Goal: Task Accomplishment & Management: Use online tool/utility

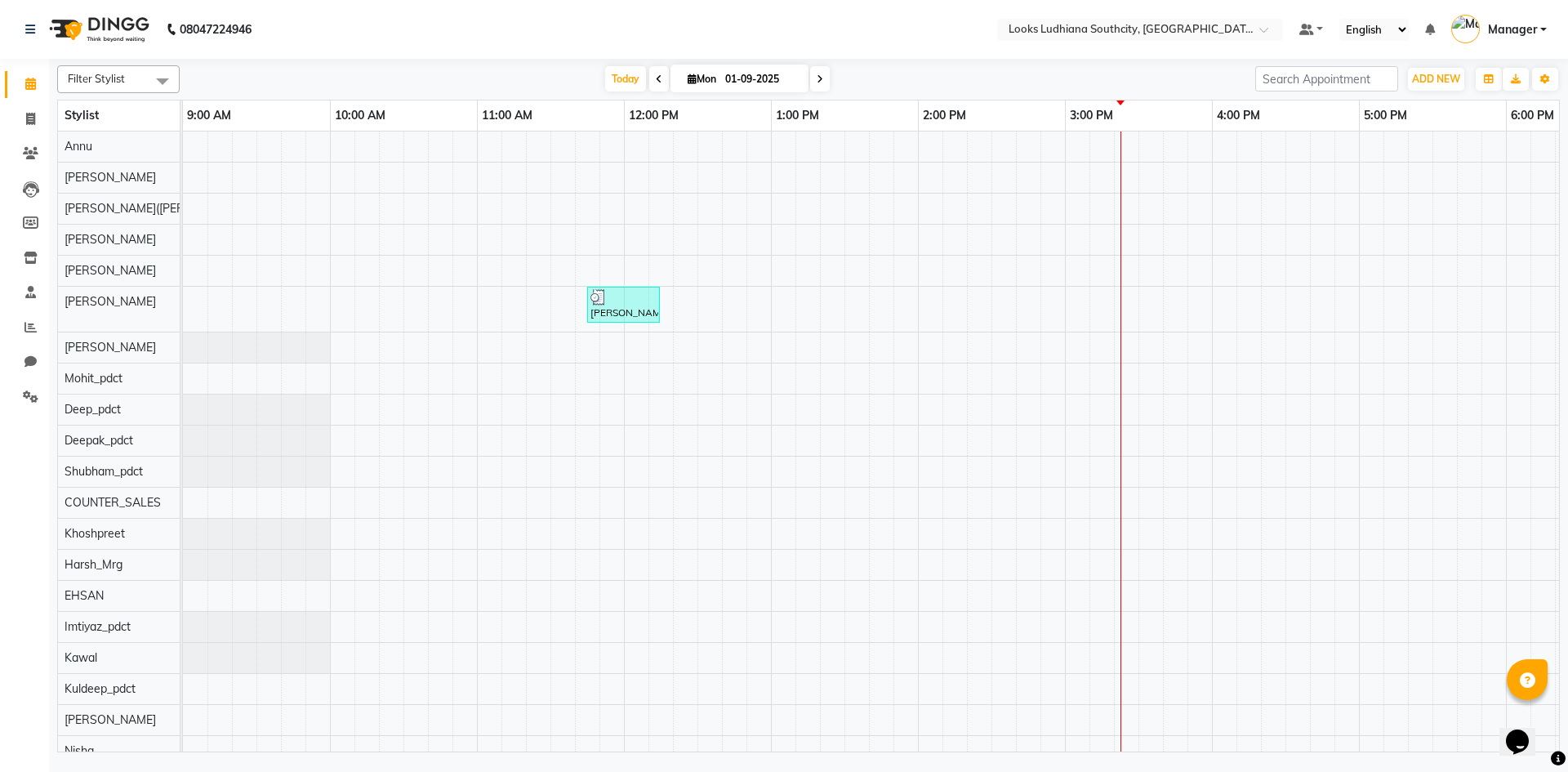
click at [585, 465] on div "GURSIMAR, TK01, 11:45 AM-12:15 PM, Beard Trimming (₹500)" at bounding box center [1064, 573] width 1763 height 883
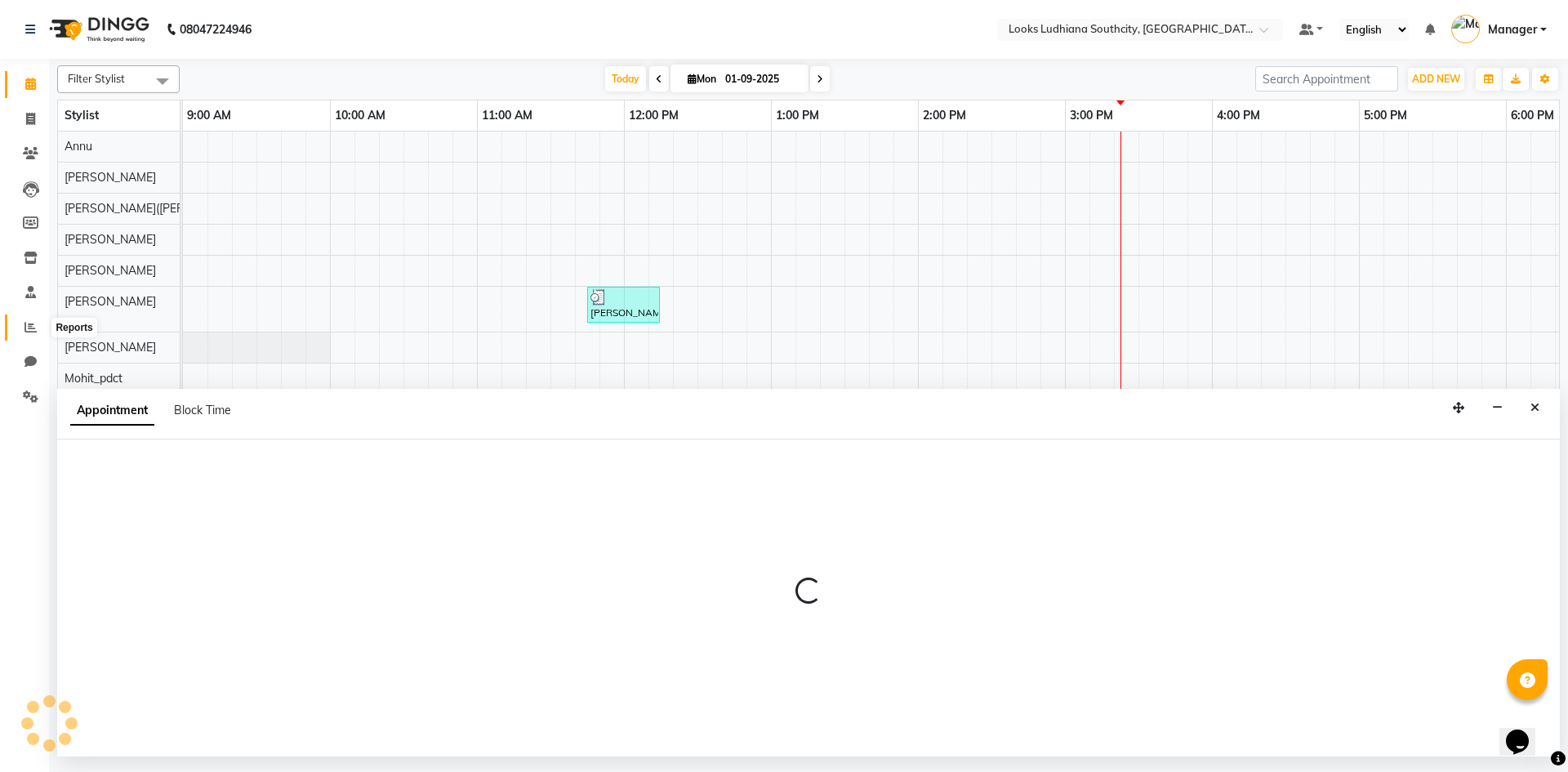
click at [36, 322] on icon at bounding box center [30, 326] width 12 height 12
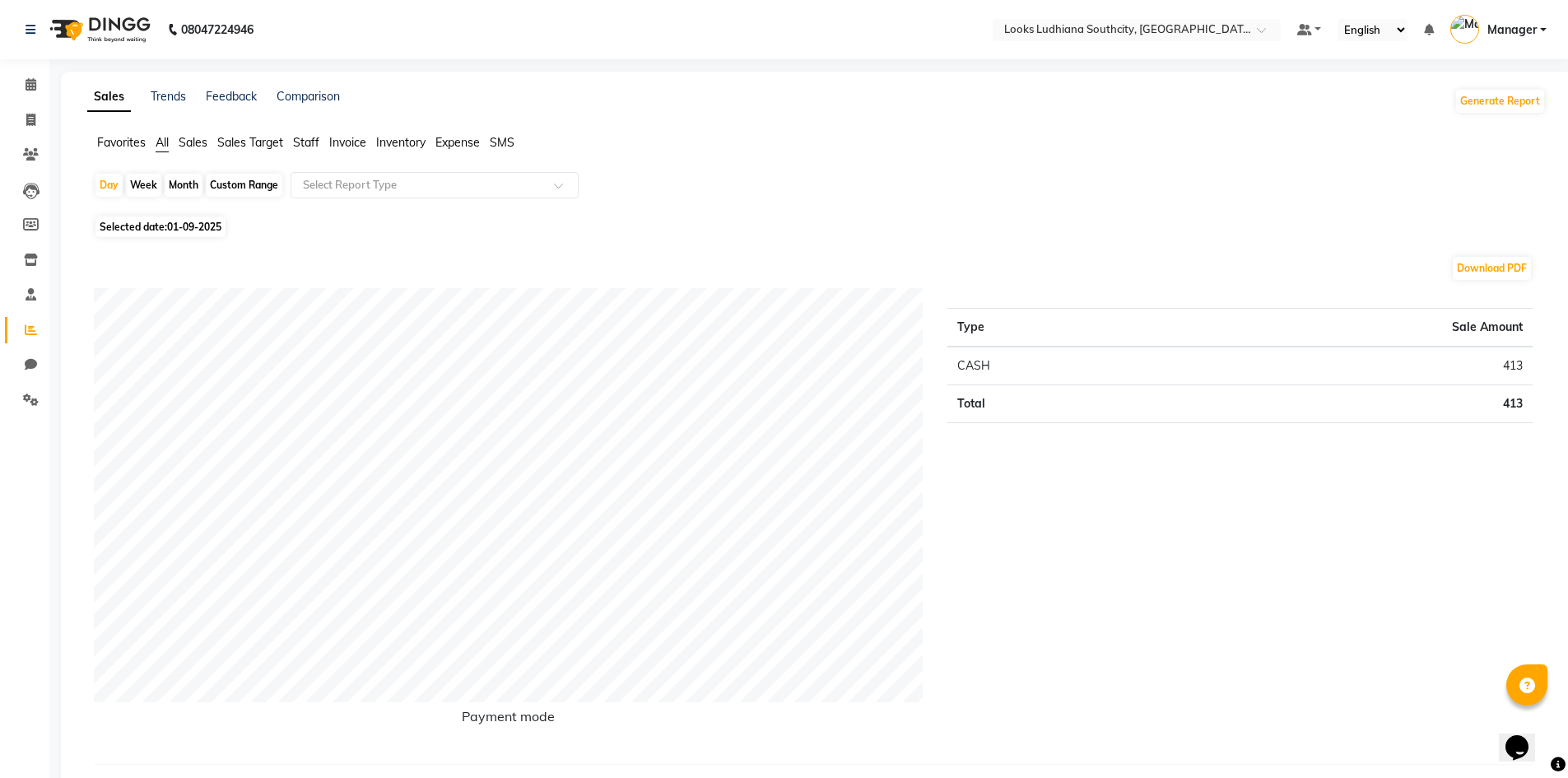
click at [316, 141] on span "Staff" at bounding box center [306, 142] width 26 height 15
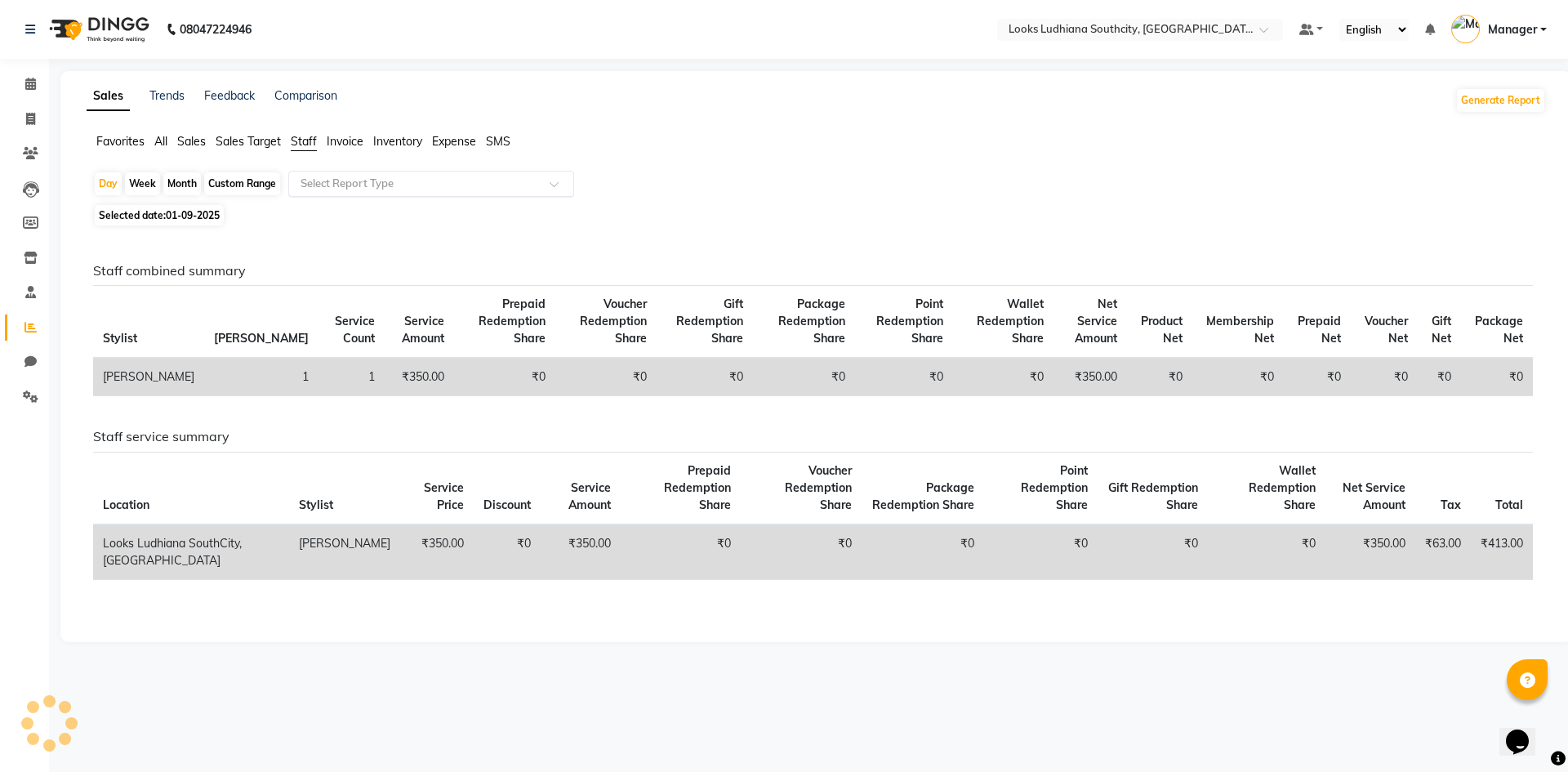
click at [329, 193] on div "Select Report Type" at bounding box center [431, 184] width 286 height 26
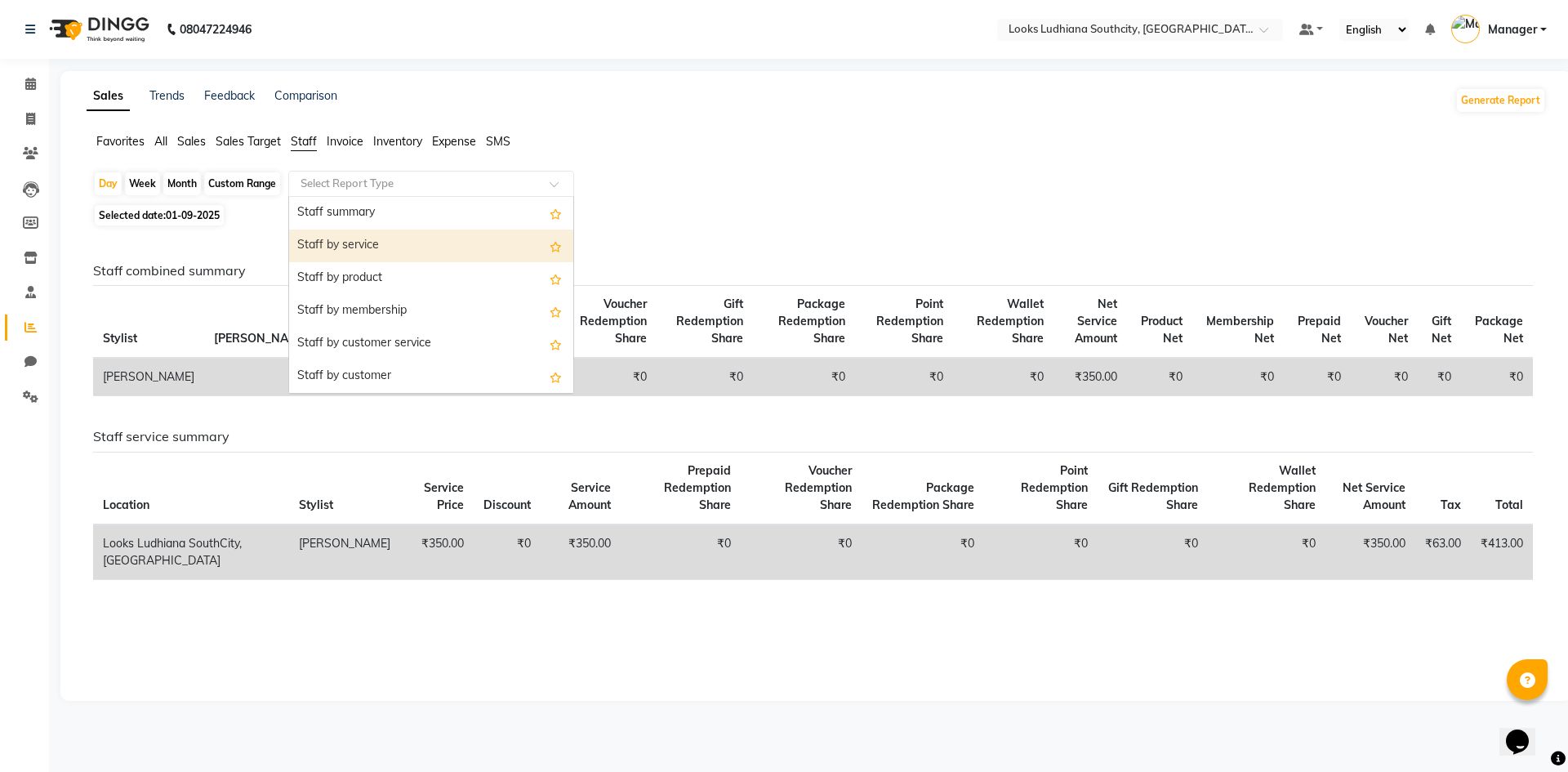
click at [357, 238] on div "Staff by service" at bounding box center [431, 246] width 284 height 33
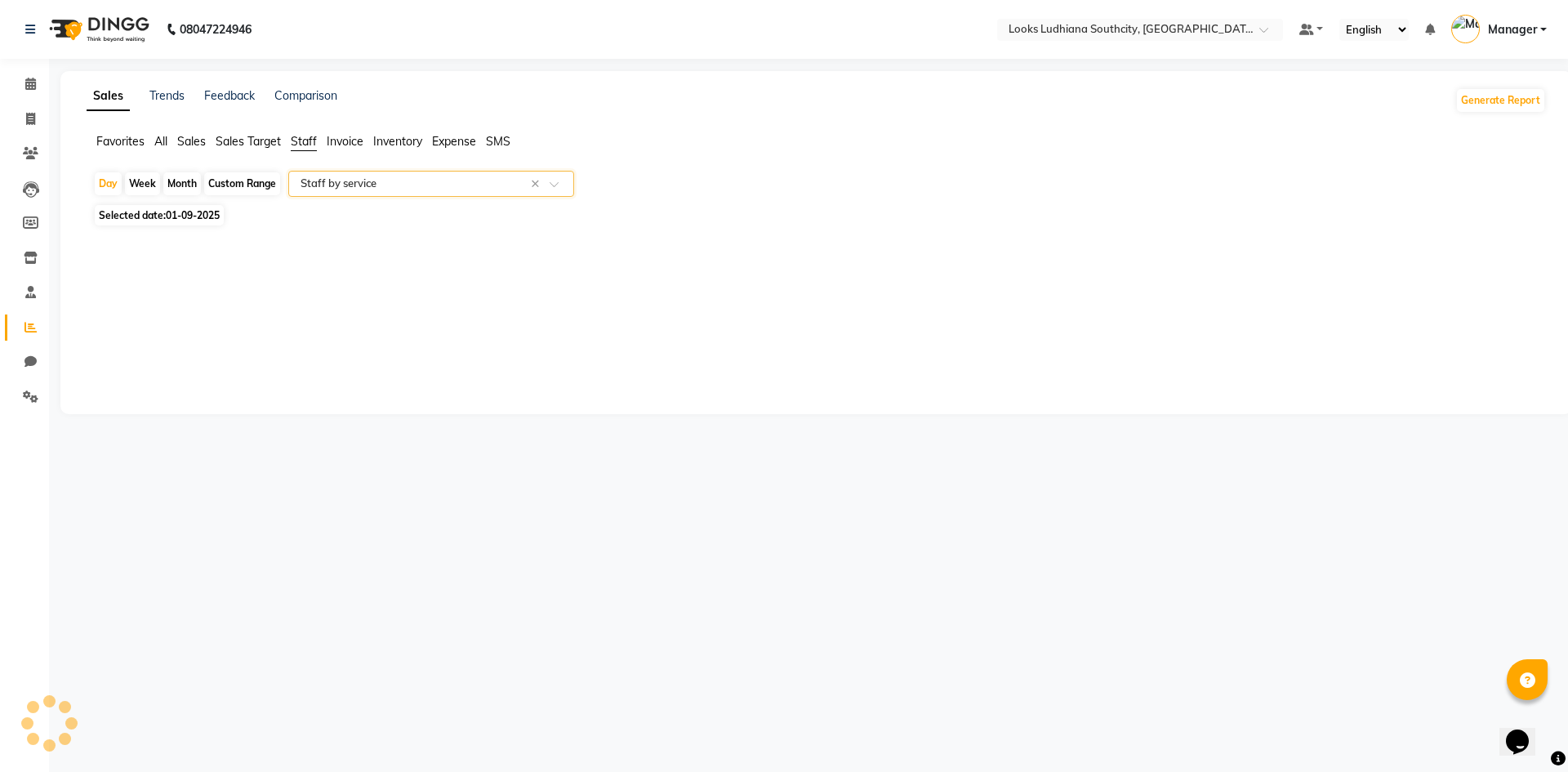
select select "full_report"
select select "csv"
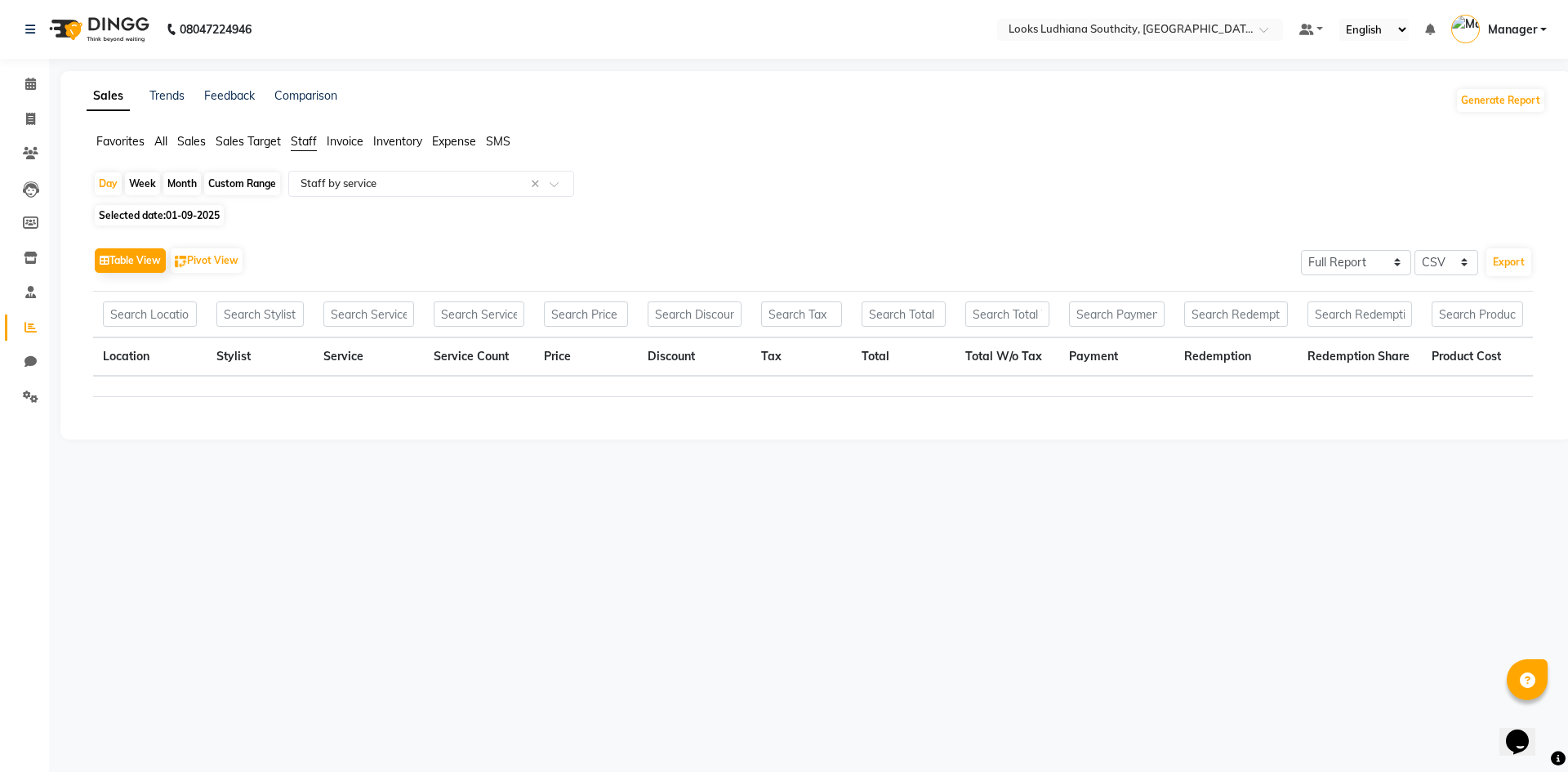
click at [181, 217] on span "01-09-2025" at bounding box center [192, 215] width 54 height 12
select select "9"
select select "2025"
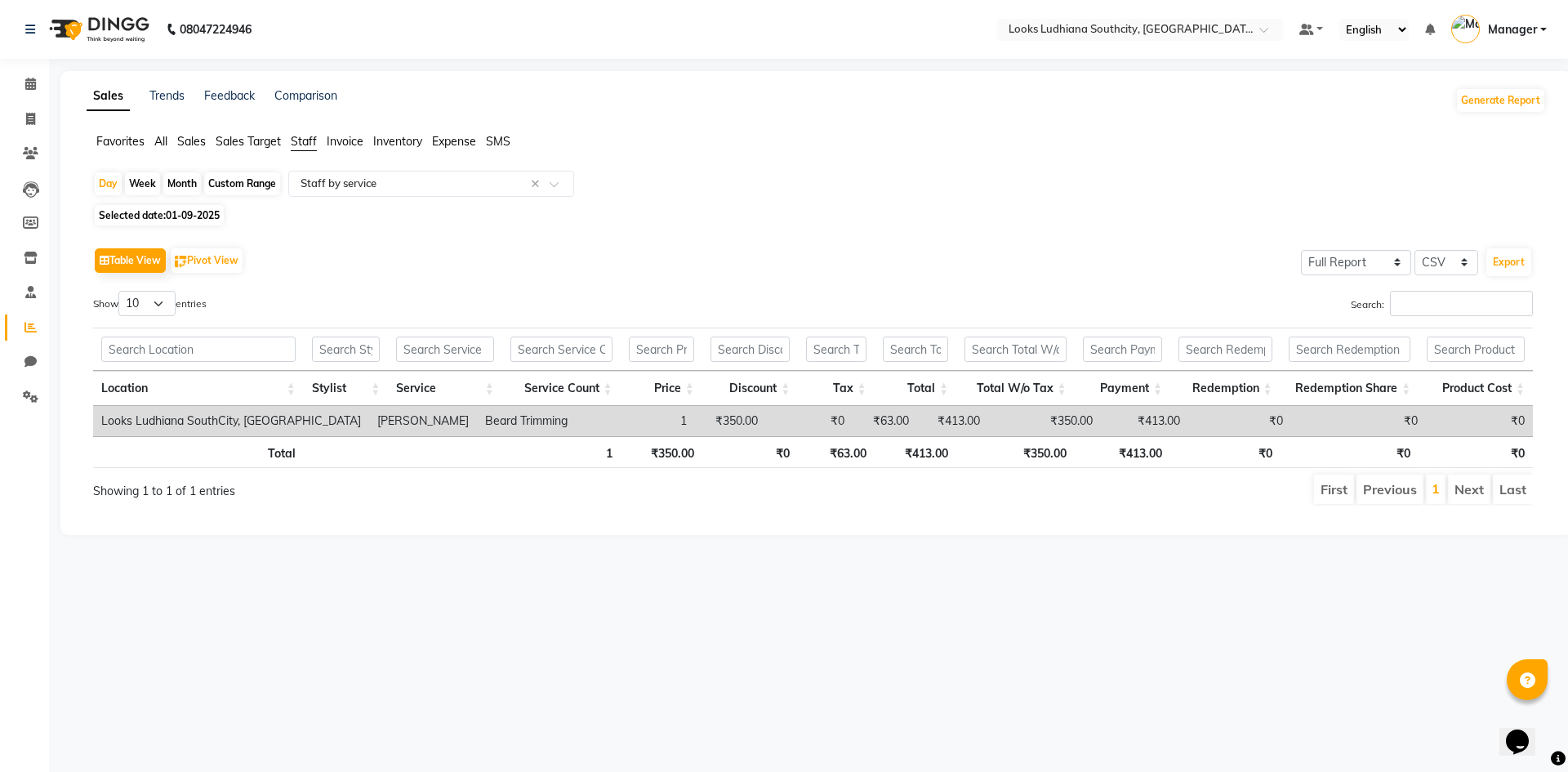
click at [177, 219] on span "01-09-2025" at bounding box center [192, 215] width 54 height 12
select select "9"
select select "2025"
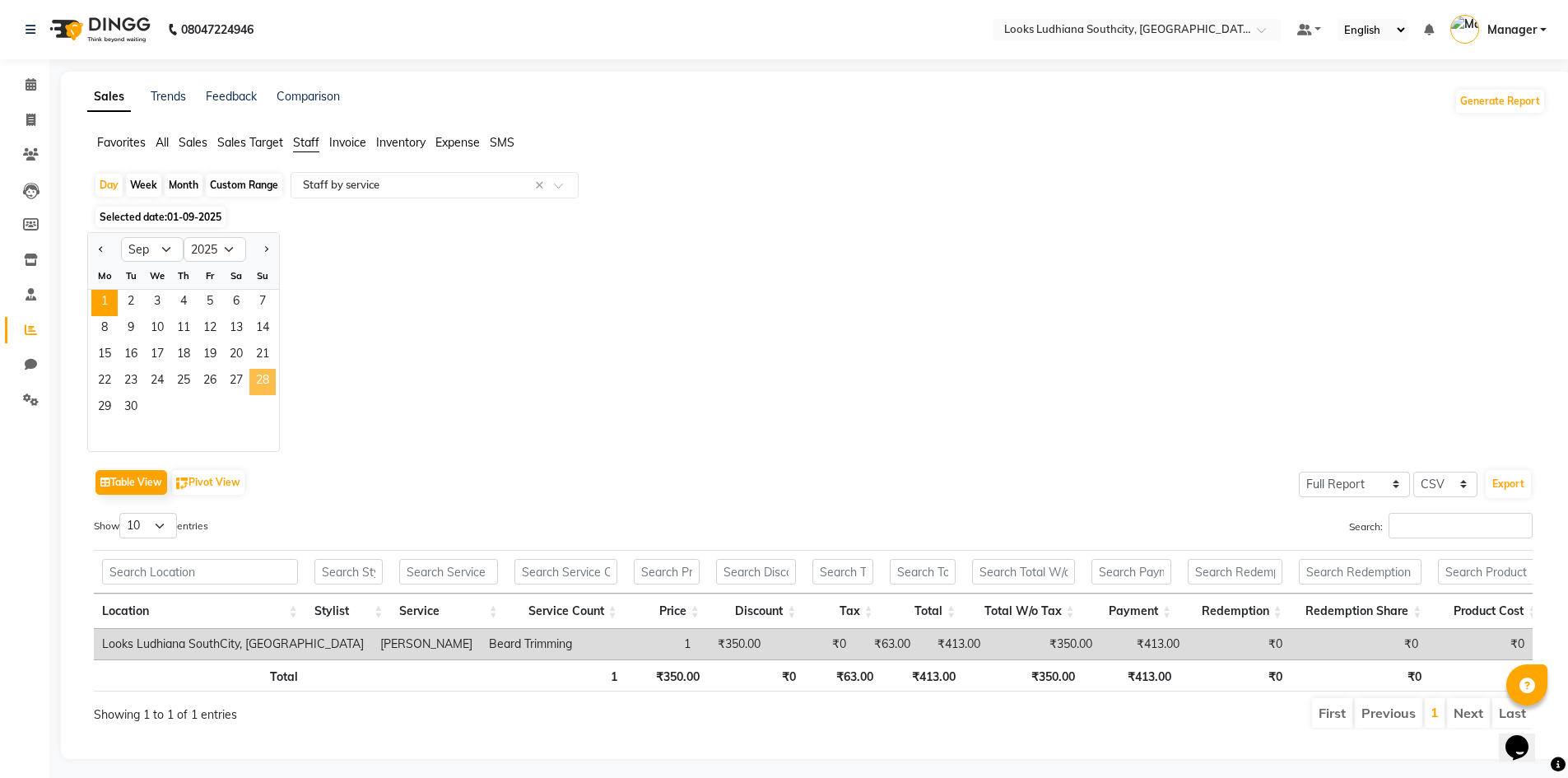
click at [252, 373] on span "28" at bounding box center [263, 381] width 26 height 26
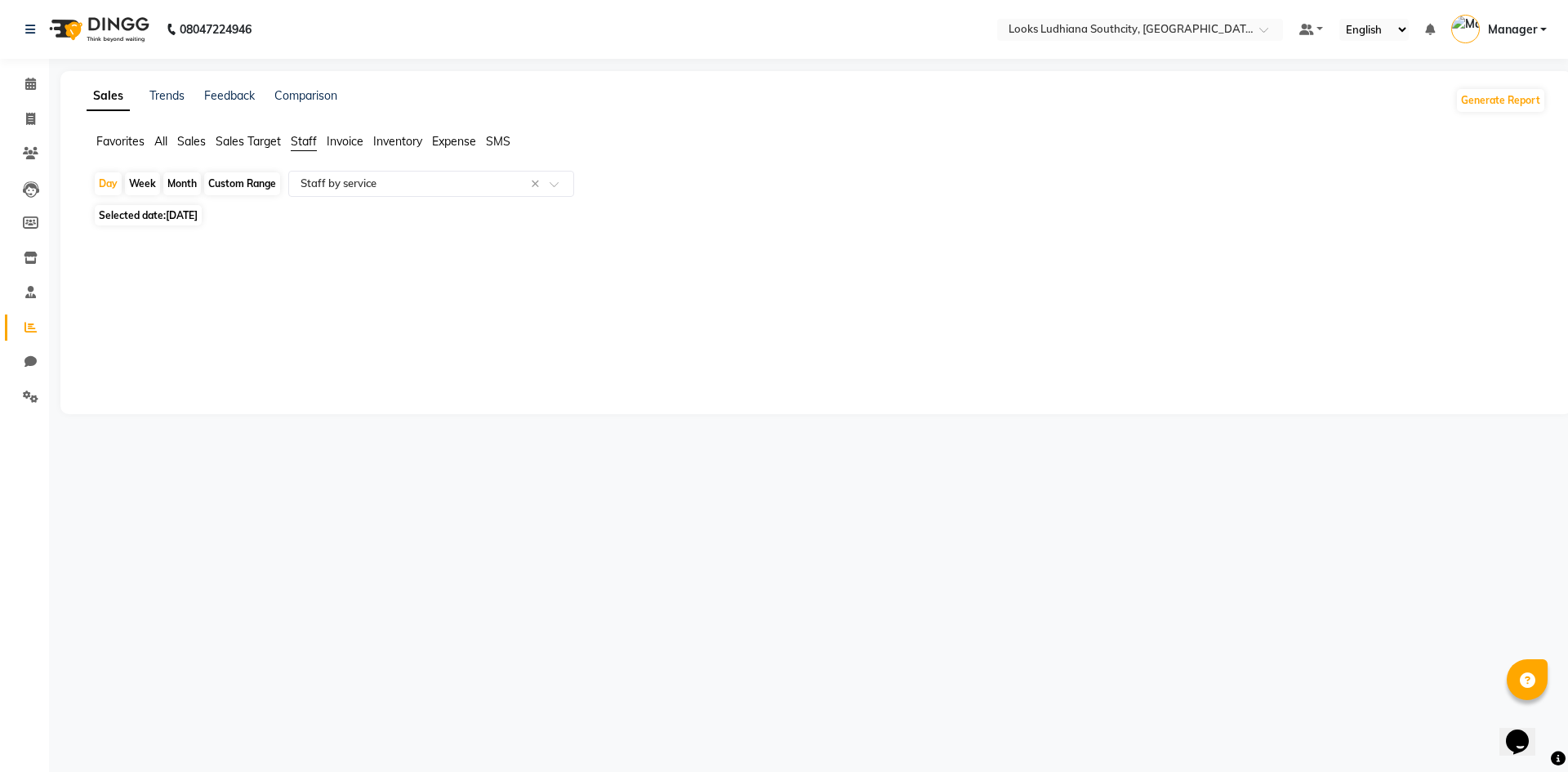
click at [202, 208] on span "Selected date: 28-09-2025" at bounding box center [148, 215] width 107 height 21
select select "9"
select select "2025"
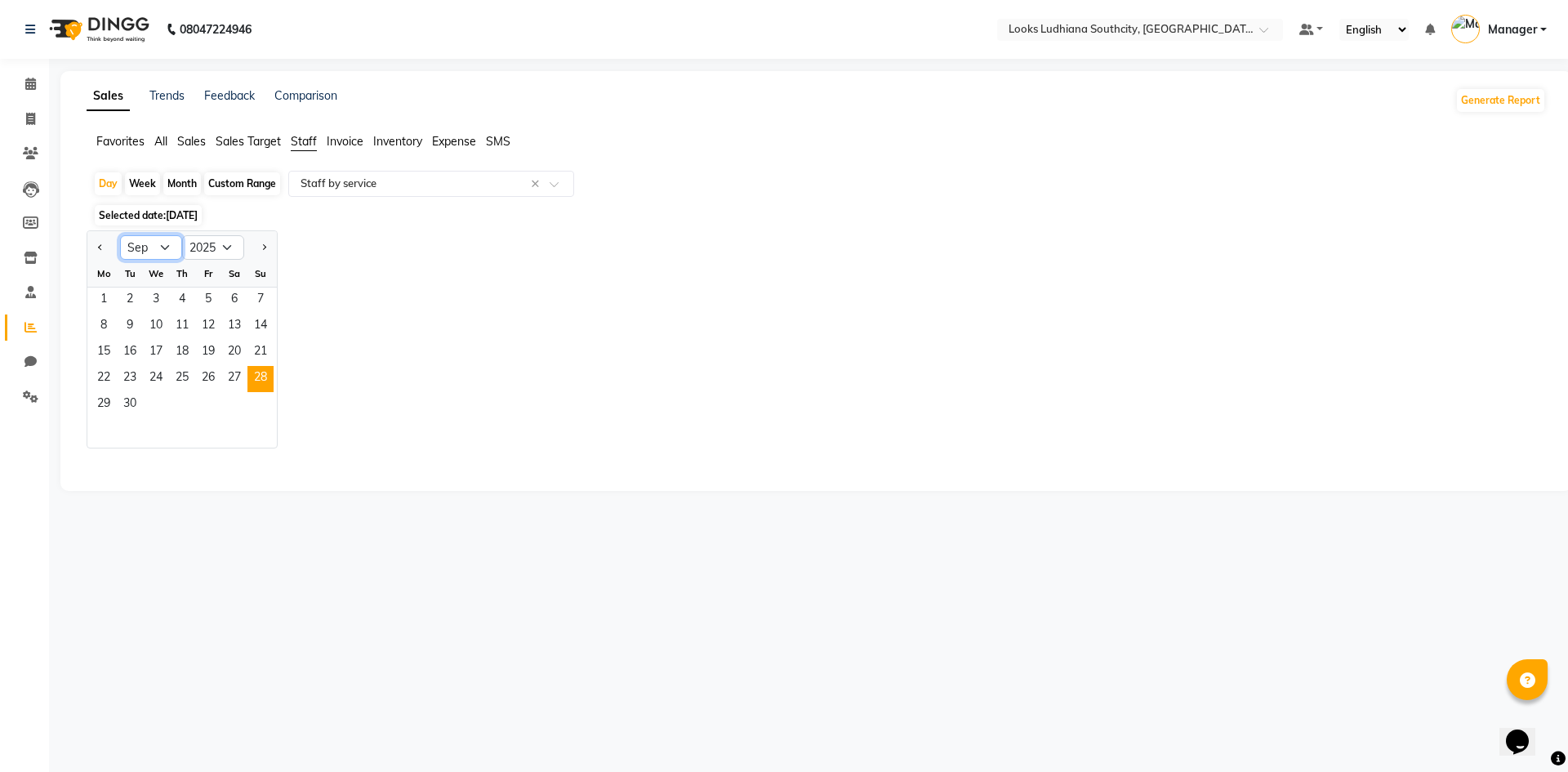
click at [139, 244] on select "Jan Feb Mar Apr May Jun Jul Aug Sep Oct Nov Dec" at bounding box center [150, 248] width 62 height 24
select select "8"
click at [120, 236] on select "Jan Feb Mar Apr May Jun Jul Aug Sep Oct Nov Dec" at bounding box center [150, 248] width 62 height 24
click at [191, 400] on span "28" at bounding box center [182, 405] width 26 height 26
select select "full_report"
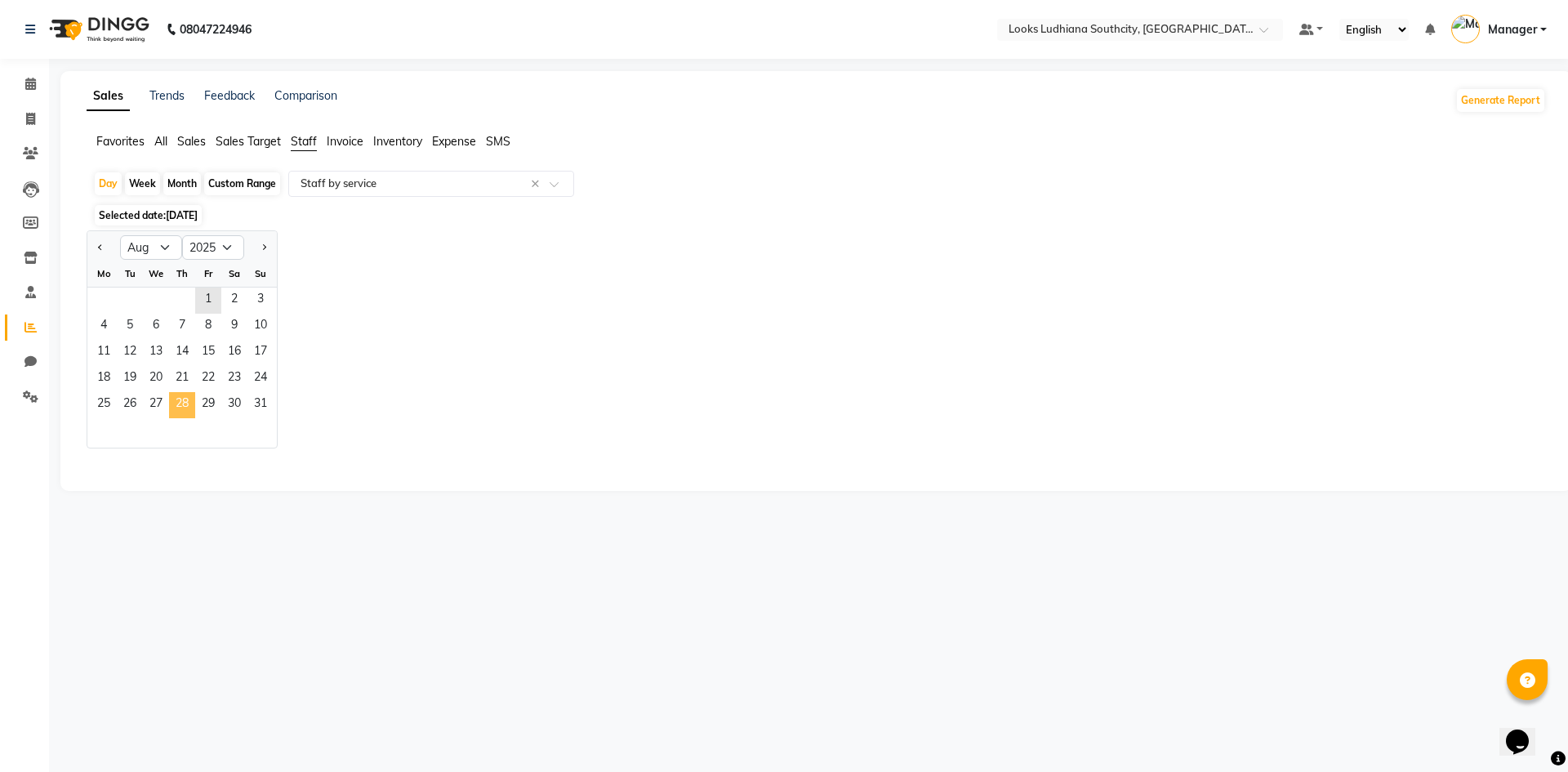
select select "csv"
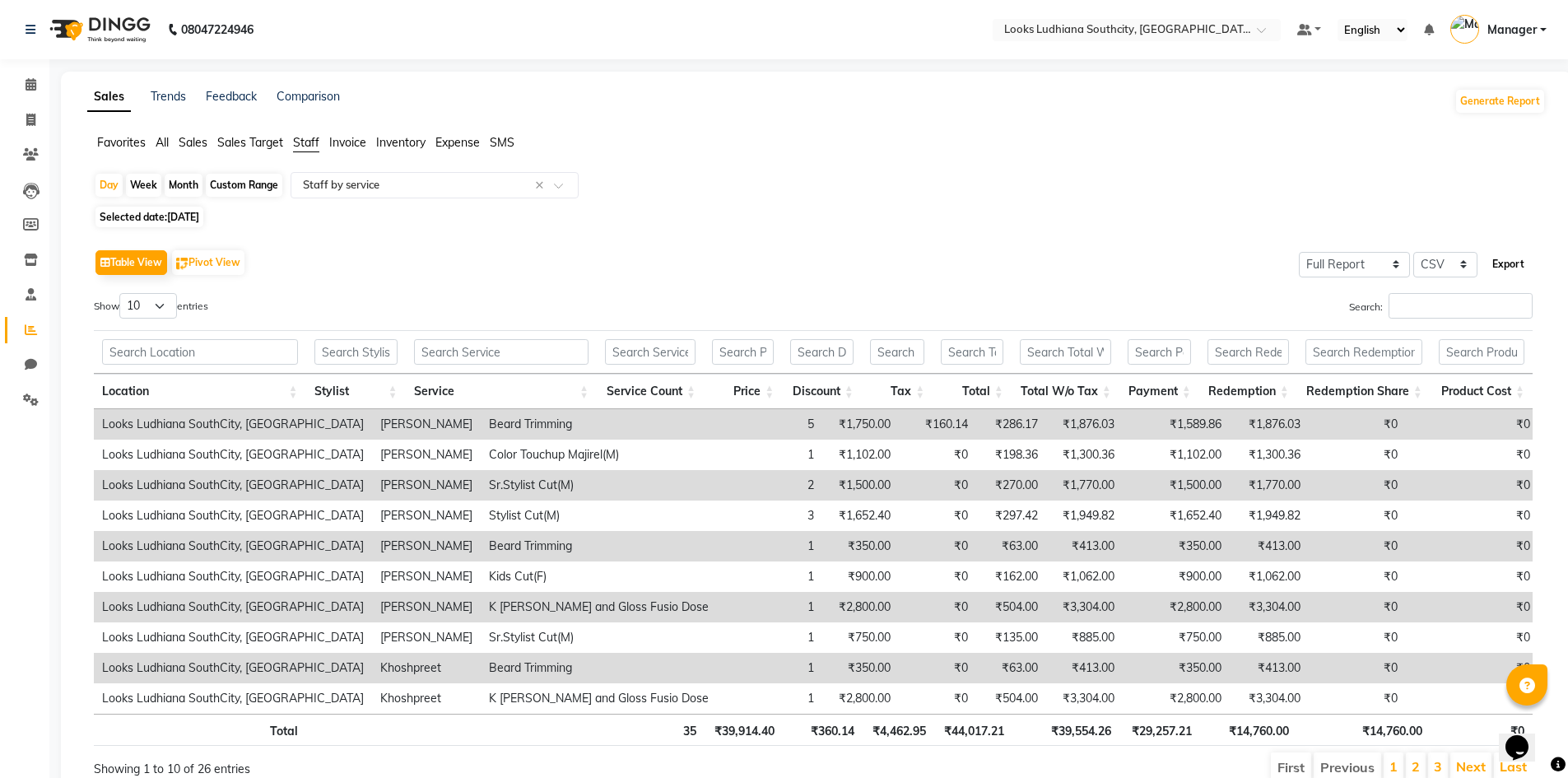
click at [1516, 263] on button "Export" at bounding box center [1509, 265] width 45 height 28
click at [335, 186] on input "text" at bounding box center [418, 185] width 237 height 16
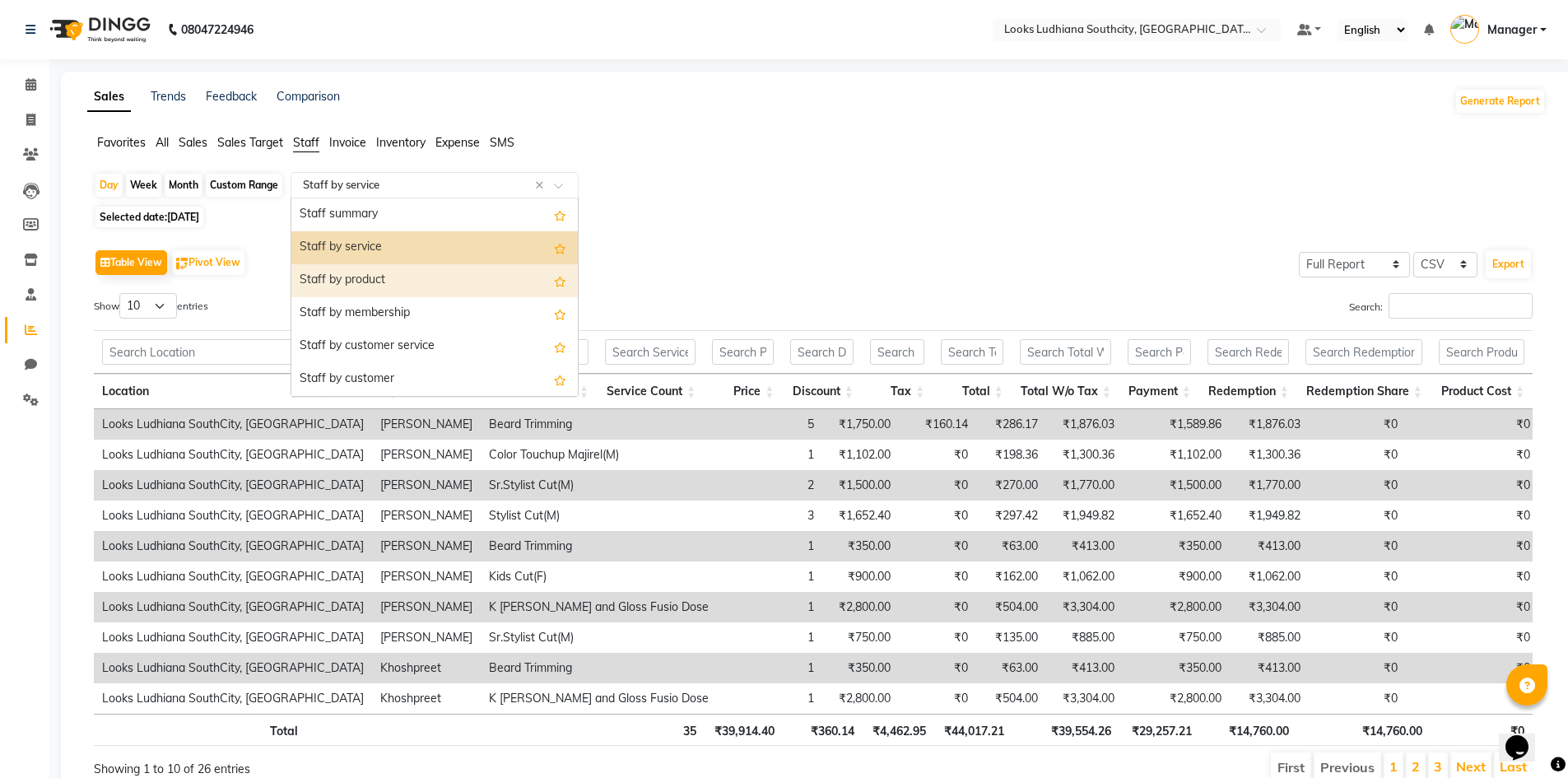
click at [381, 277] on div "Staff by product" at bounding box center [434, 280] width 286 height 33
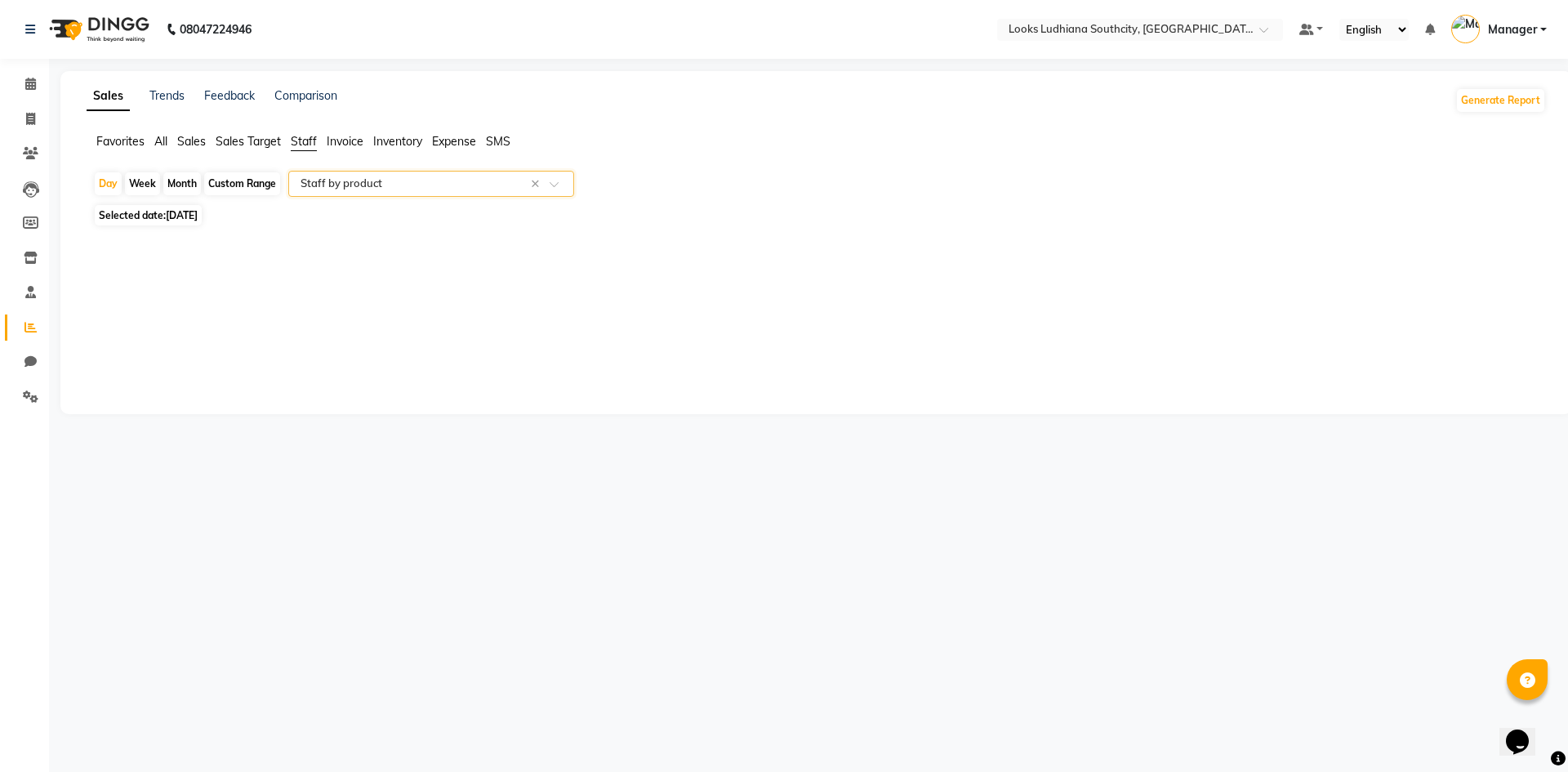
click at [342, 191] on input "text" at bounding box center [415, 183] width 235 height 16
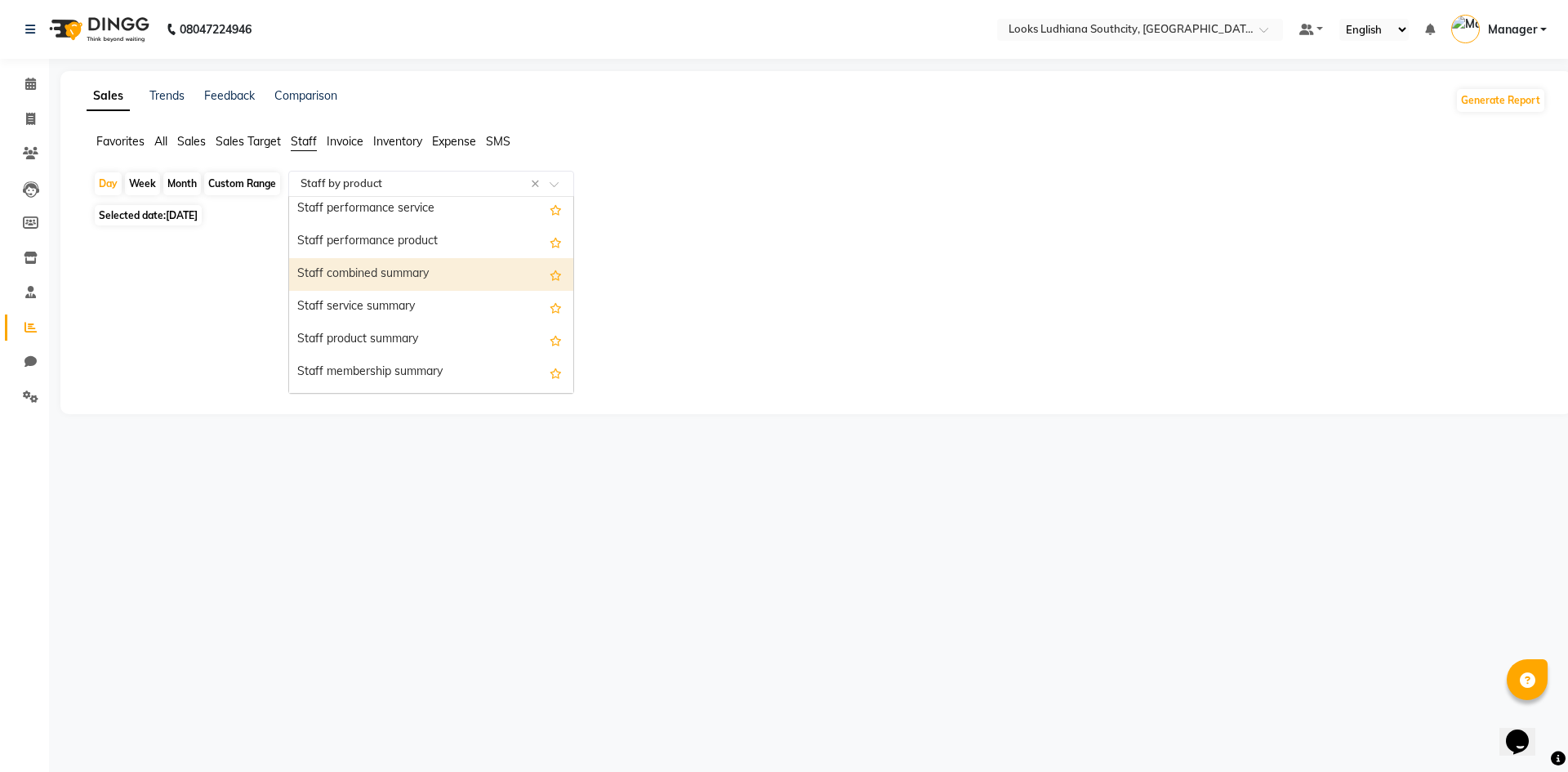
scroll to position [327, 0]
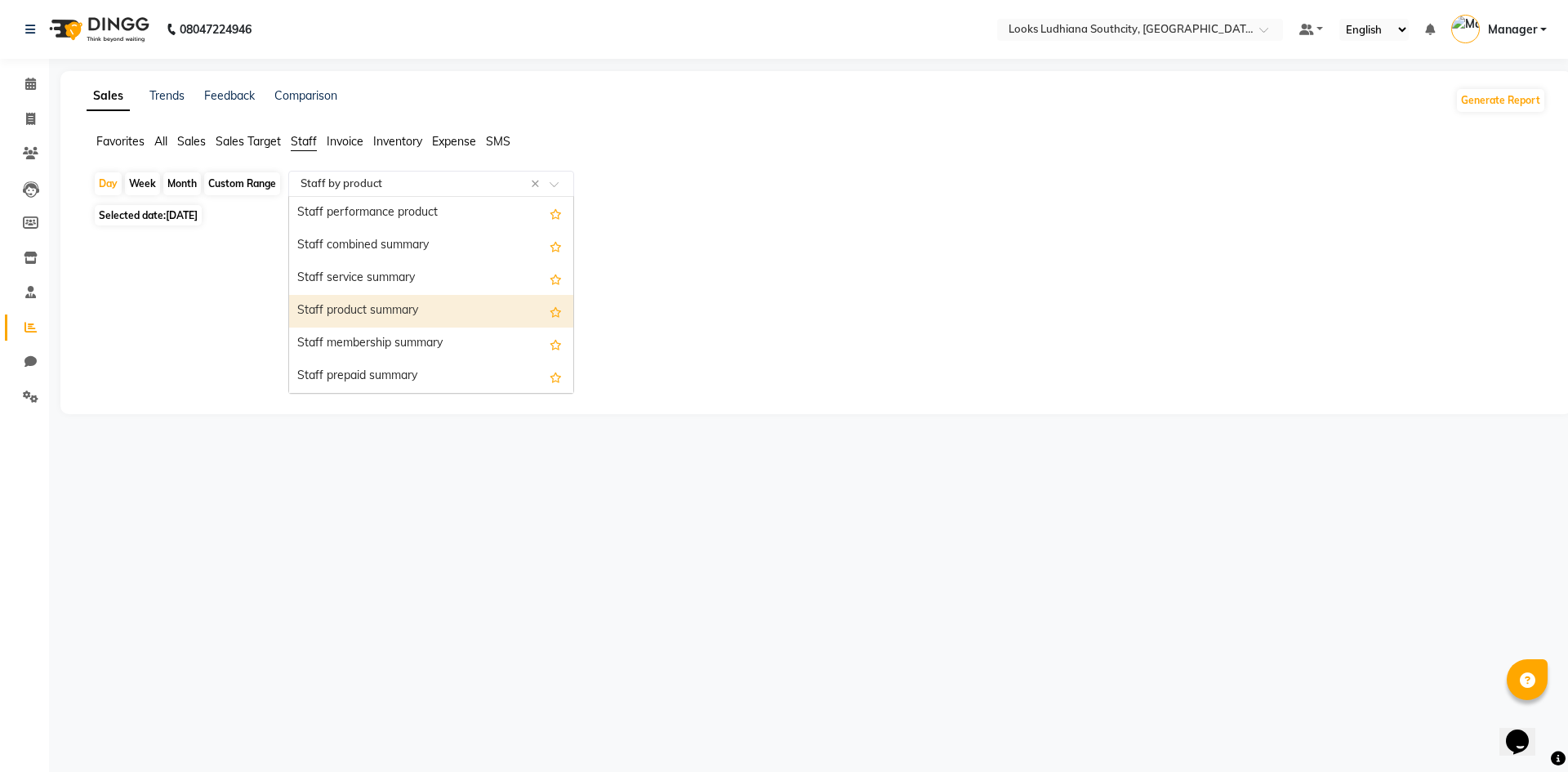
click at [367, 314] on div "Staff product summary" at bounding box center [431, 310] width 284 height 33
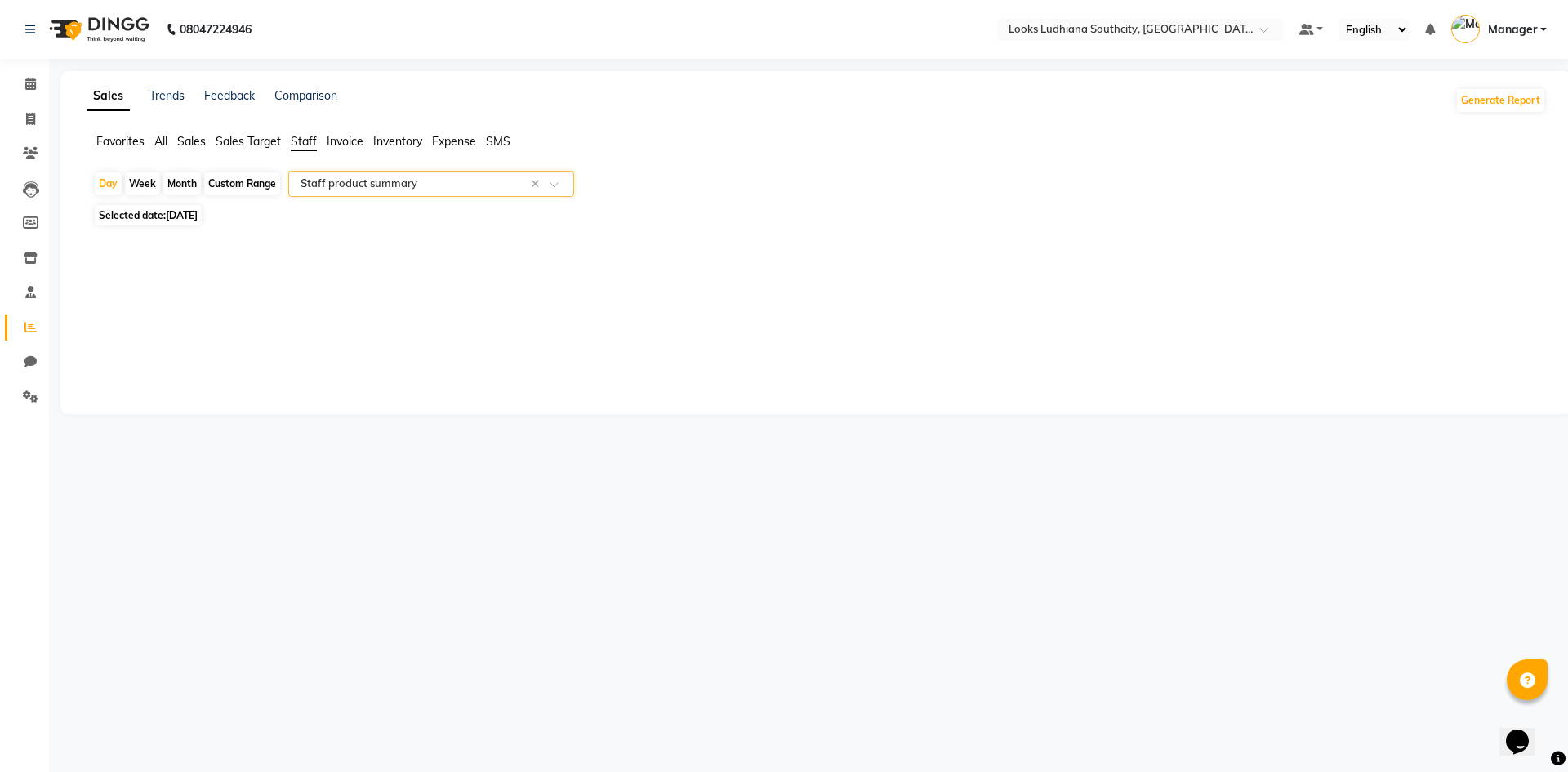
click at [361, 182] on input "text" at bounding box center [415, 183] width 235 height 16
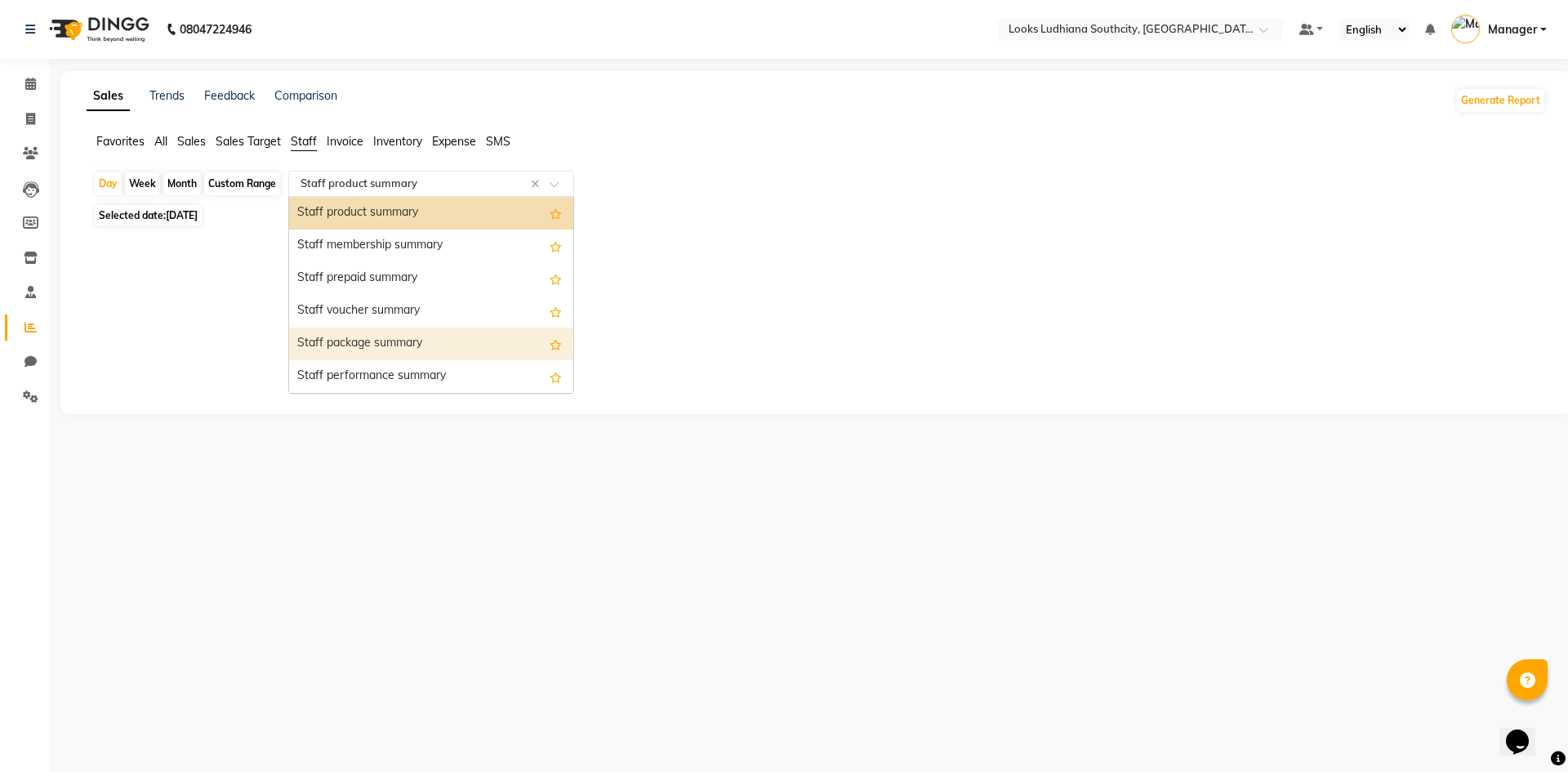
scroll to position [457, 0]
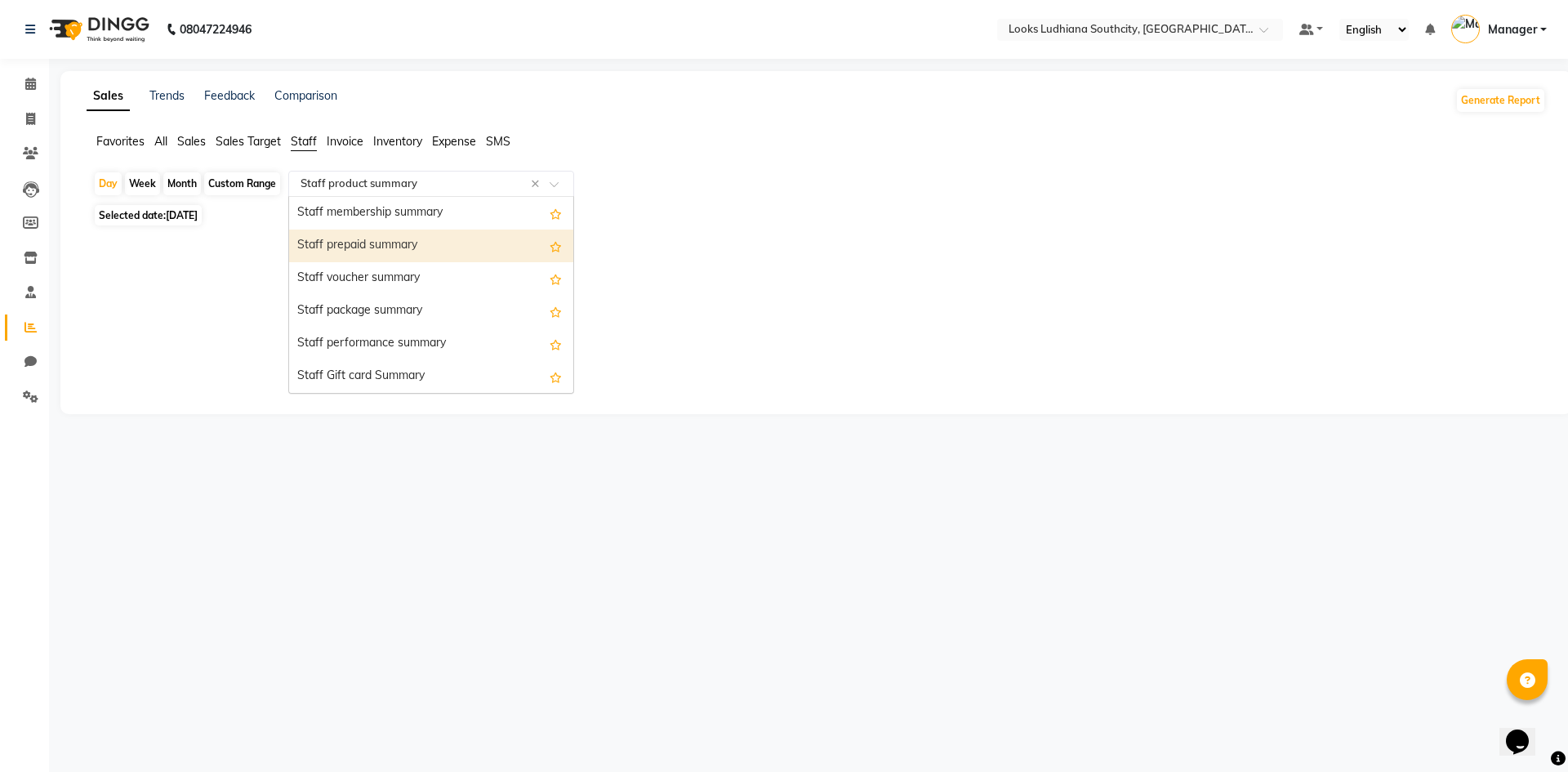
click at [392, 254] on div "Staff prepaid summary" at bounding box center [431, 246] width 284 height 33
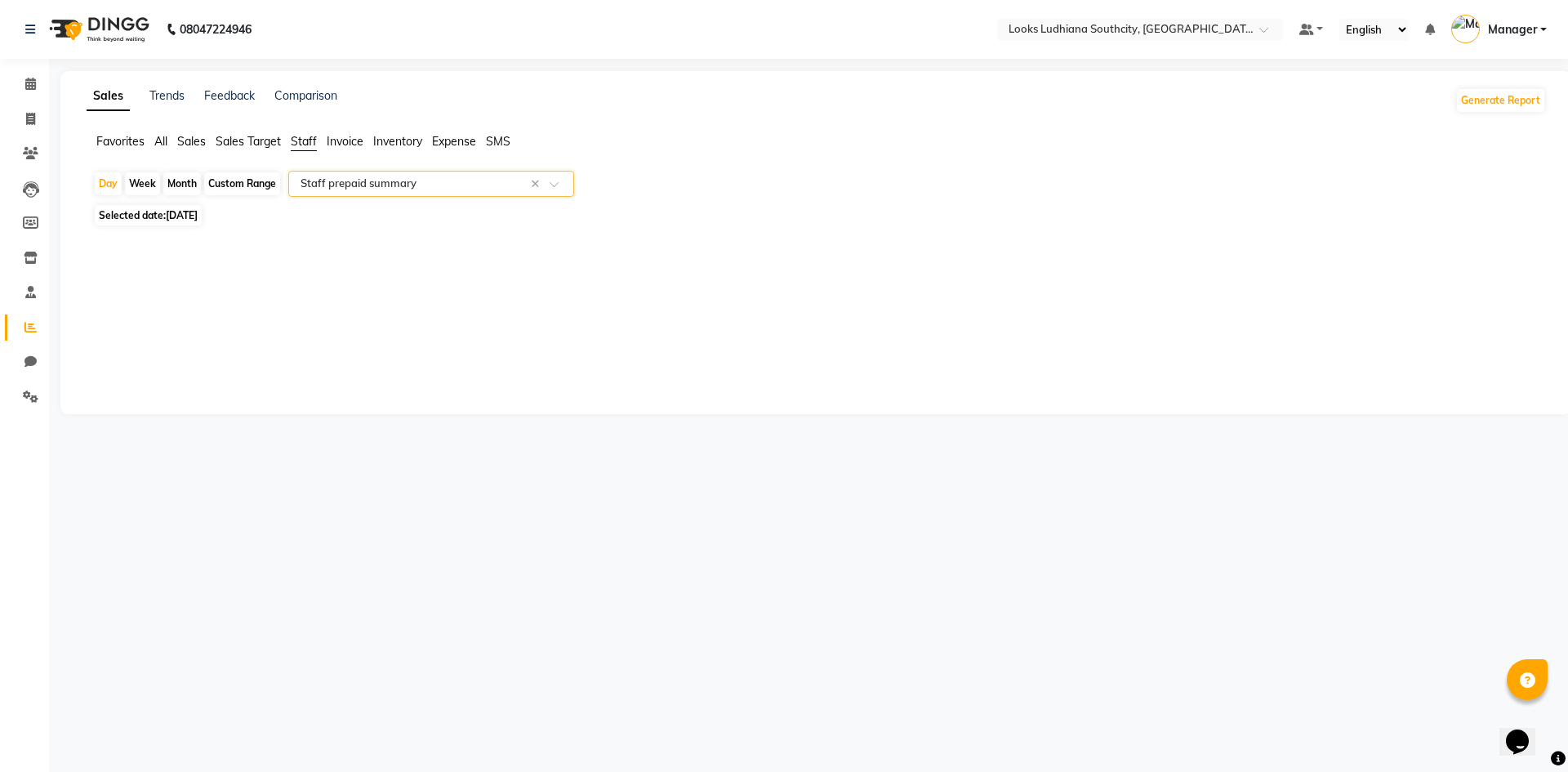
click at [385, 184] on input "text" at bounding box center [415, 183] width 235 height 16
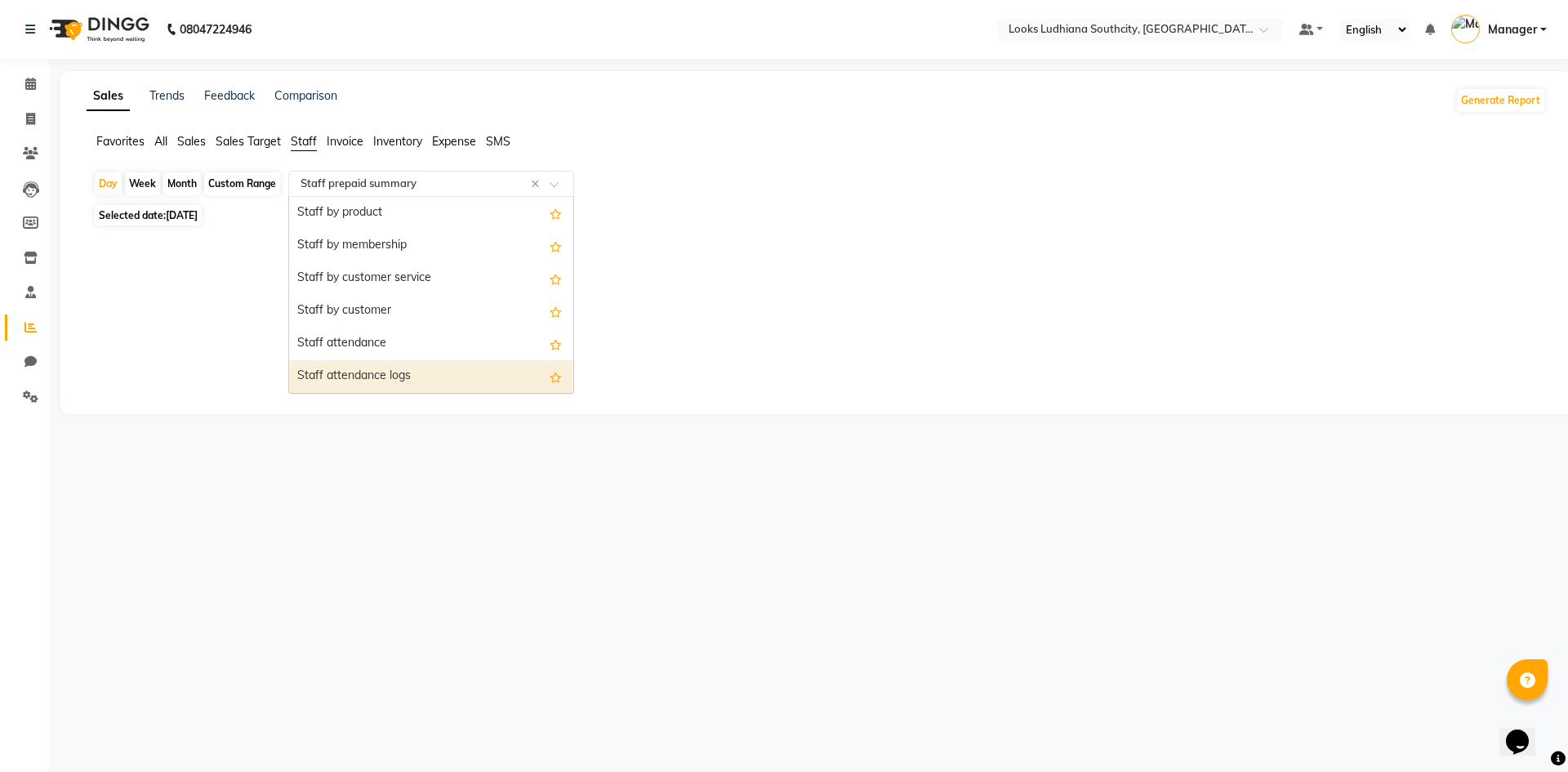
scroll to position [0, 0]
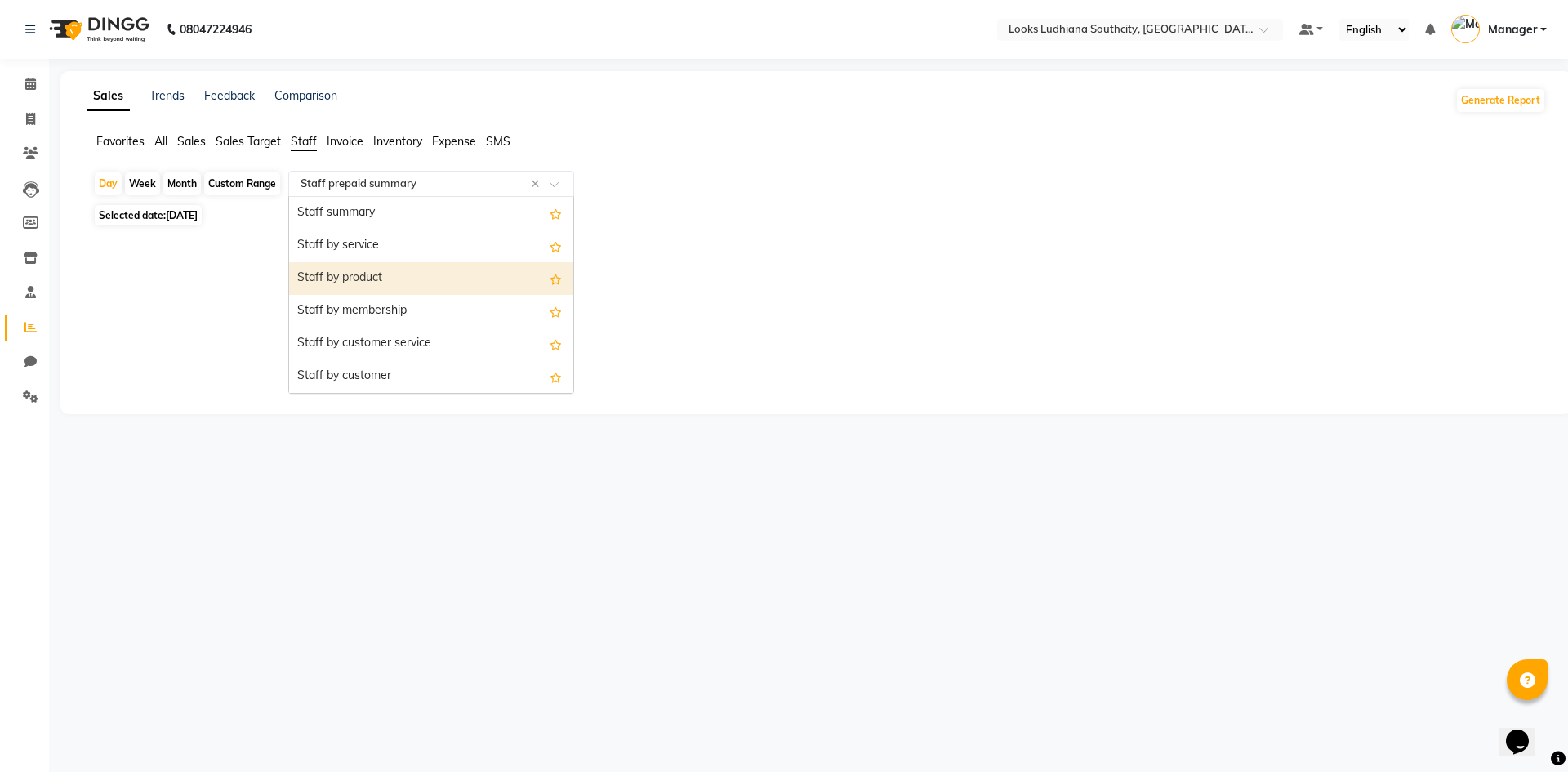
click at [385, 275] on div "Staff by product" at bounding box center [431, 278] width 284 height 33
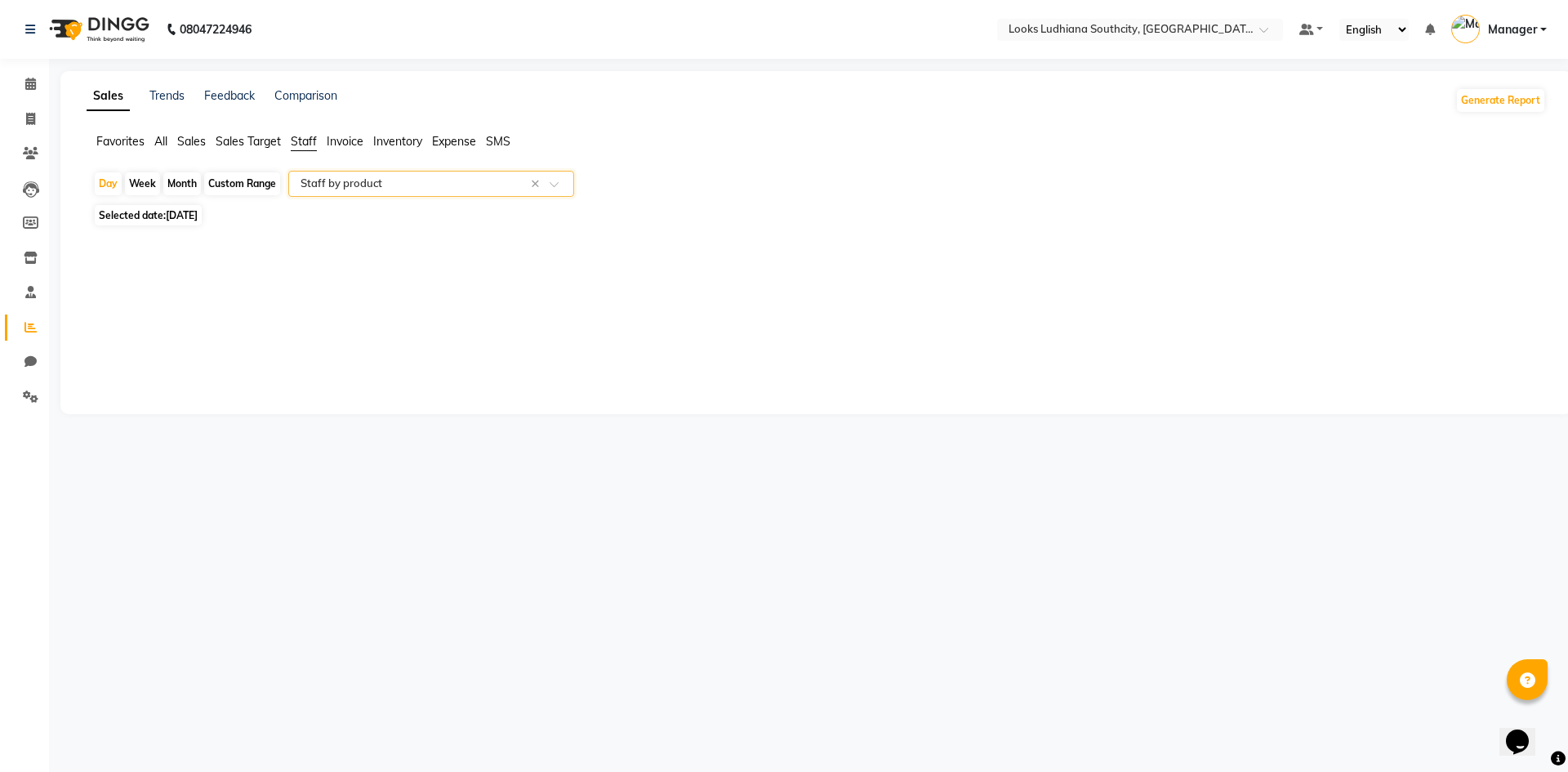
click at [347, 180] on input "text" at bounding box center [415, 183] width 235 height 16
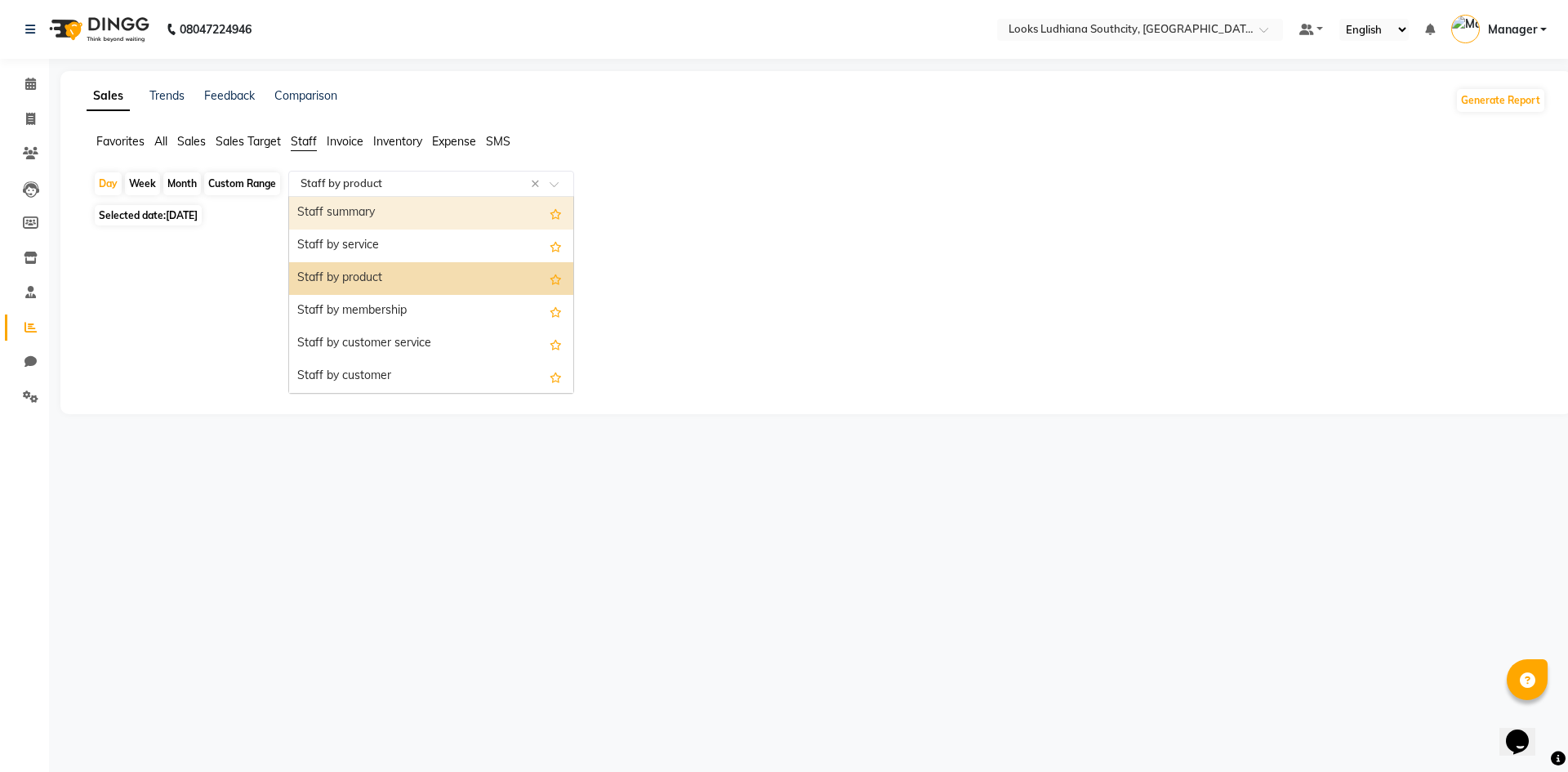
click at [151, 215] on span "Selected date: 28-08-2025" at bounding box center [148, 215] width 107 height 21
select select "8"
select select "2025"
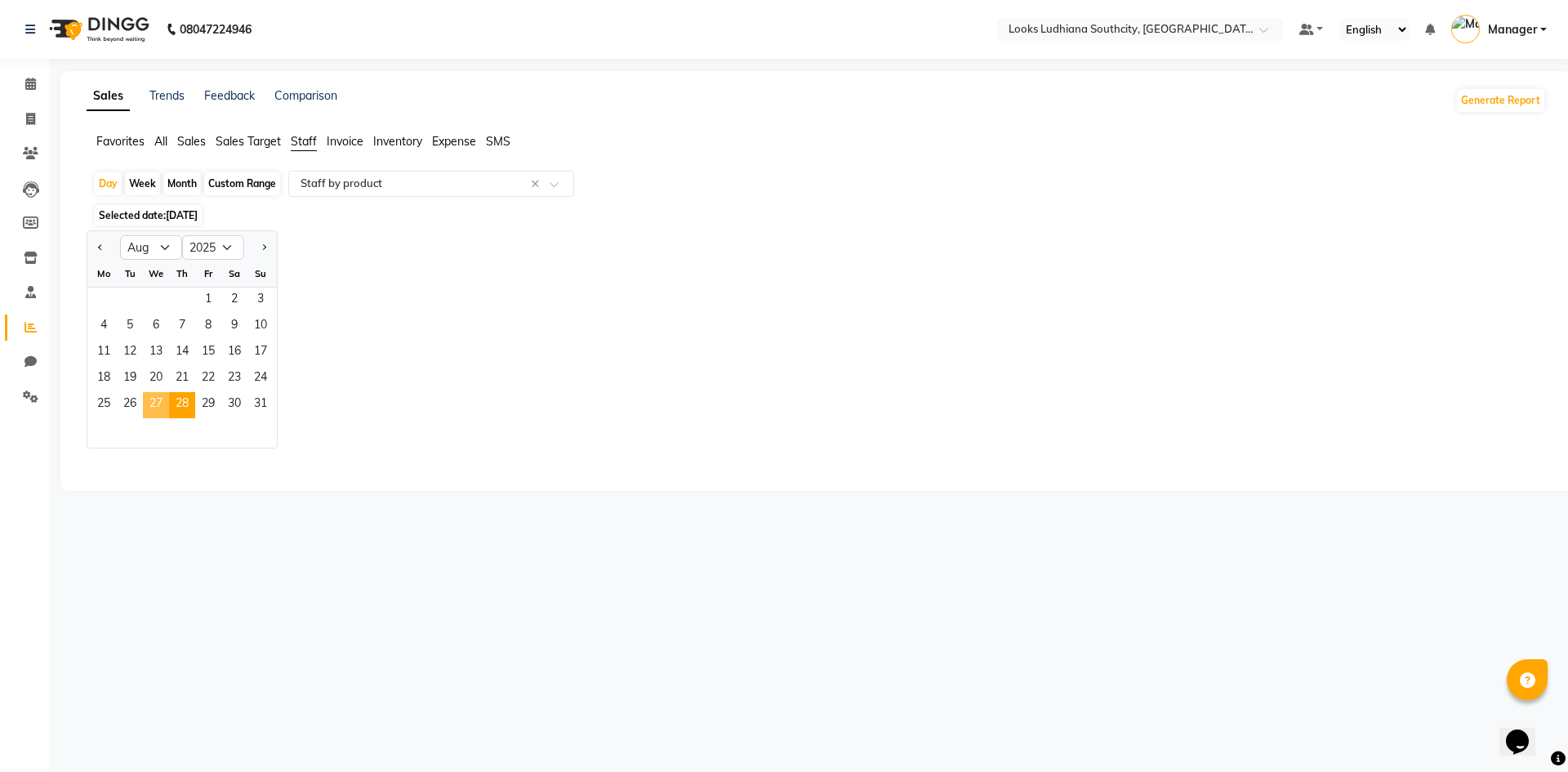
click at [152, 405] on span "27" at bounding box center [156, 405] width 26 height 26
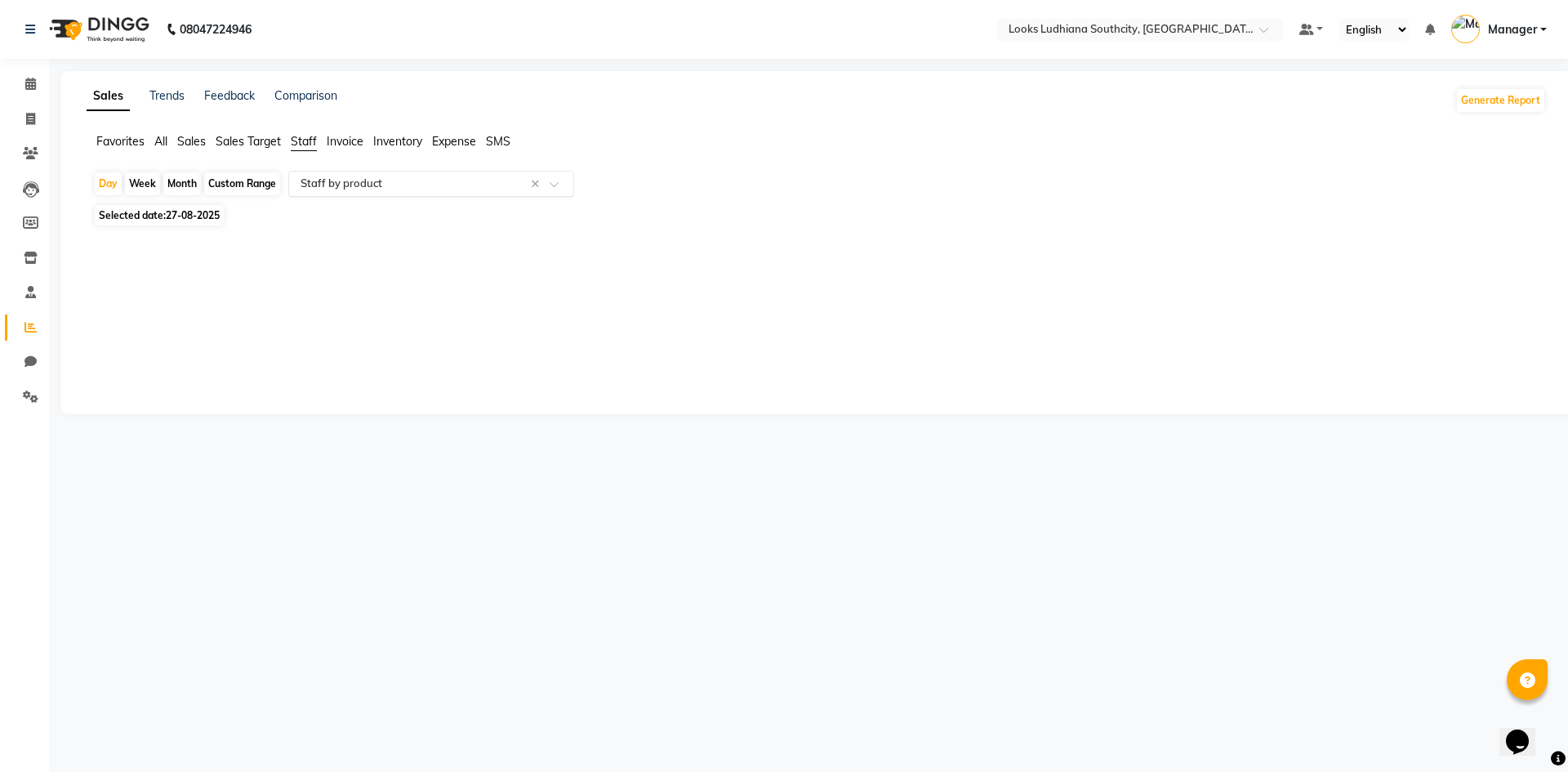
click at [359, 185] on input "text" at bounding box center [415, 183] width 235 height 16
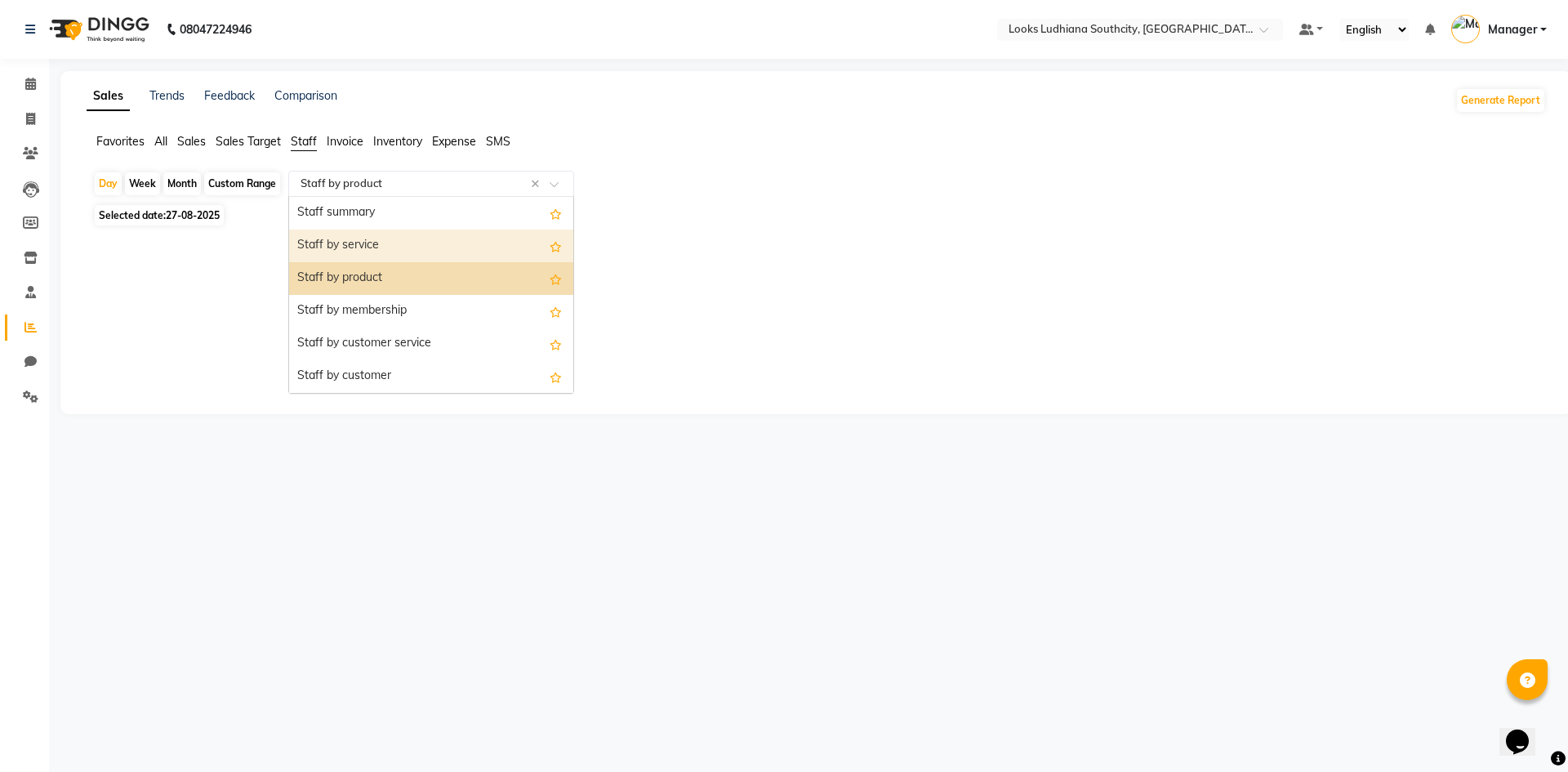
click at [372, 240] on div "Staff by service" at bounding box center [431, 246] width 284 height 33
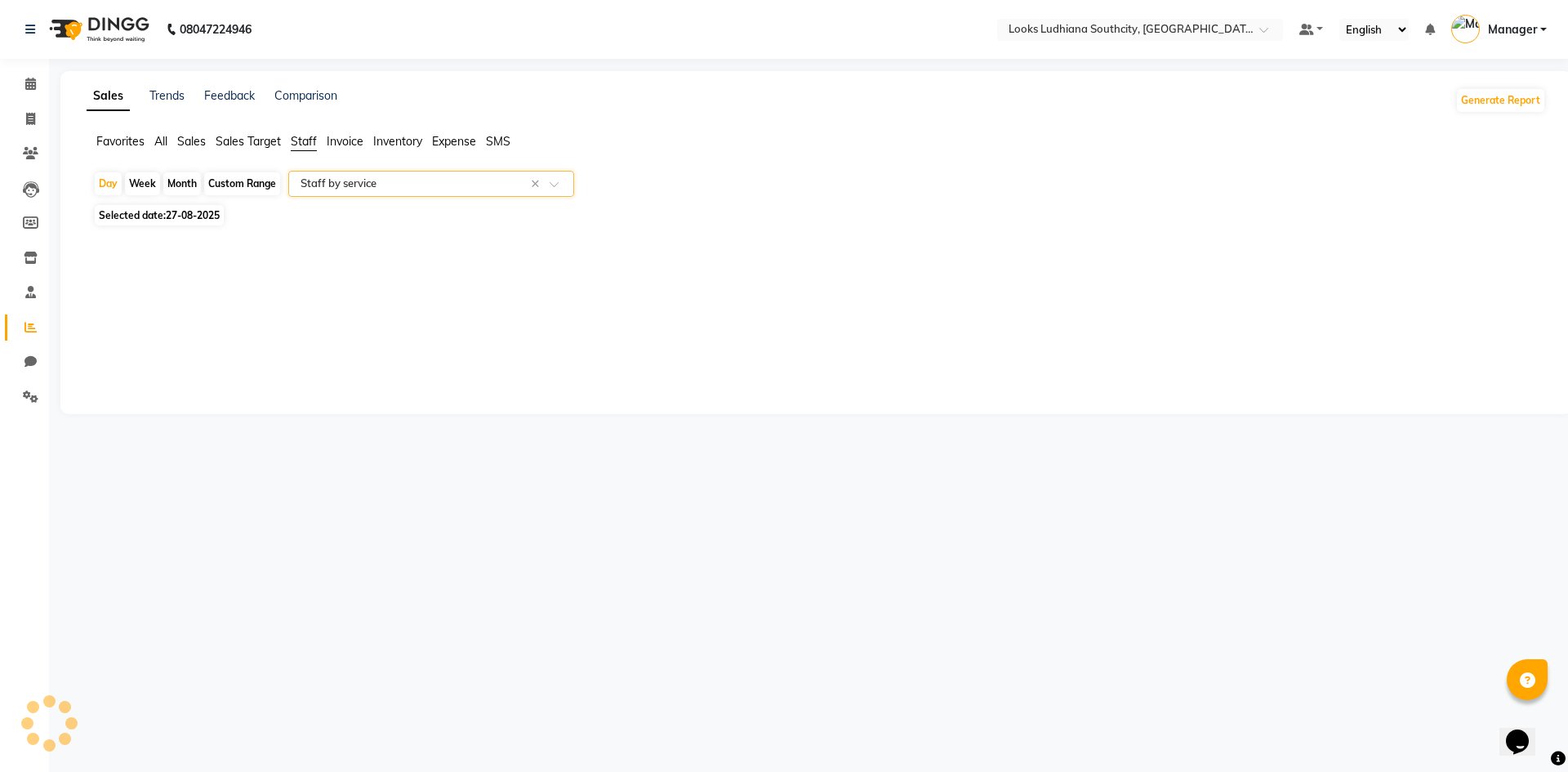
select select "full_report"
select select "csv"
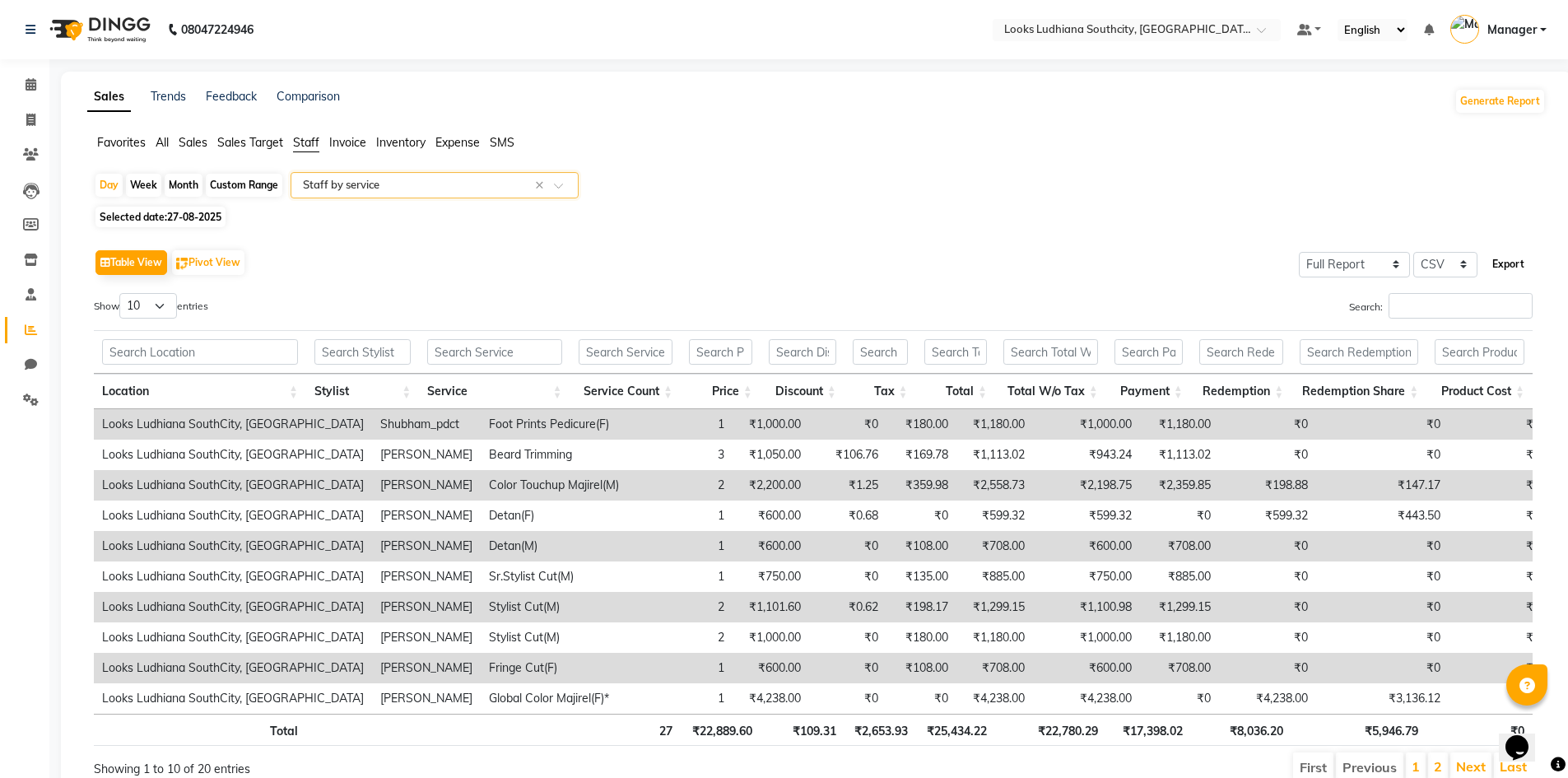
click at [1513, 260] on button "Export" at bounding box center [1509, 265] width 45 height 28
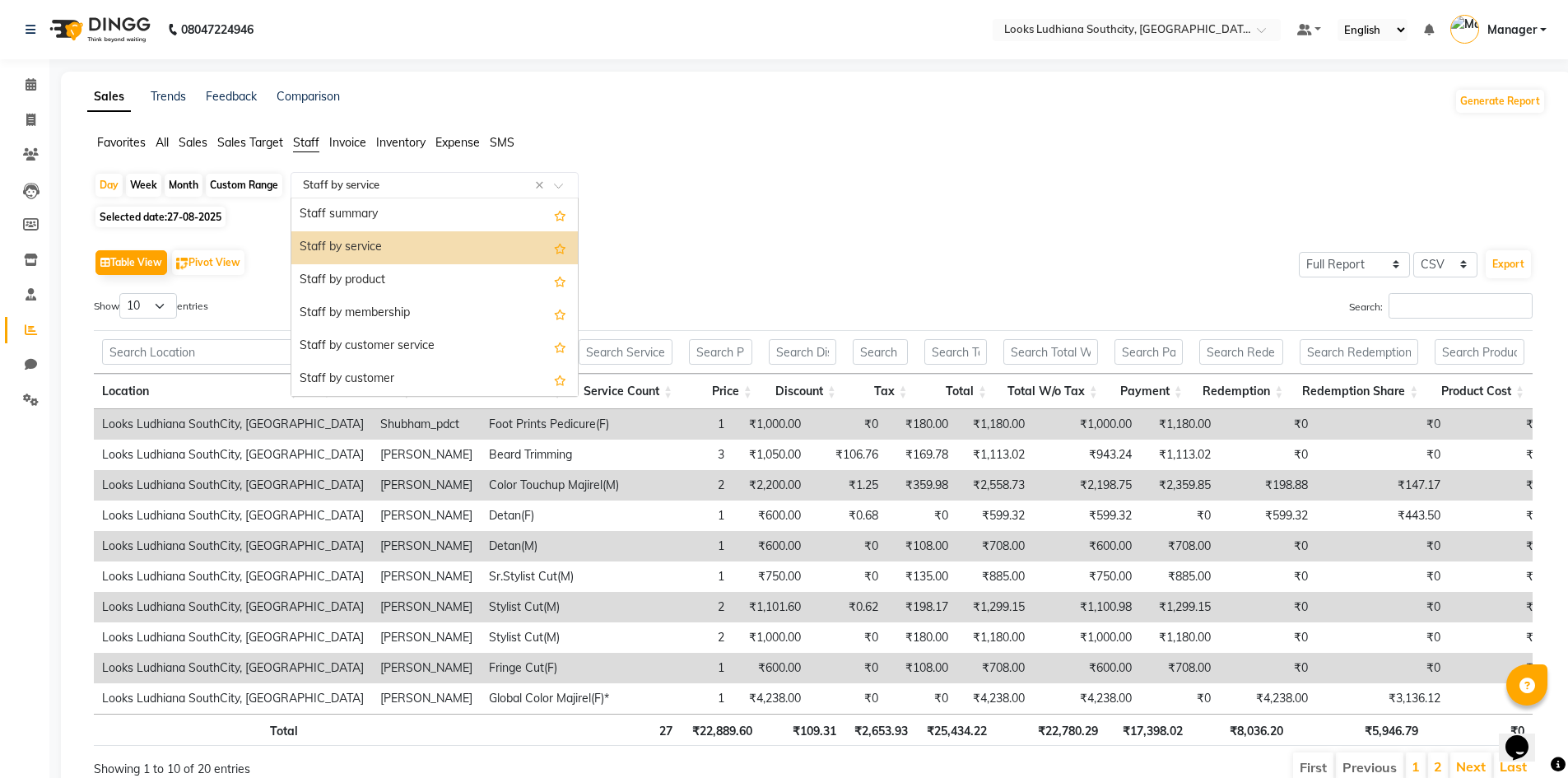
click at [459, 184] on input "text" at bounding box center [418, 185] width 237 height 16
click at [384, 278] on div "Staff by product" at bounding box center [434, 280] width 286 height 33
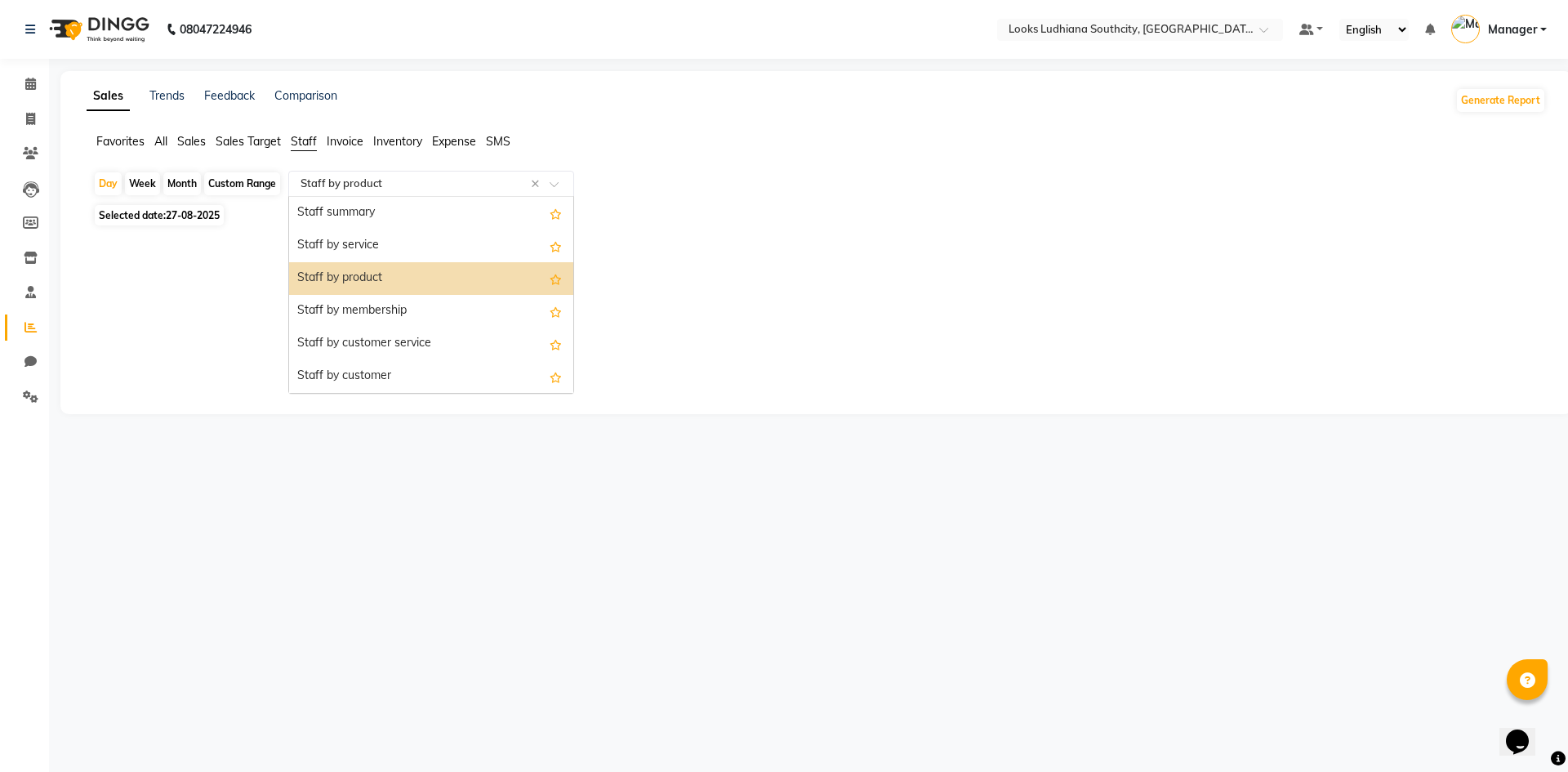
click at [410, 184] on input "text" at bounding box center [415, 183] width 235 height 16
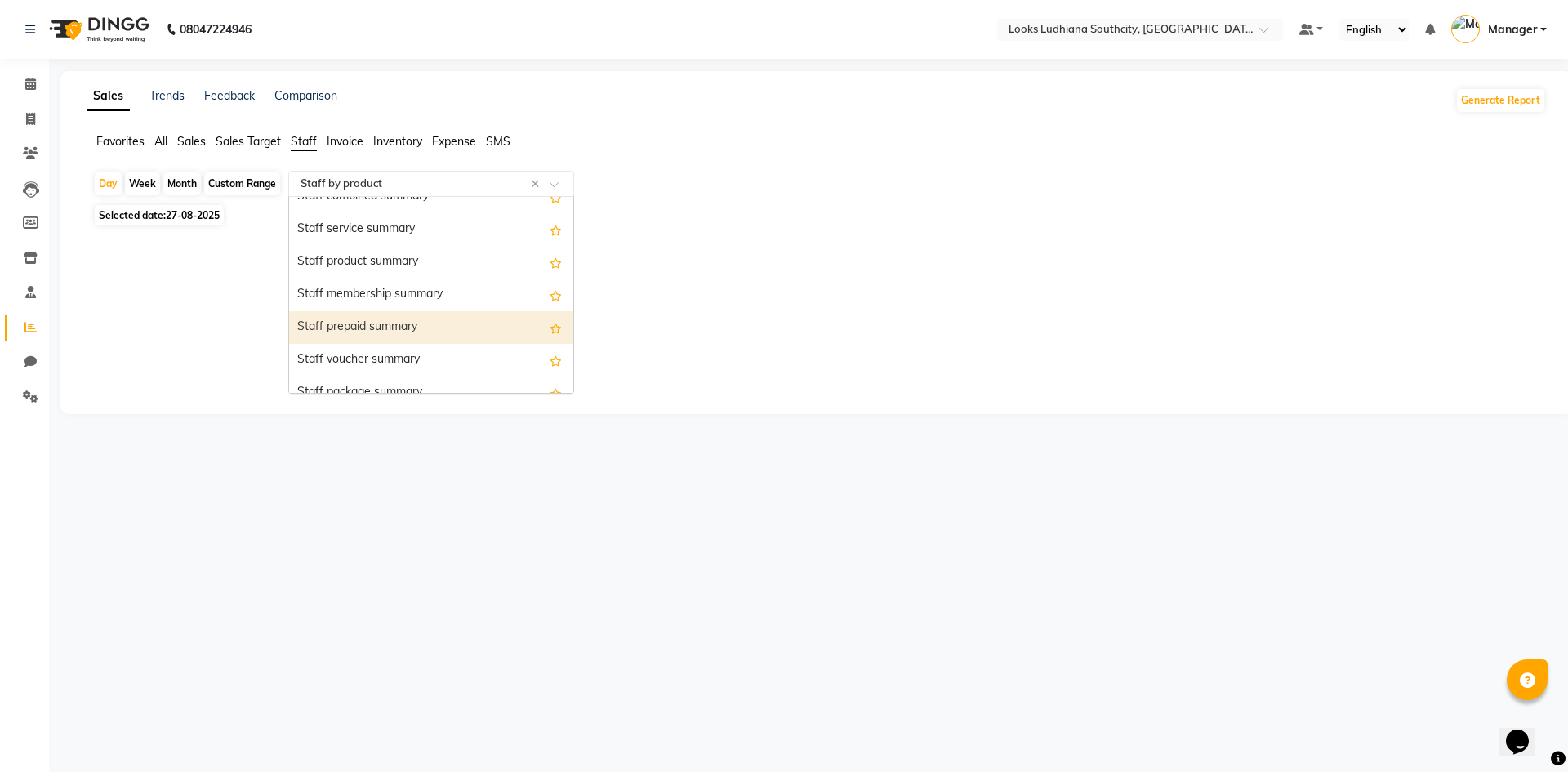
scroll to position [457, 0]
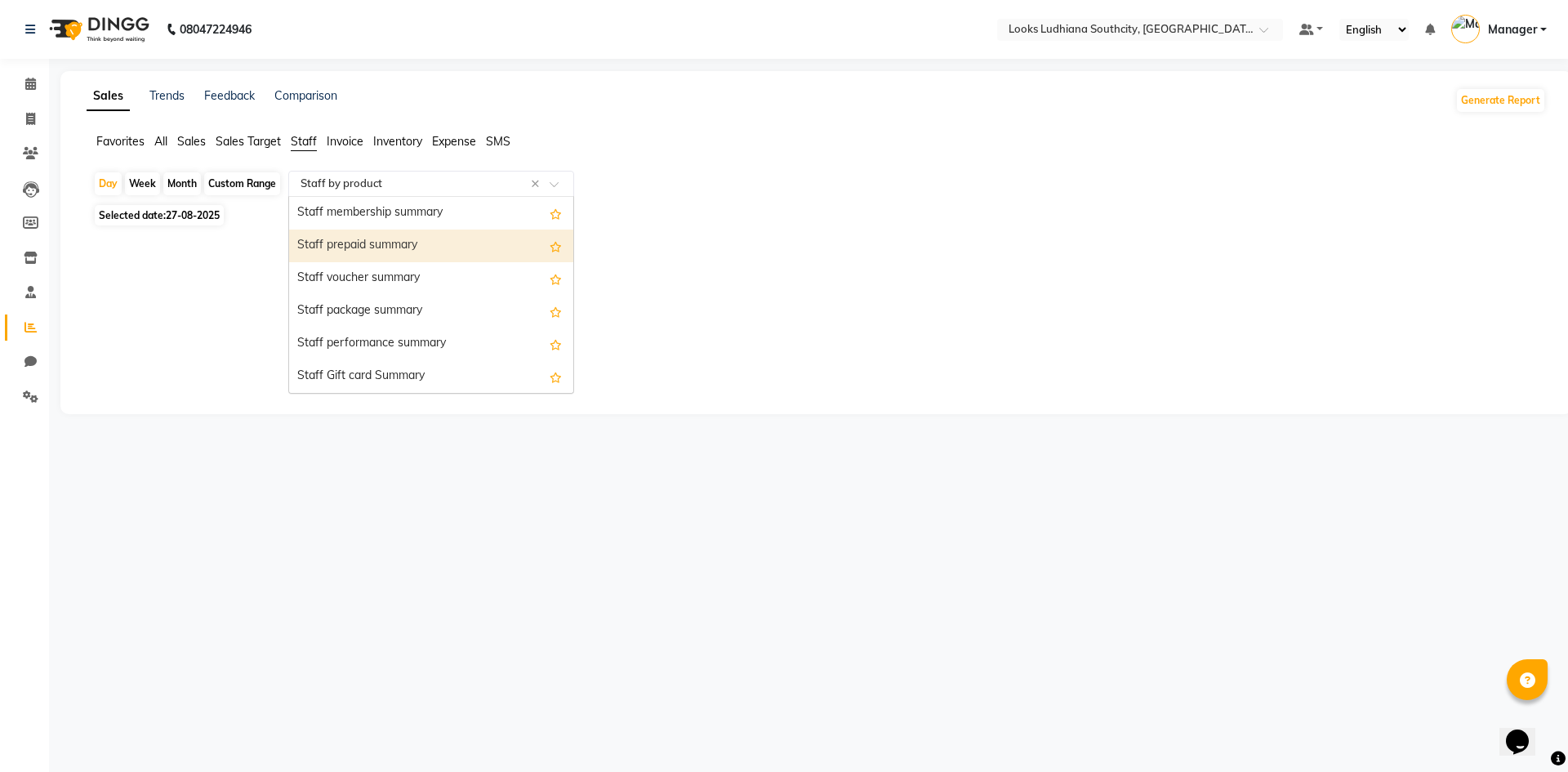
click at [405, 243] on div "Staff prepaid summary" at bounding box center [431, 246] width 284 height 33
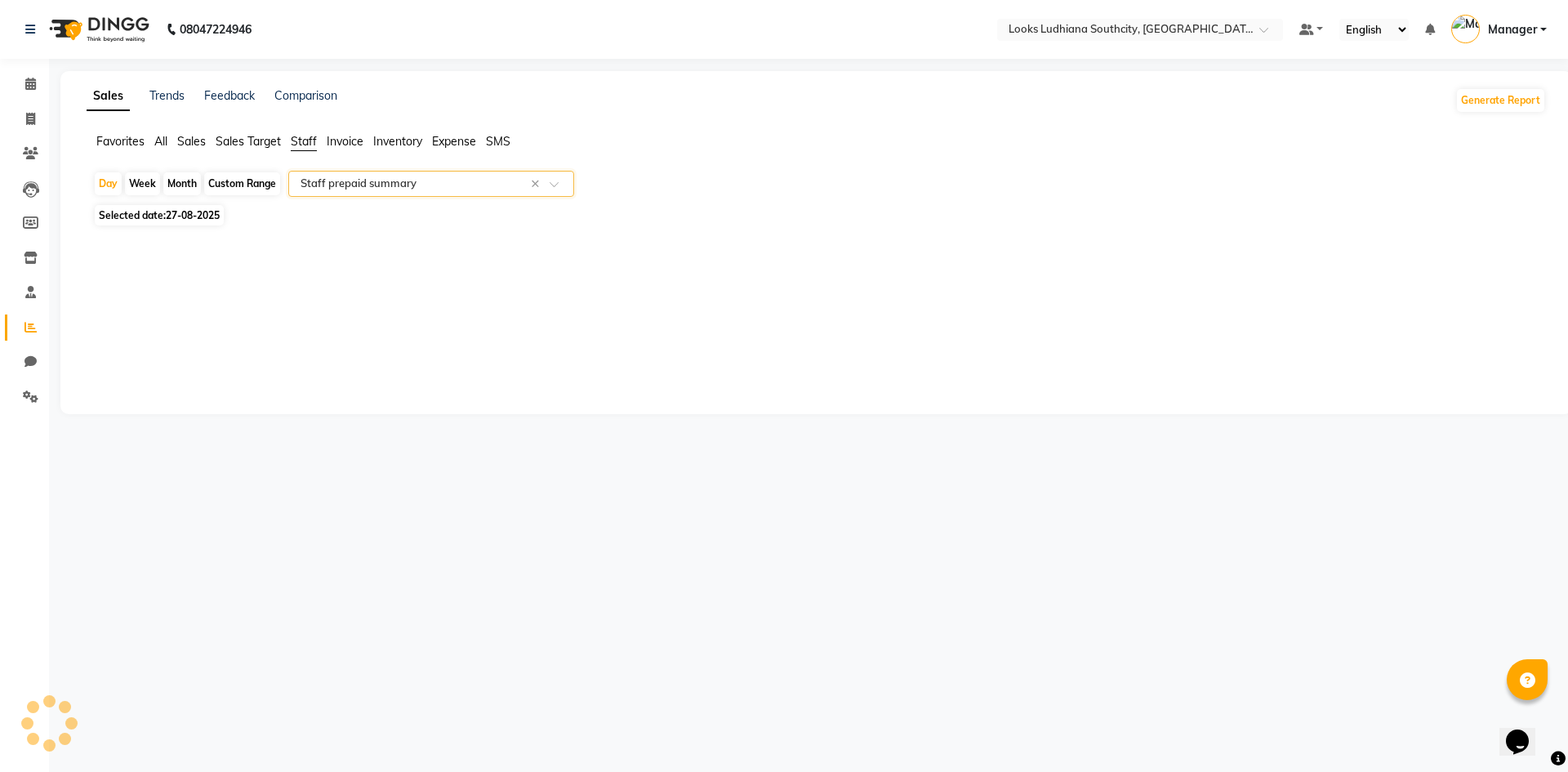
select select "full_report"
select select "csv"
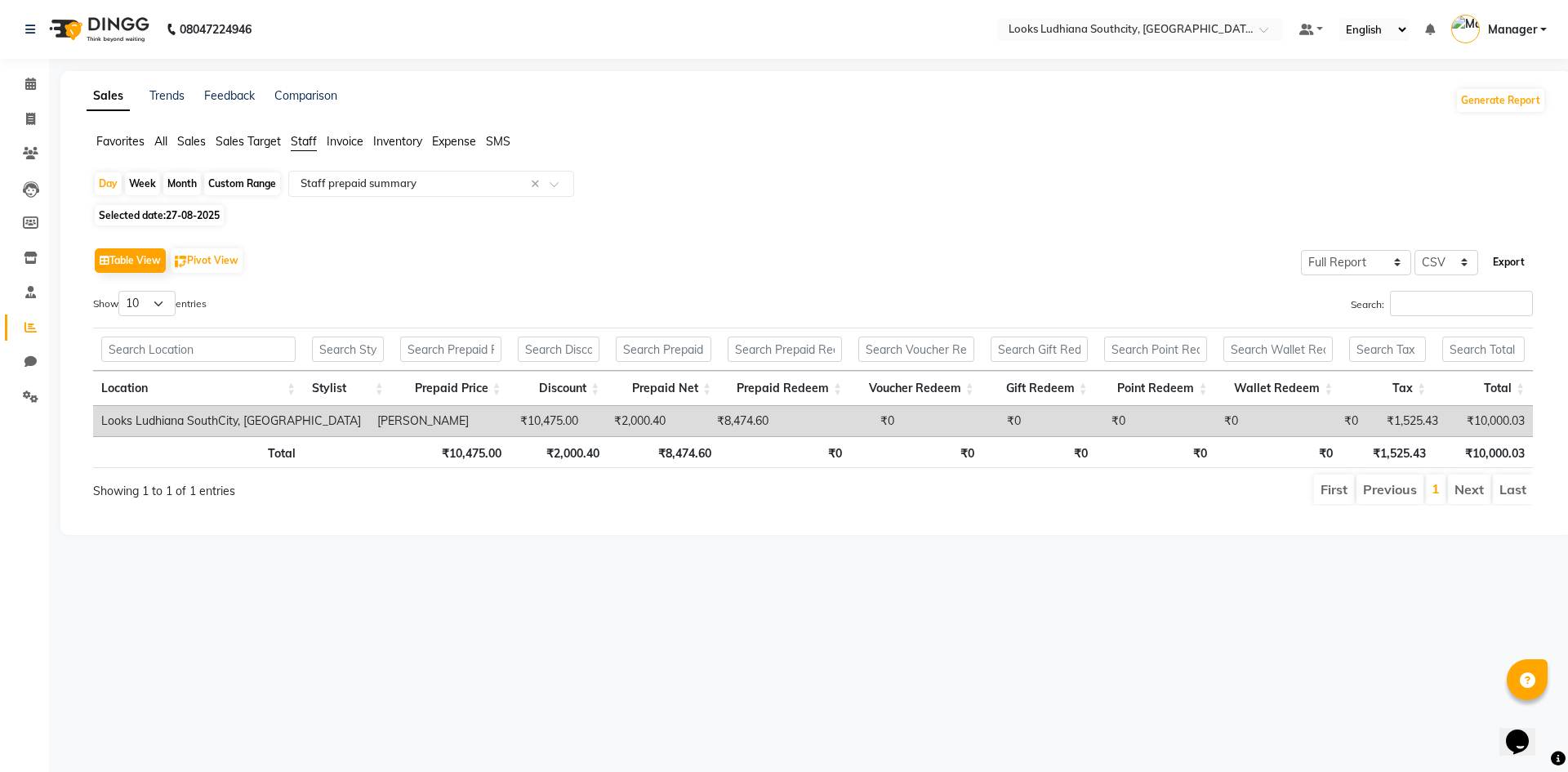
click at [1523, 260] on button "Export" at bounding box center [1508, 263] width 45 height 28
click at [186, 214] on span "27-08-2025" at bounding box center [192, 215] width 54 height 12
select select "8"
select select "2025"
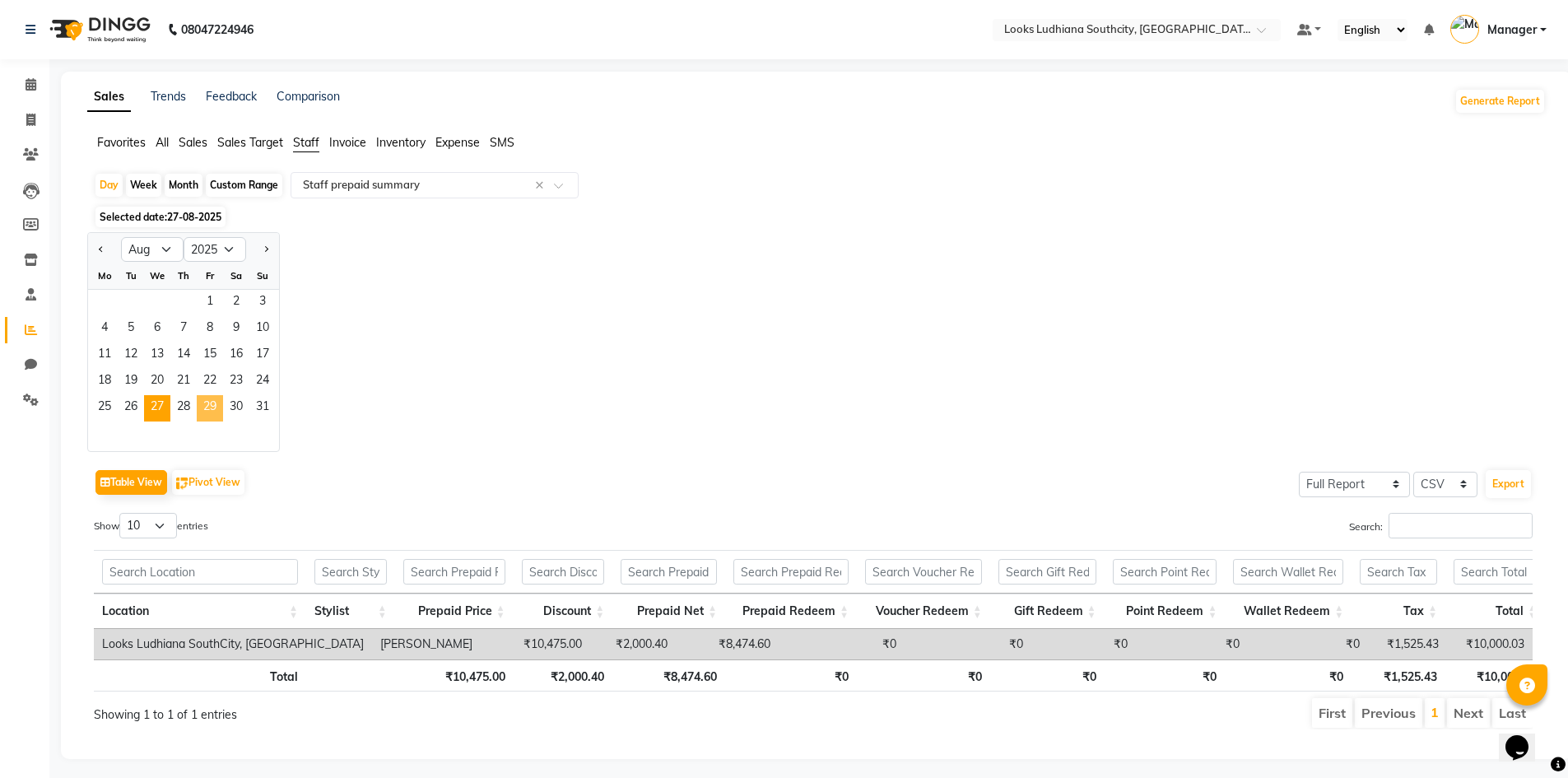
click at [214, 403] on span "29" at bounding box center [210, 408] width 26 height 26
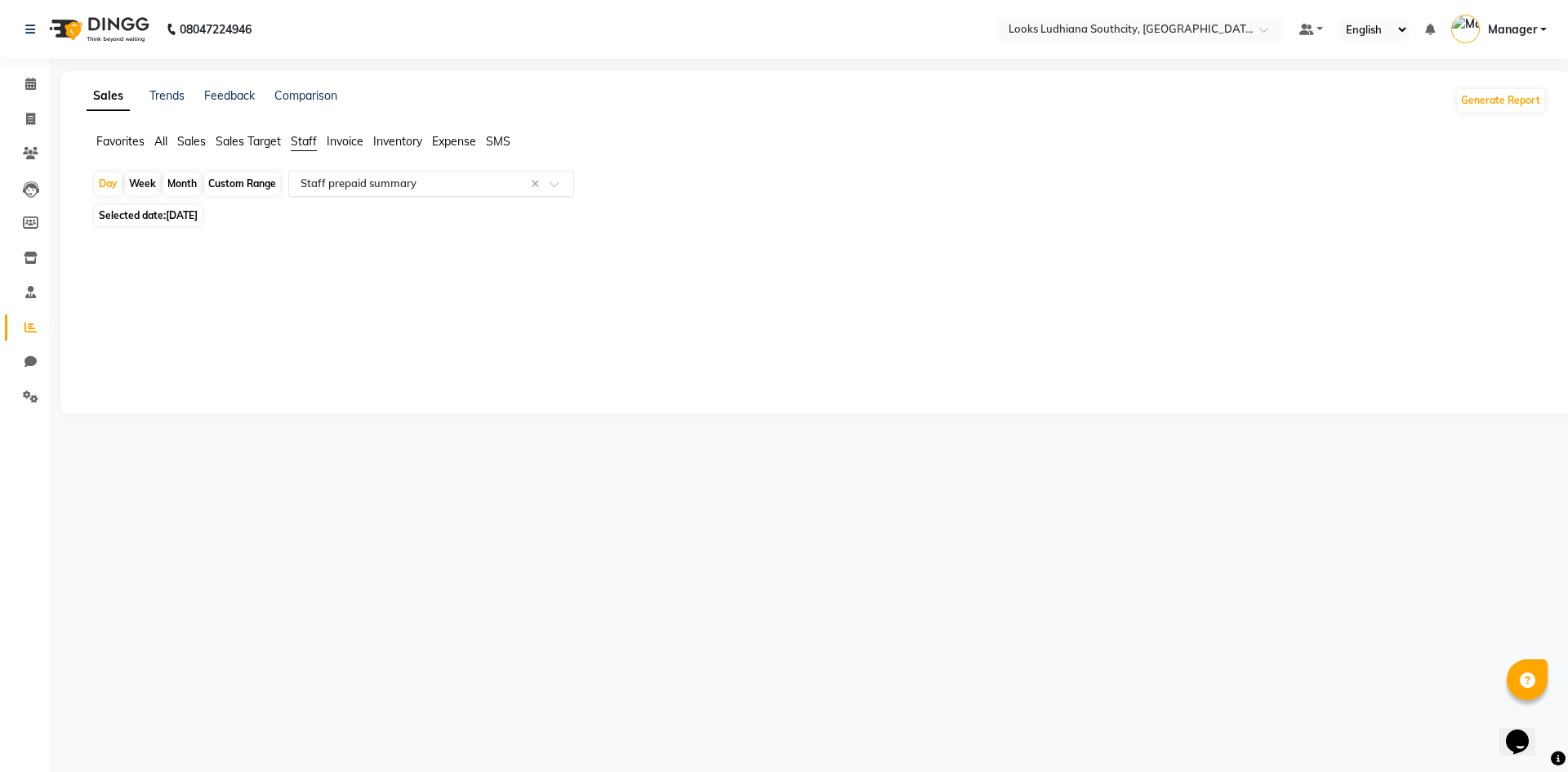
click at [354, 176] on input "text" at bounding box center [415, 183] width 235 height 16
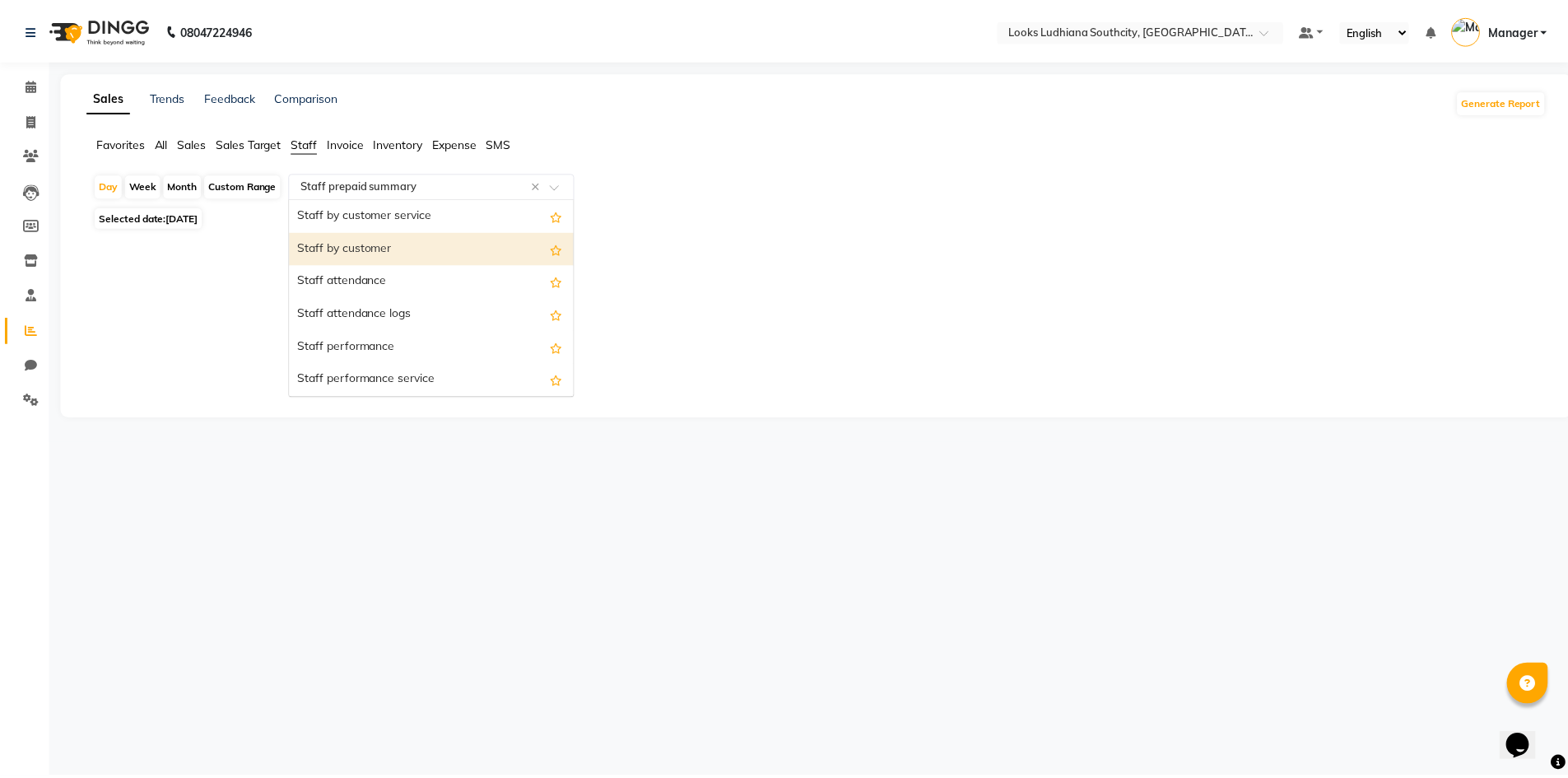
scroll to position [0, 0]
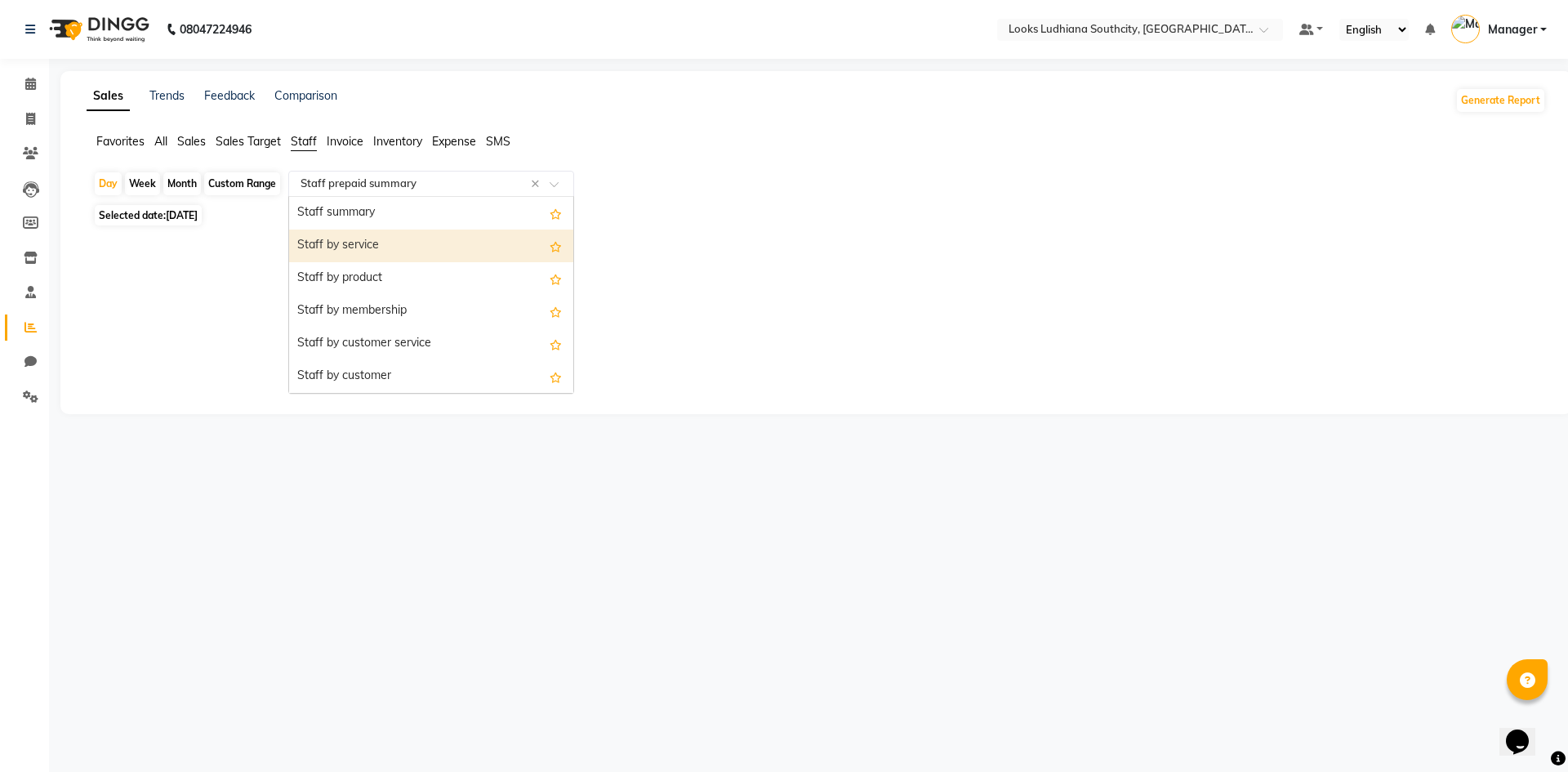
click at [401, 236] on div "Staff by service" at bounding box center [431, 246] width 284 height 33
select select "full_report"
select select "csv"
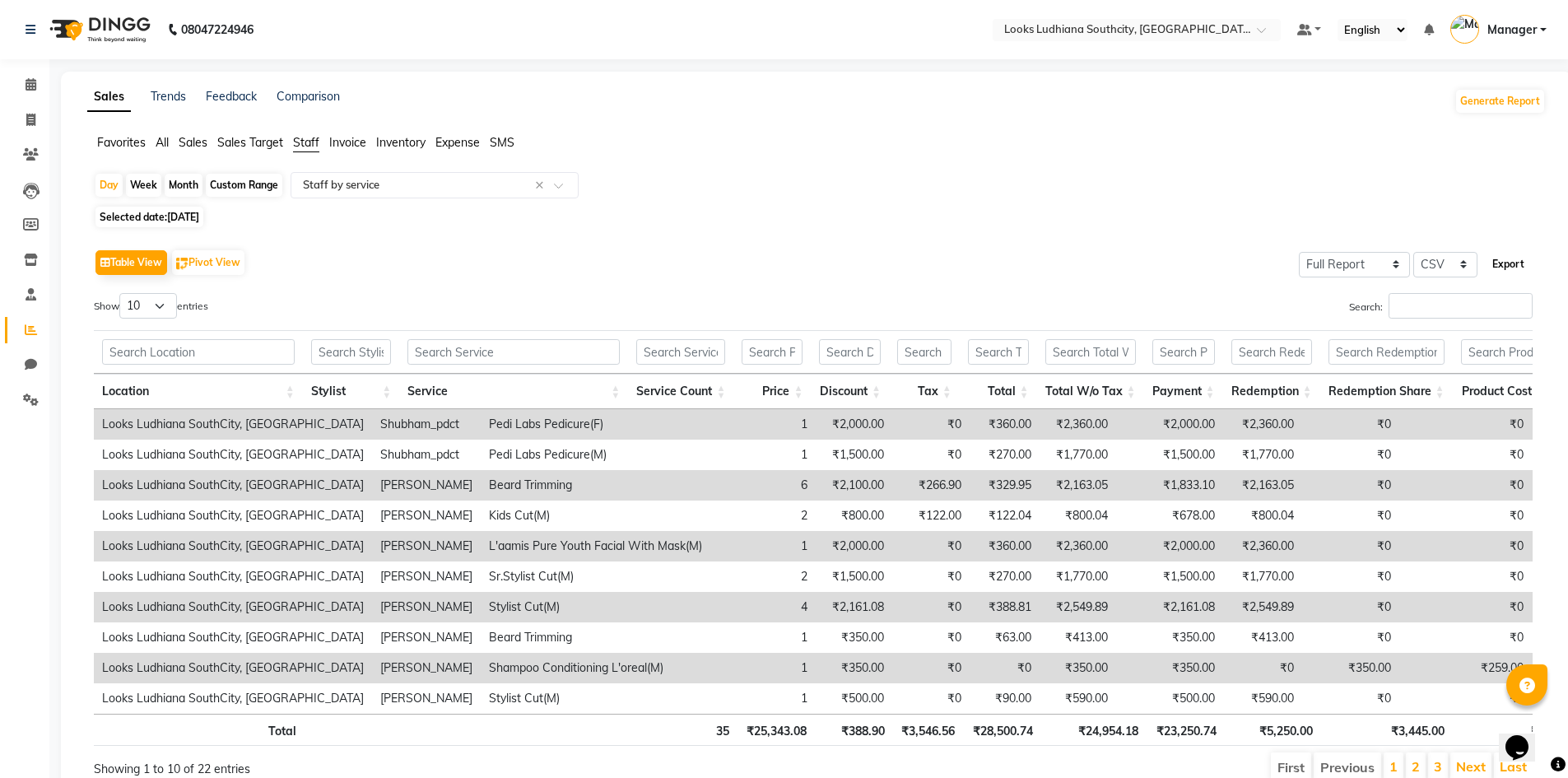
click at [1515, 260] on button "Export" at bounding box center [1509, 265] width 45 height 28
click at [408, 186] on input "text" at bounding box center [418, 185] width 237 height 16
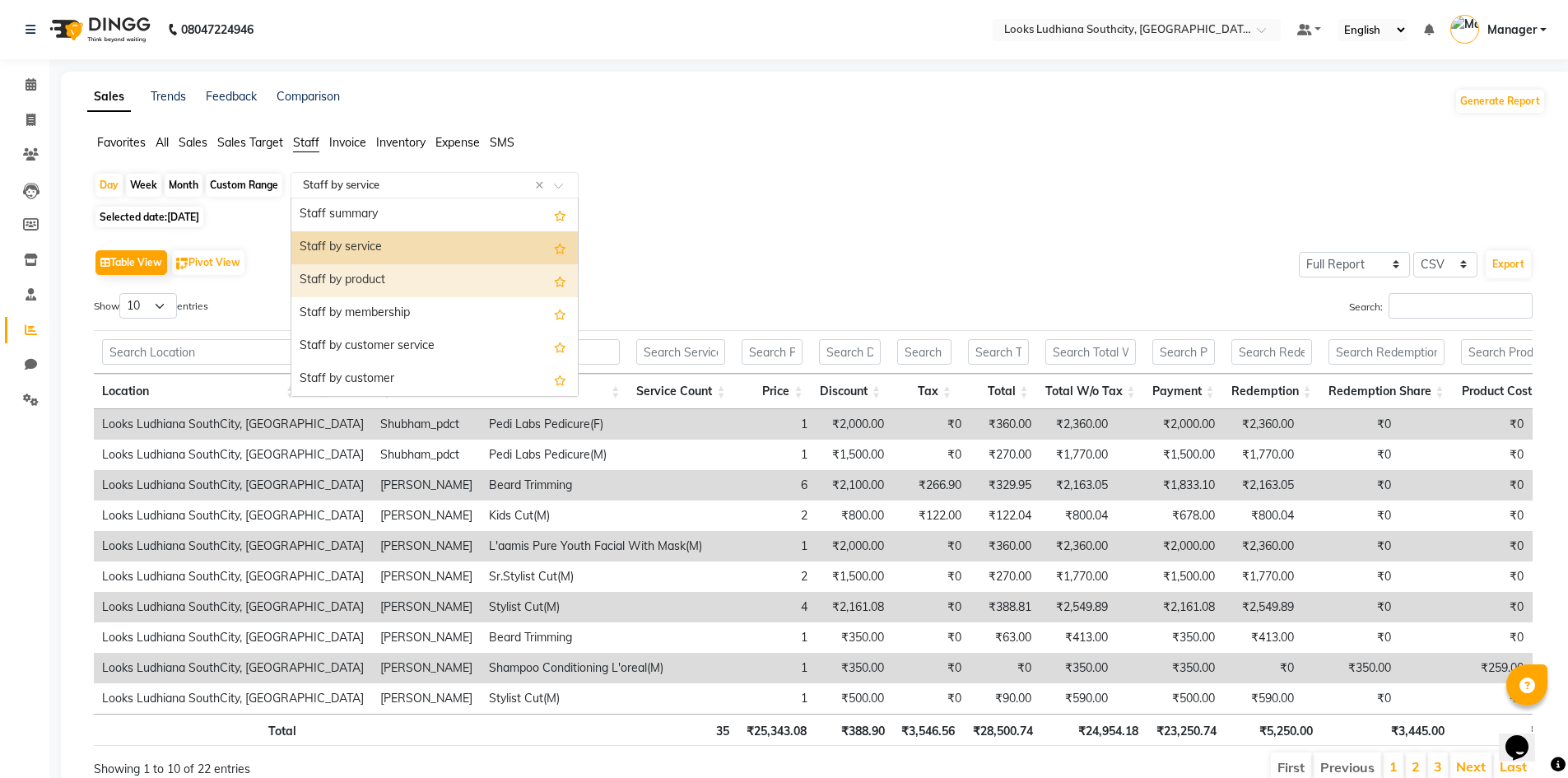
click at [375, 279] on div "Staff by product" at bounding box center [434, 280] width 286 height 33
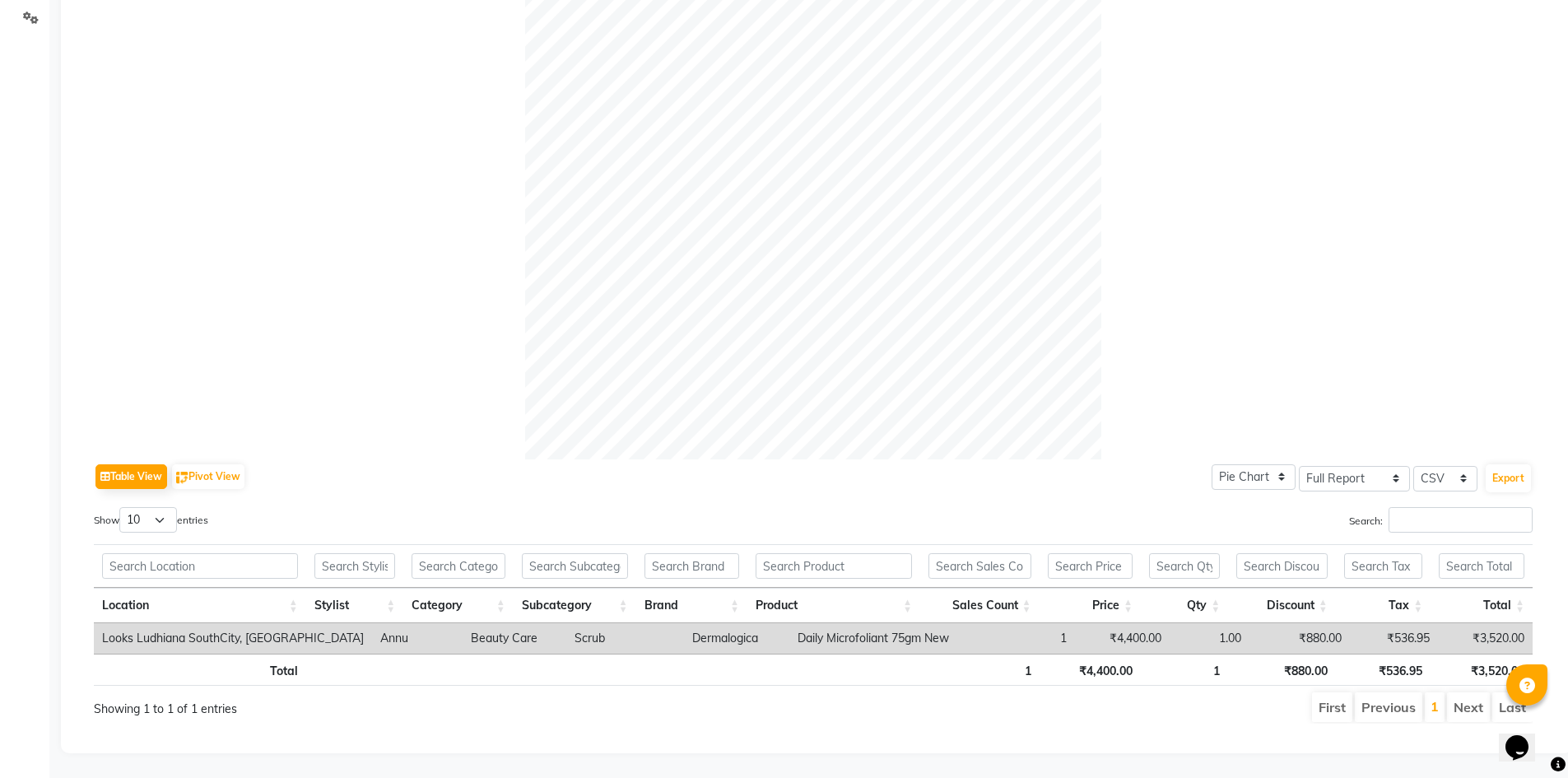
scroll to position [395, 0]
click at [1522, 465] on button "Export" at bounding box center [1509, 478] width 45 height 28
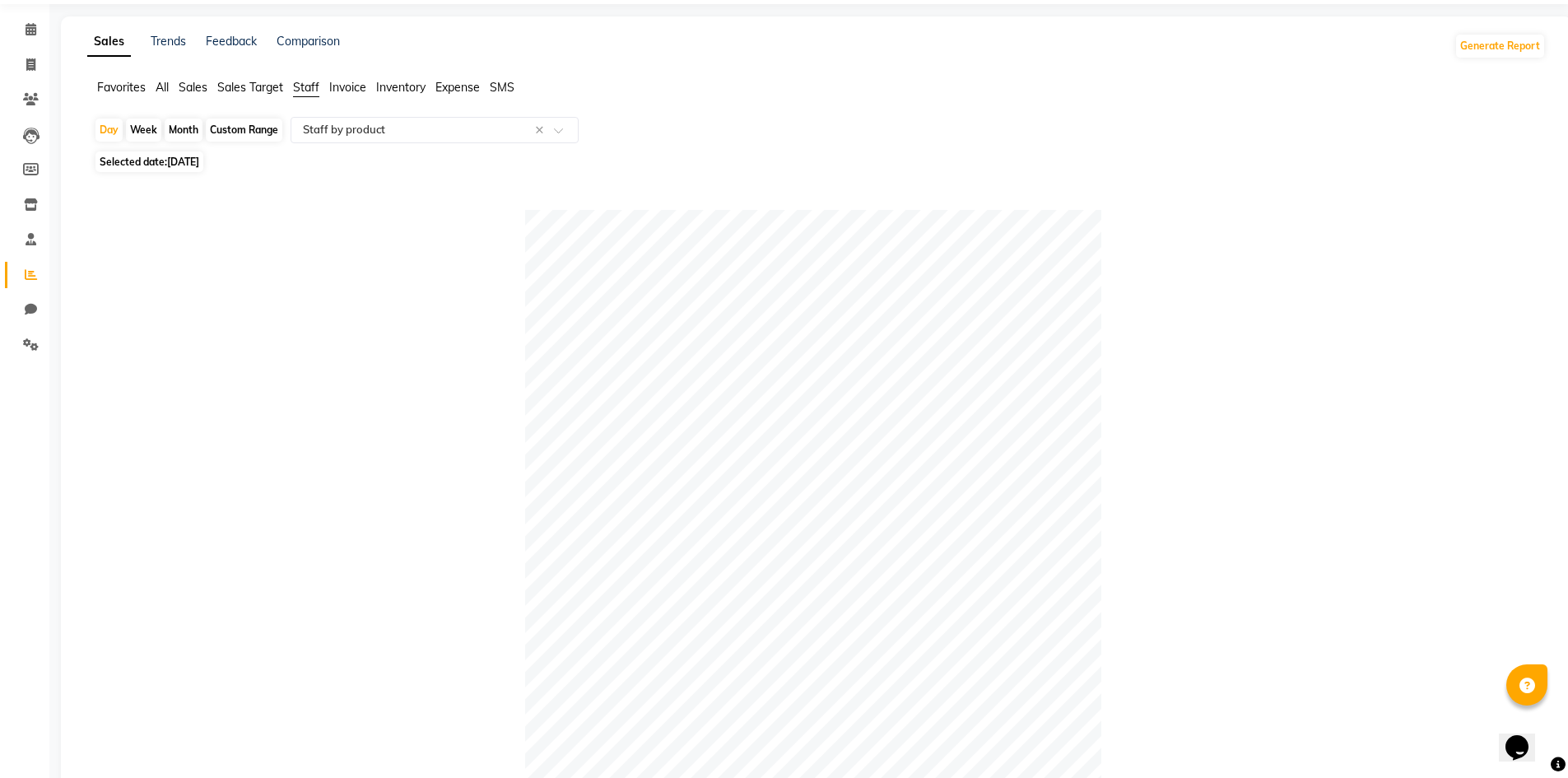
scroll to position [0, 0]
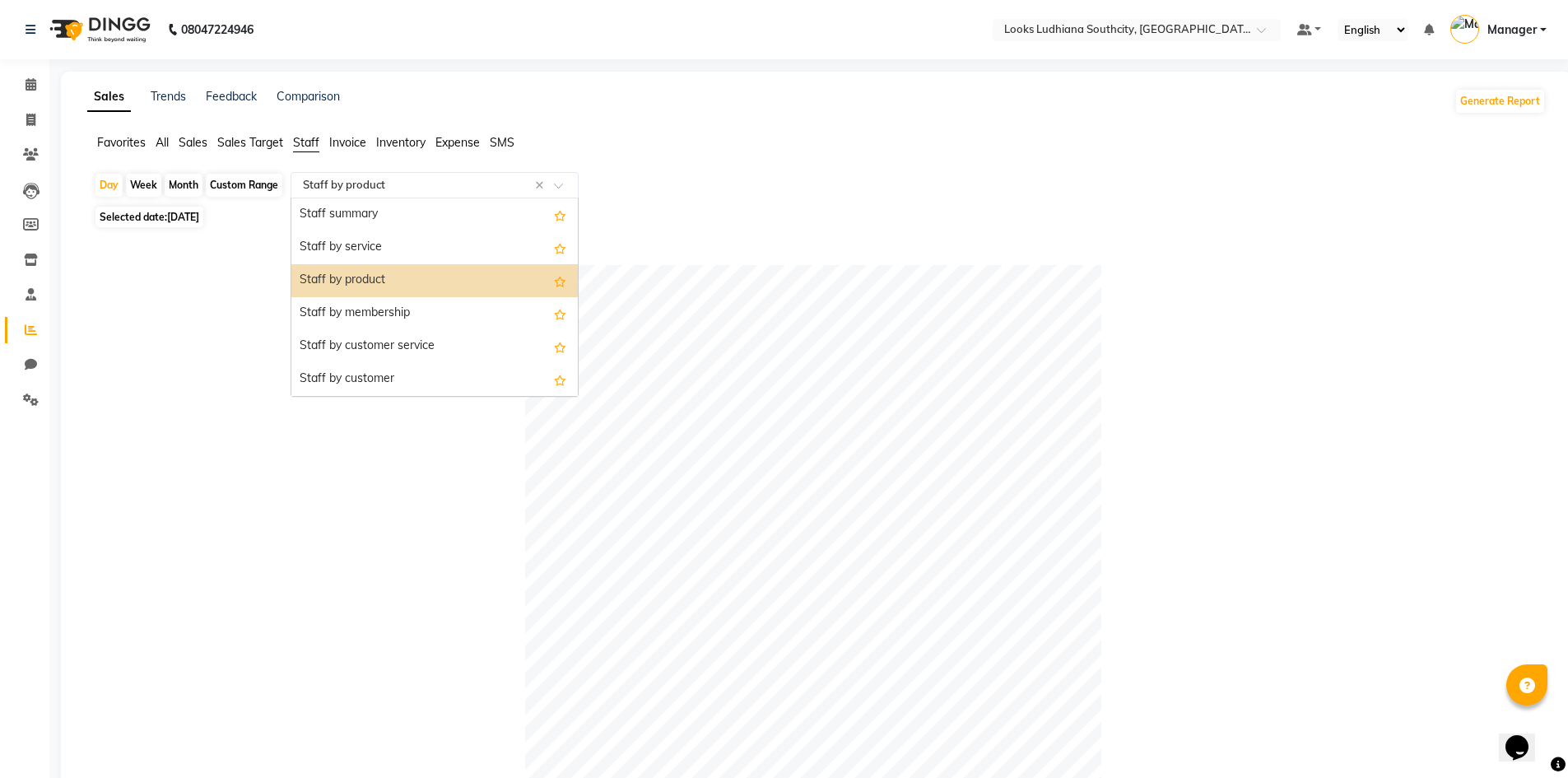
click at [364, 183] on input "text" at bounding box center [418, 185] width 237 height 16
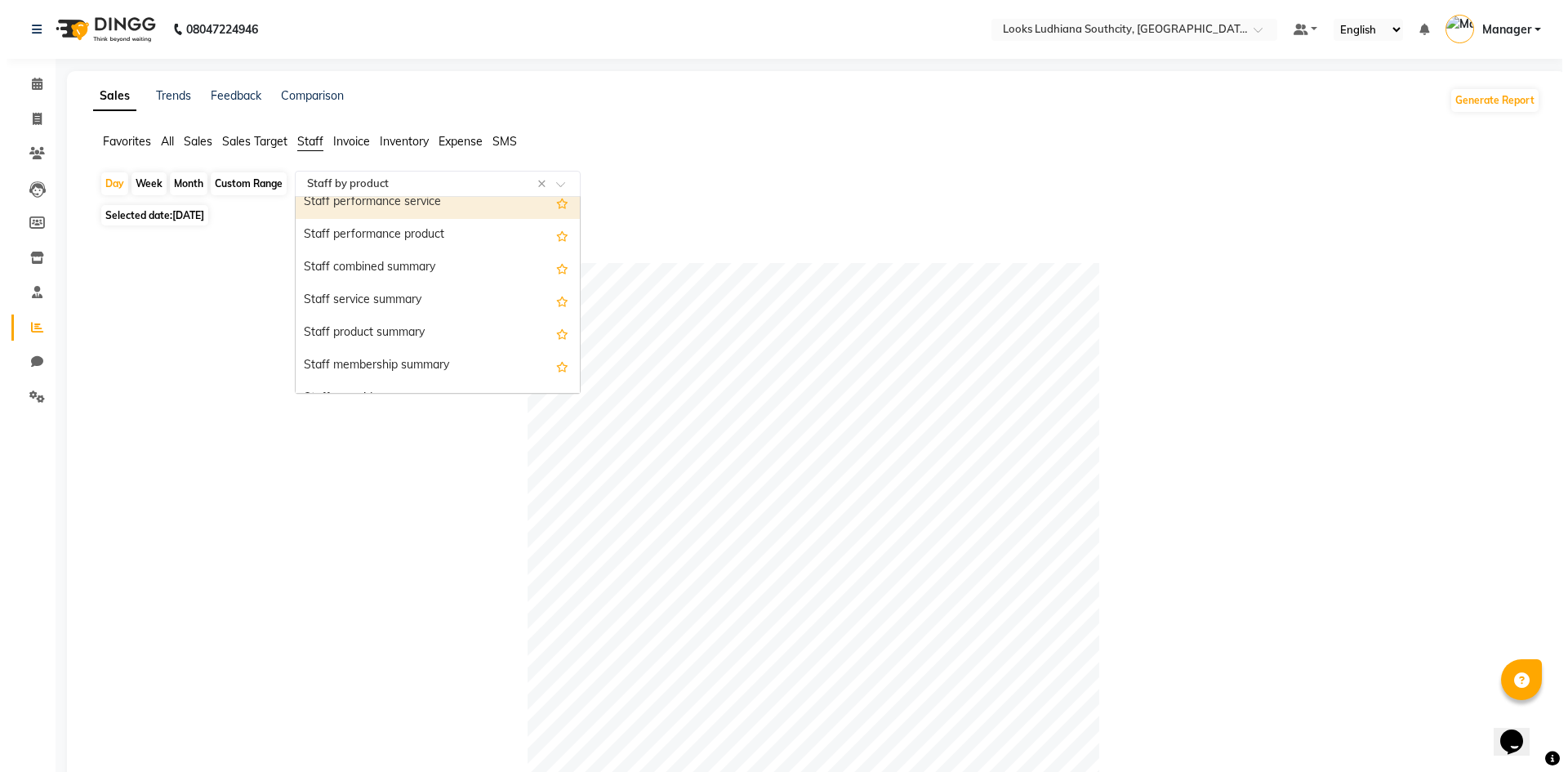
scroll to position [457, 0]
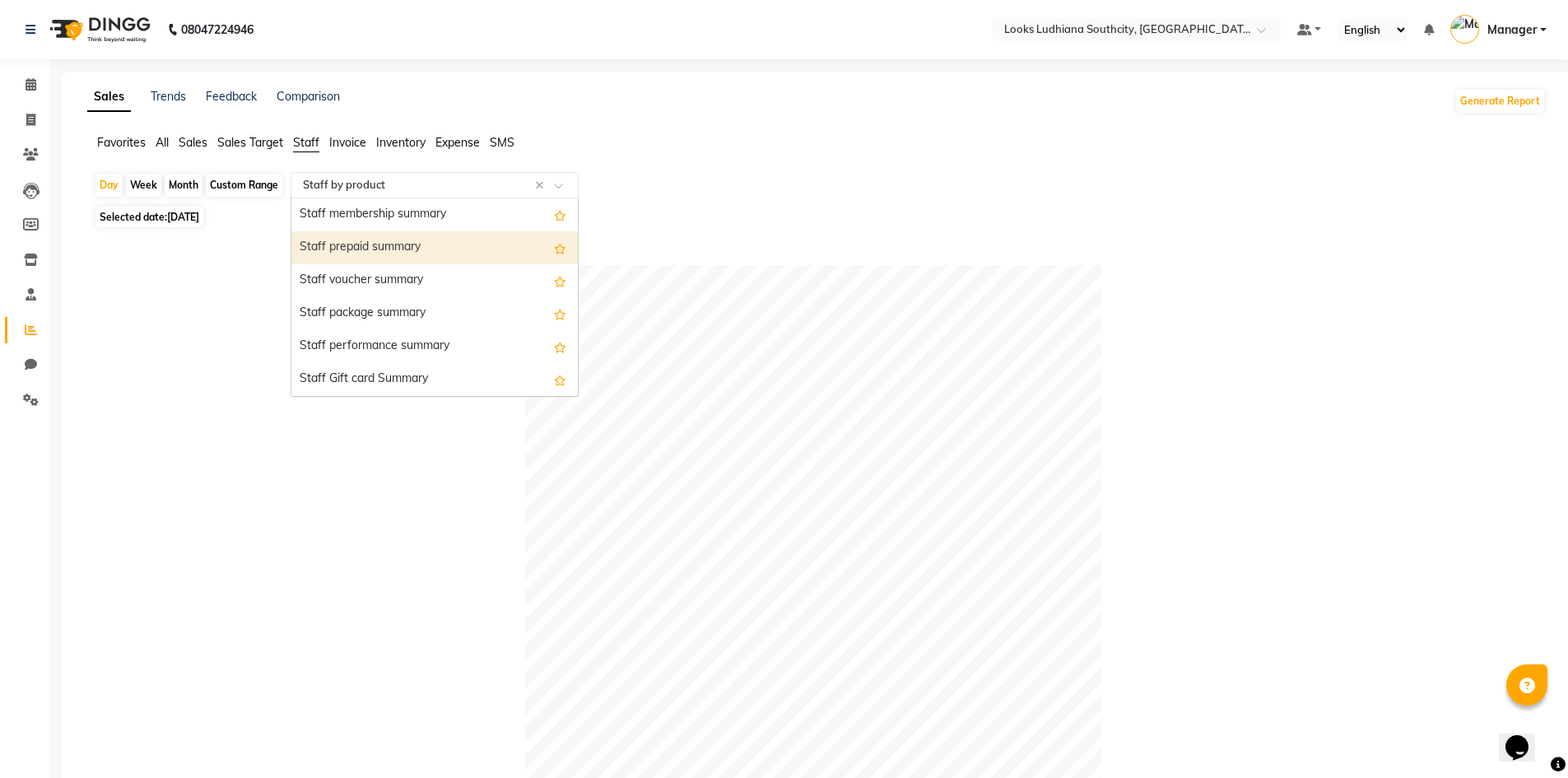
click at [404, 254] on div "Staff prepaid summary" at bounding box center [434, 248] width 286 height 33
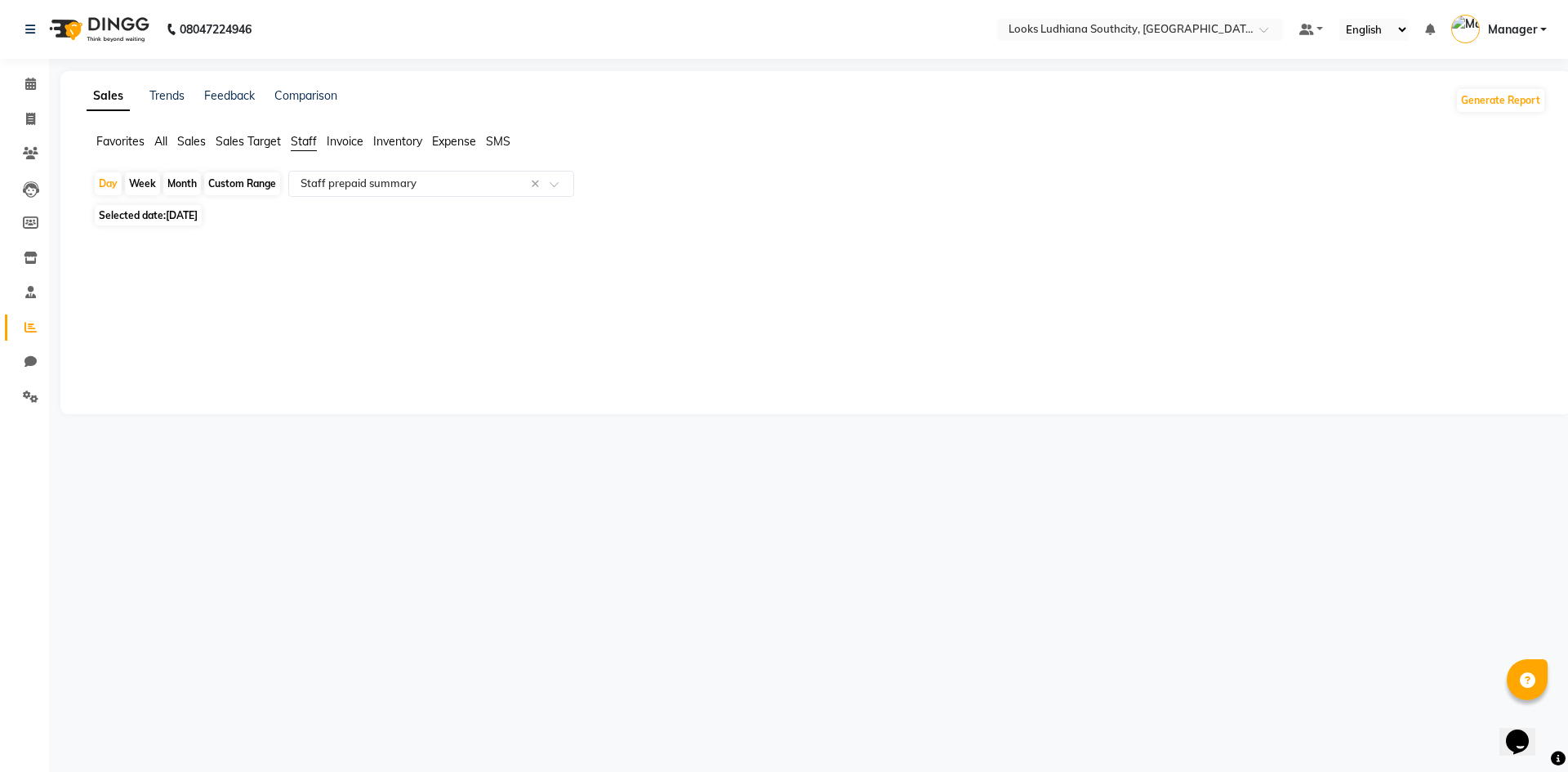
click at [232, 223] on div "Selected date: 29-08-2025" at bounding box center [820, 215] width 1452 height 17
click at [197, 220] on span "29-08-2025" at bounding box center [181, 215] width 32 height 12
select select "8"
select select "2025"
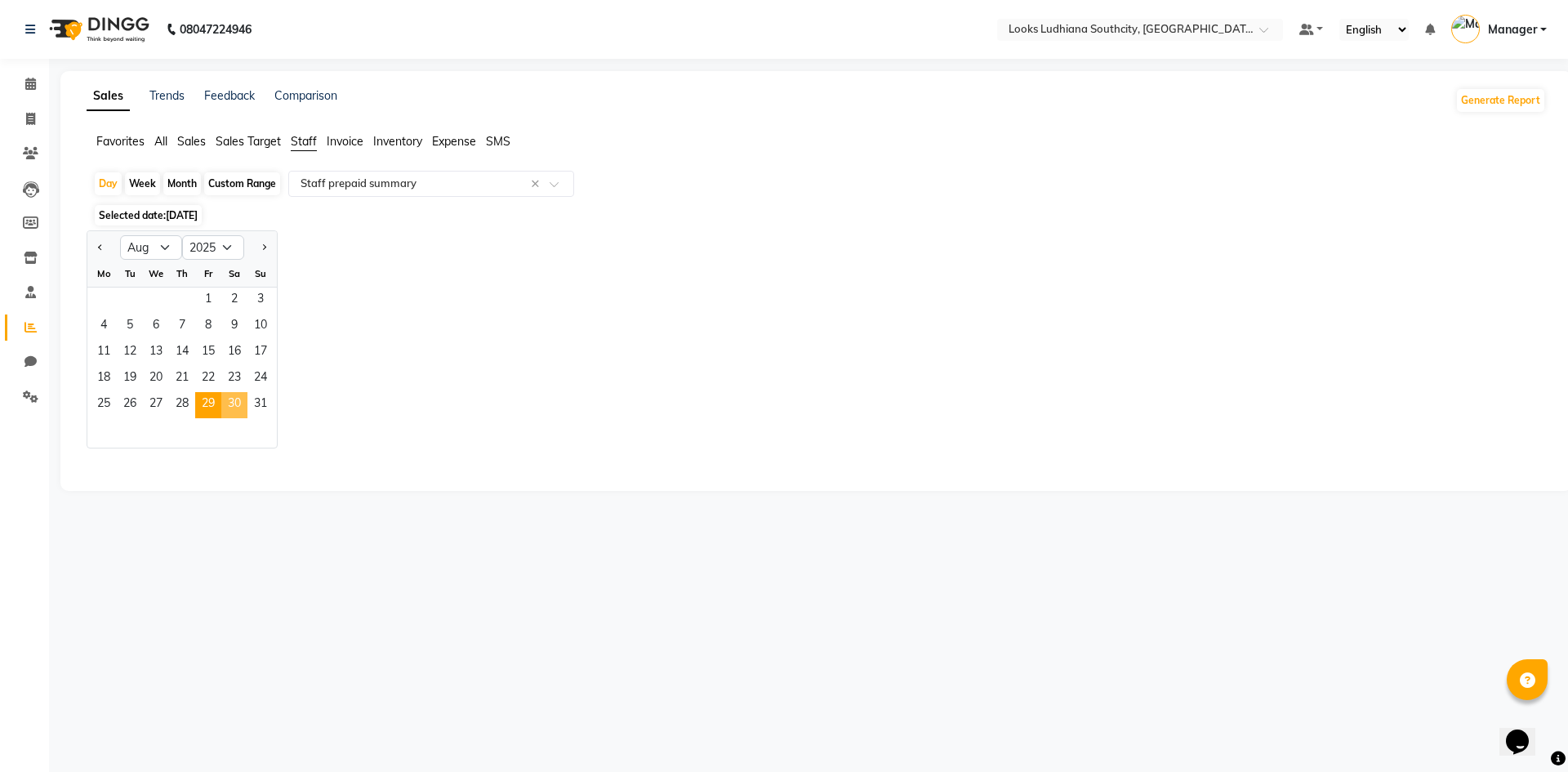
click at [235, 410] on span "30" at bounding box center [235, 405] width 26 height 26
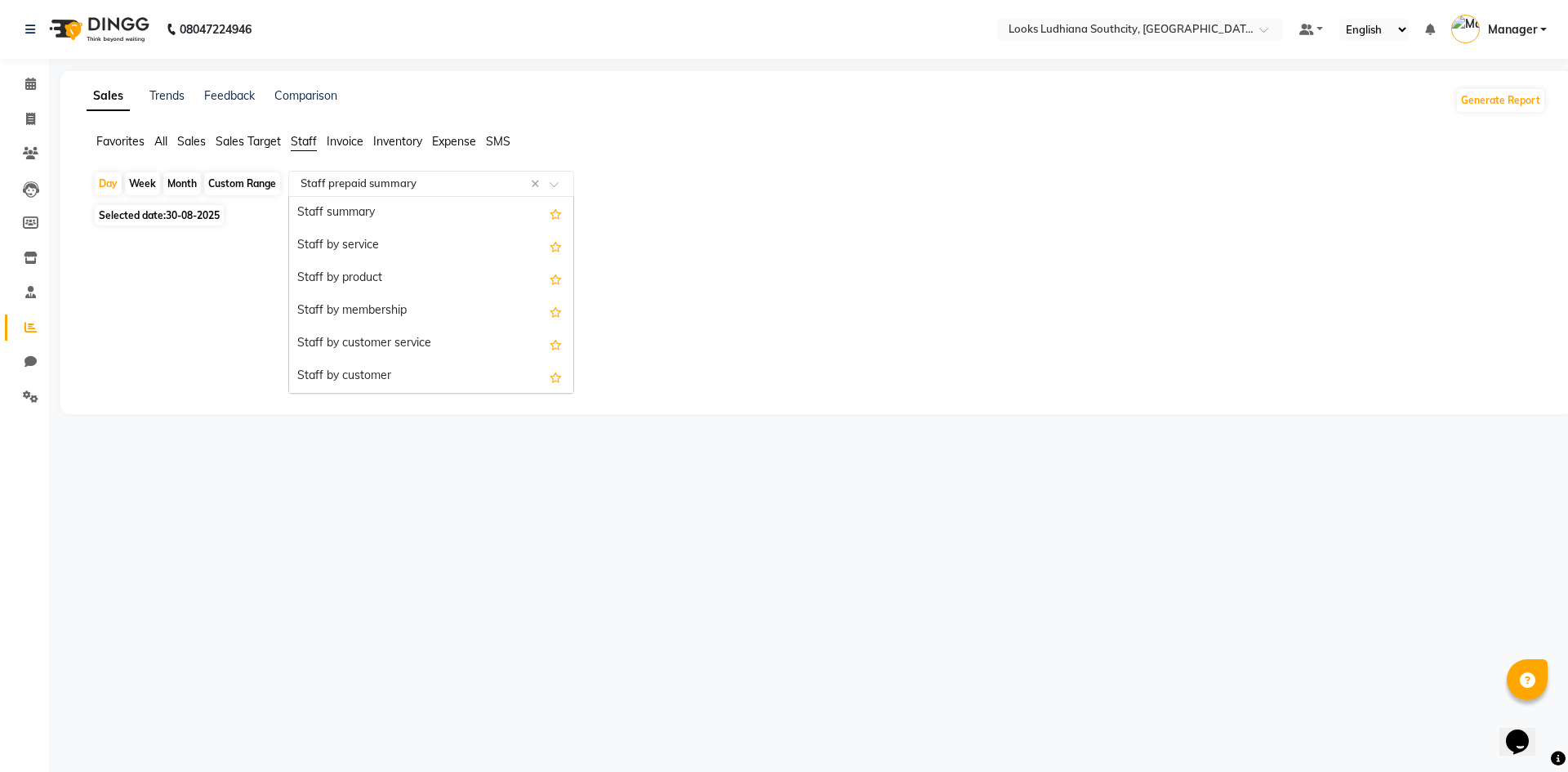
click at [388, 177] on input "text" at bounding box center [415, 183] width 235 height 16
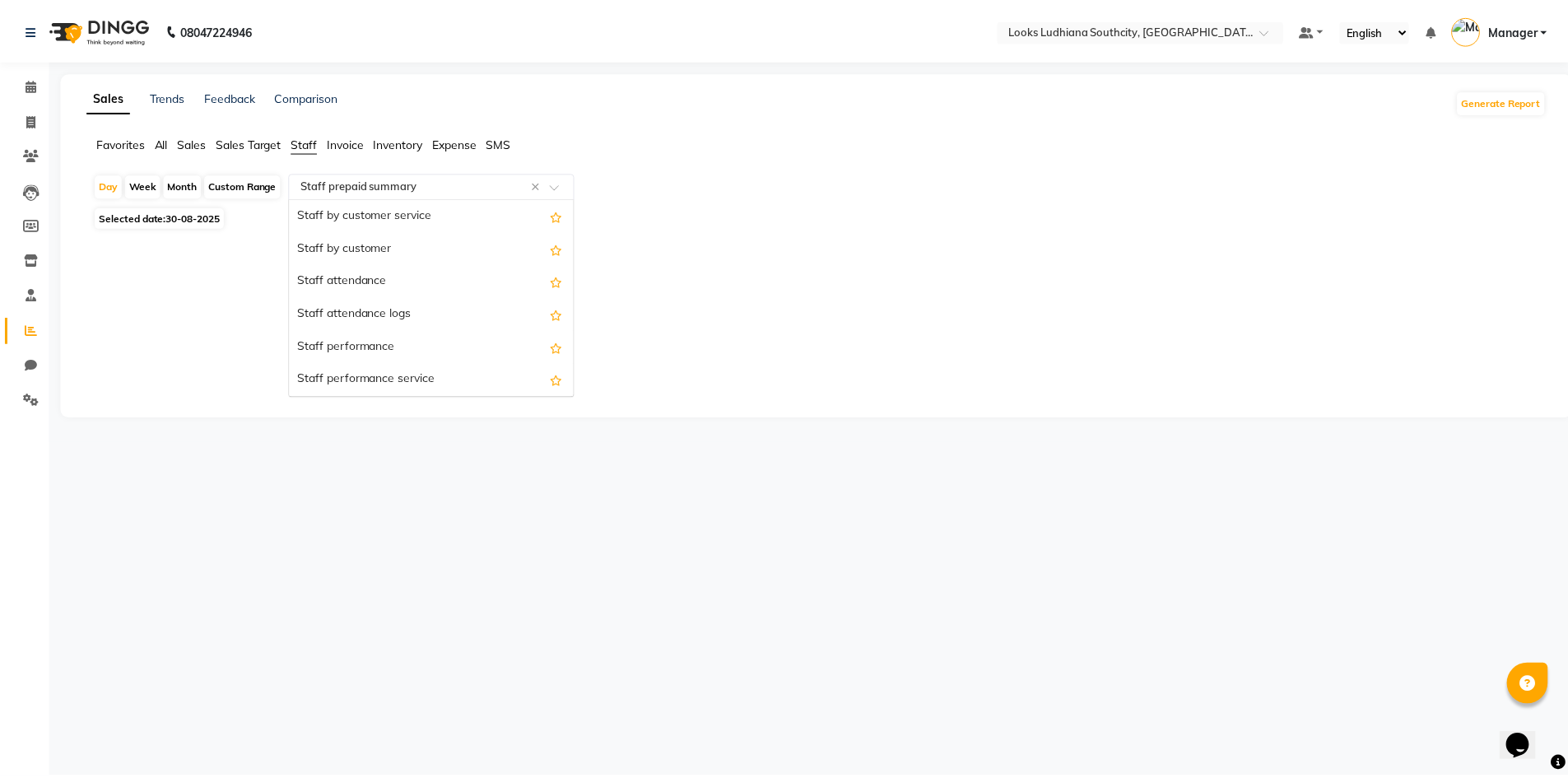
scroll to position [0, 0]
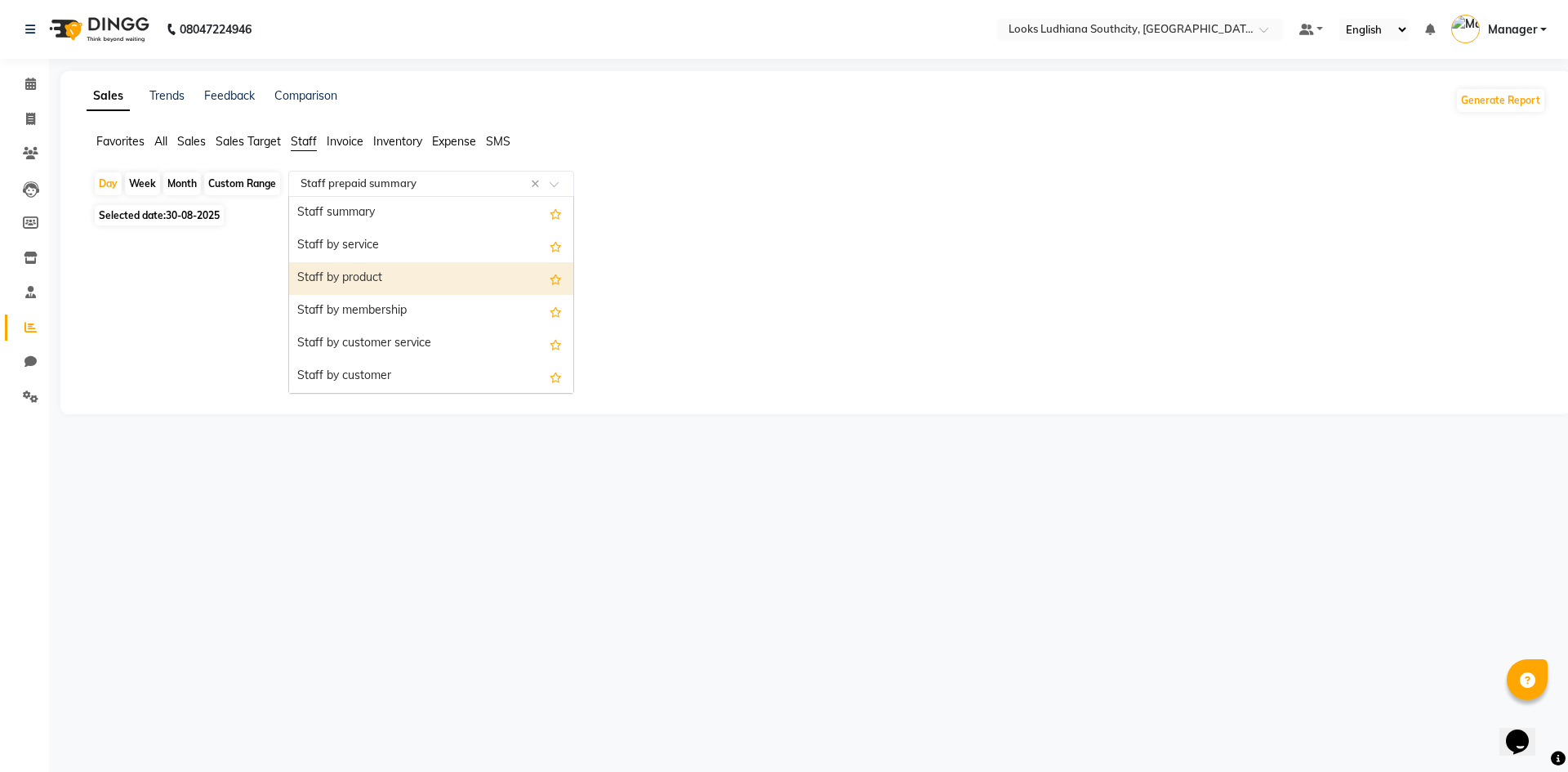
click at [372, 269] on div "Staff by product" at bounding box center [431, 278] width 284 height 33
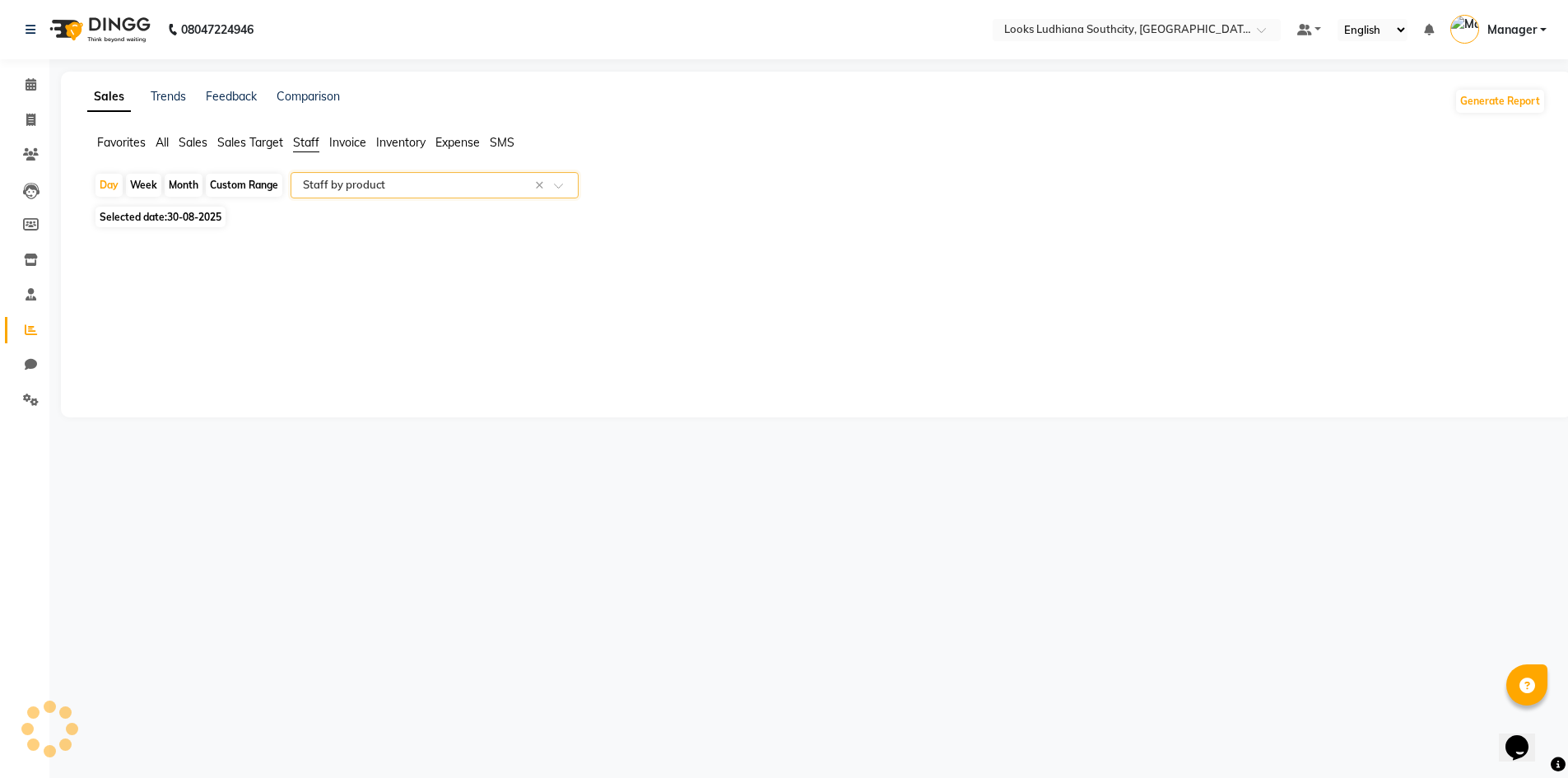
select select "full_report"
select select "csv"
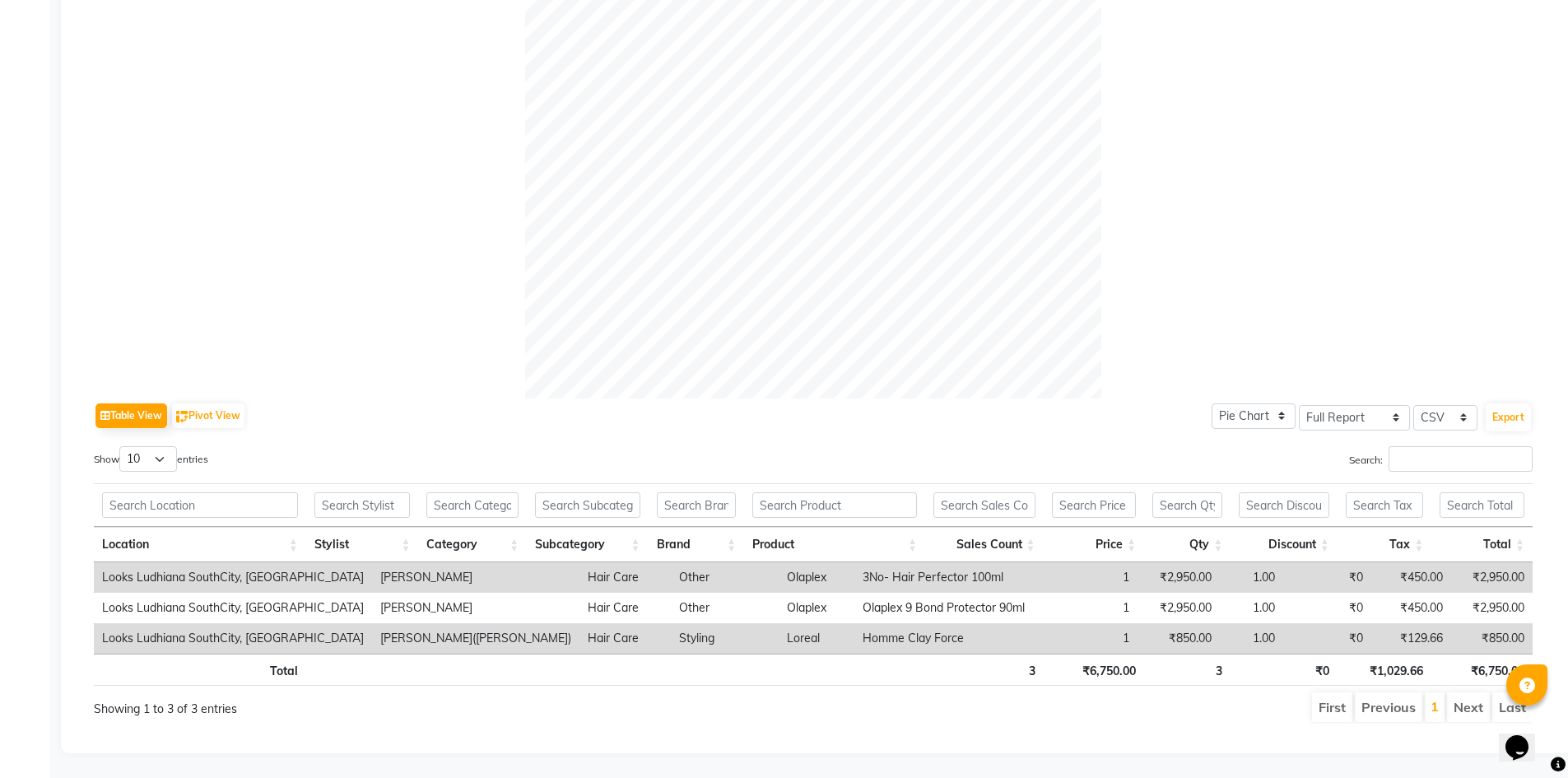
scroll to position [455, 0]
click at [1509, 403] on button "Export" at bounding box center [1509, 417] width 45 height 28
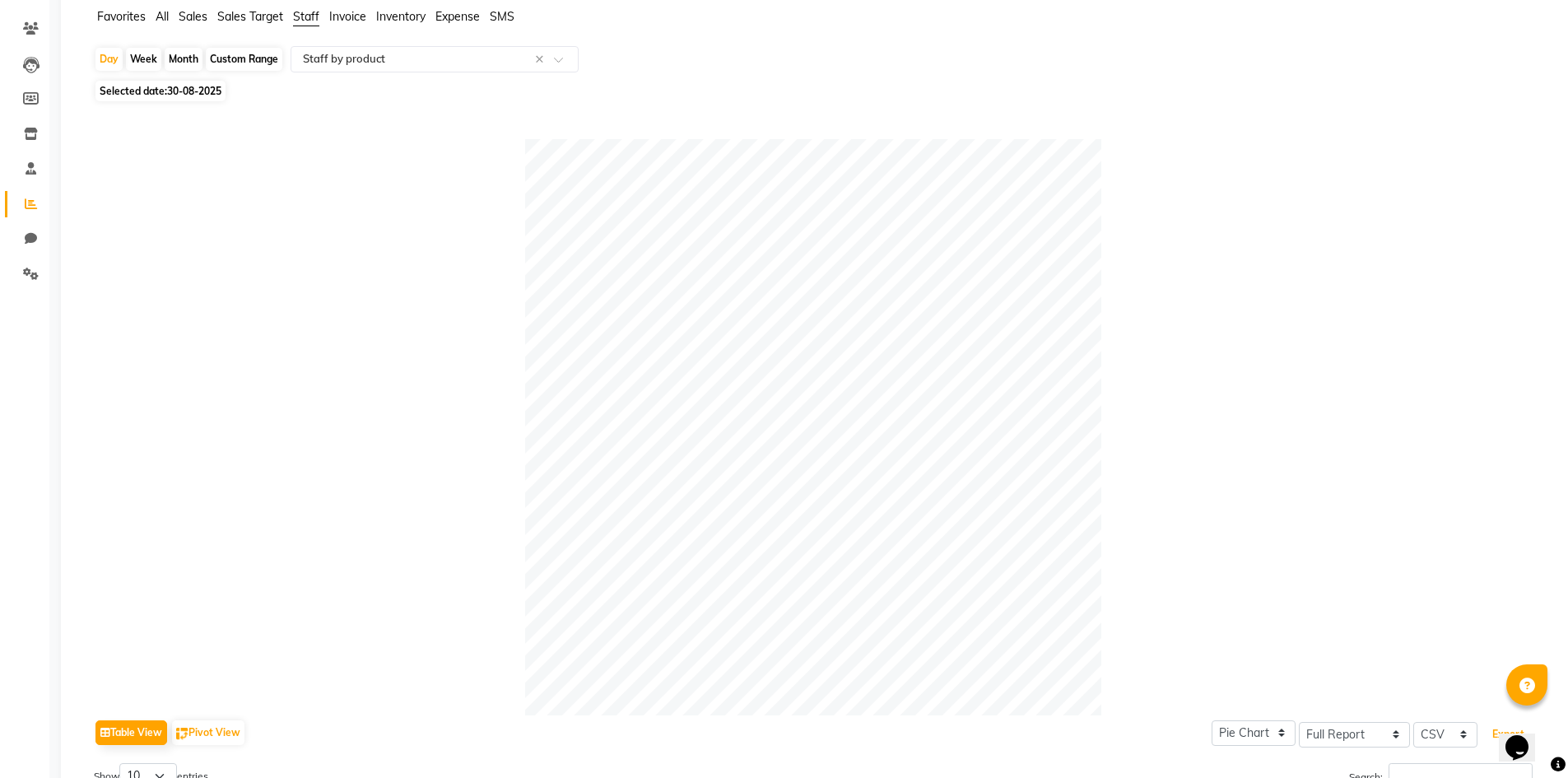
scroll to position [0, 0]
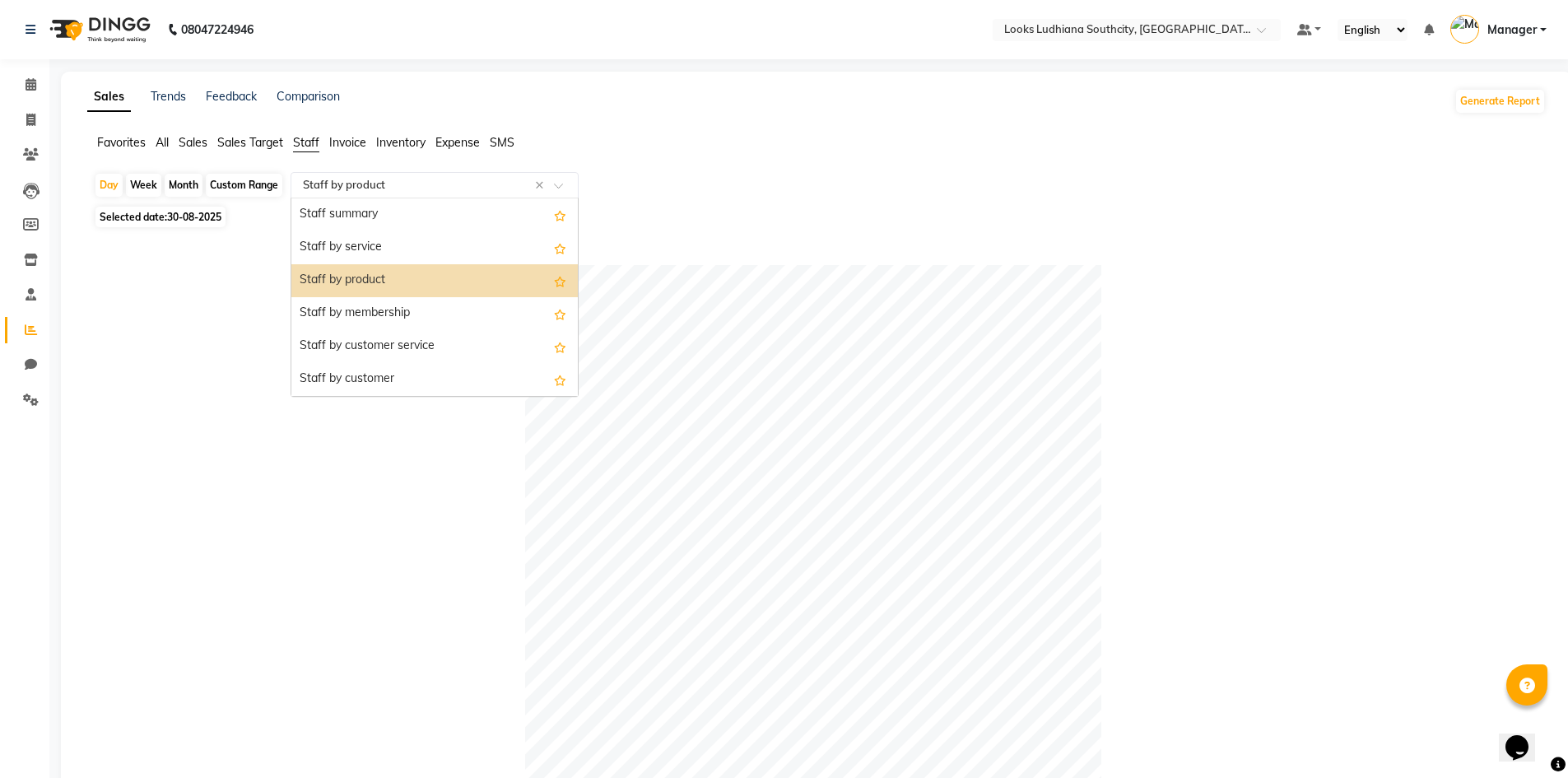
click at [398, 196] on div "Select Report Type × Staff by product ×" at bounding box center [434, 186] width 288 height 26
click at [386, 254] on div "Staff by service" at bounding box center [434, 248] width 286 height 33
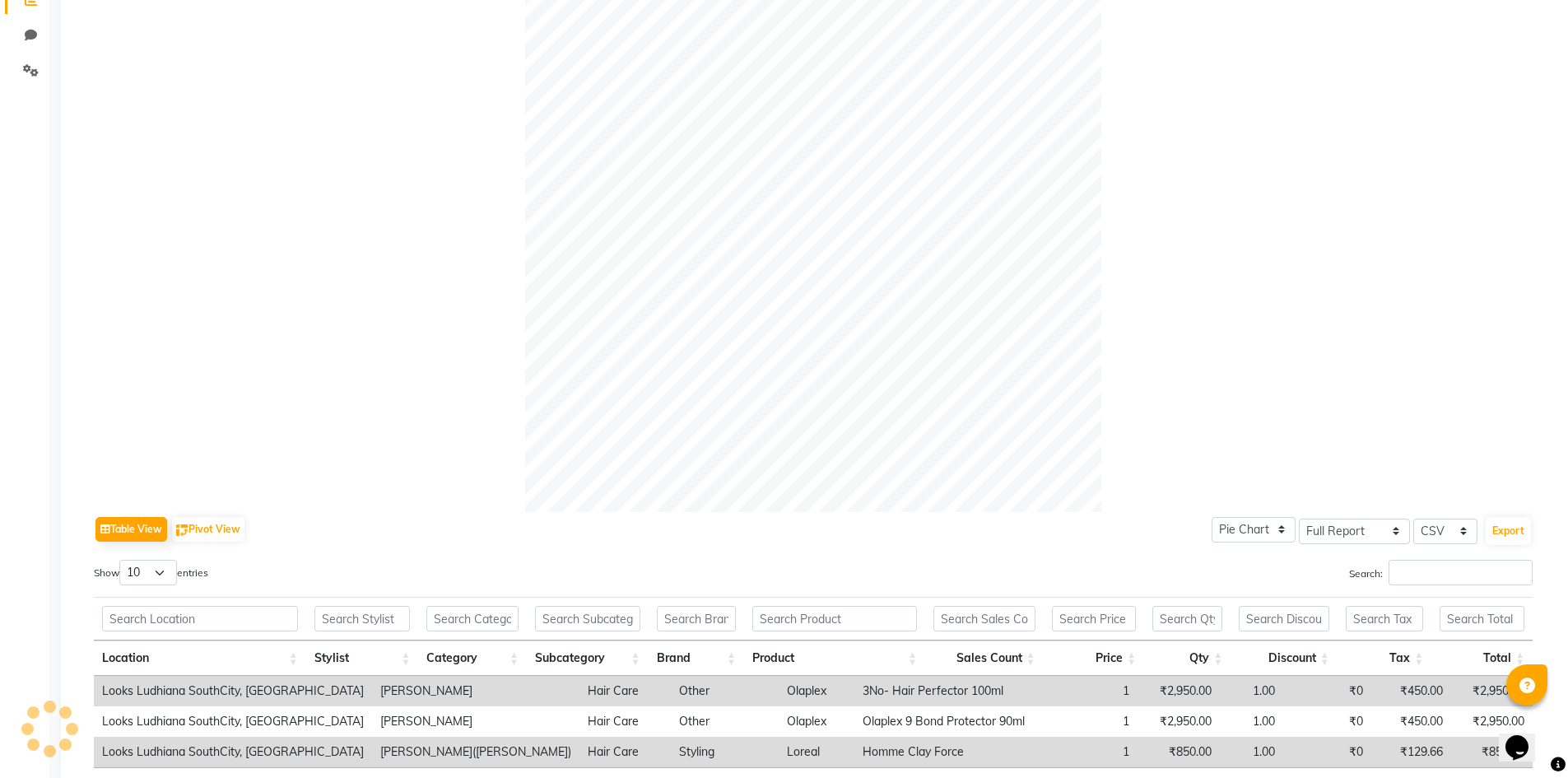
scroll to position [73, 0]
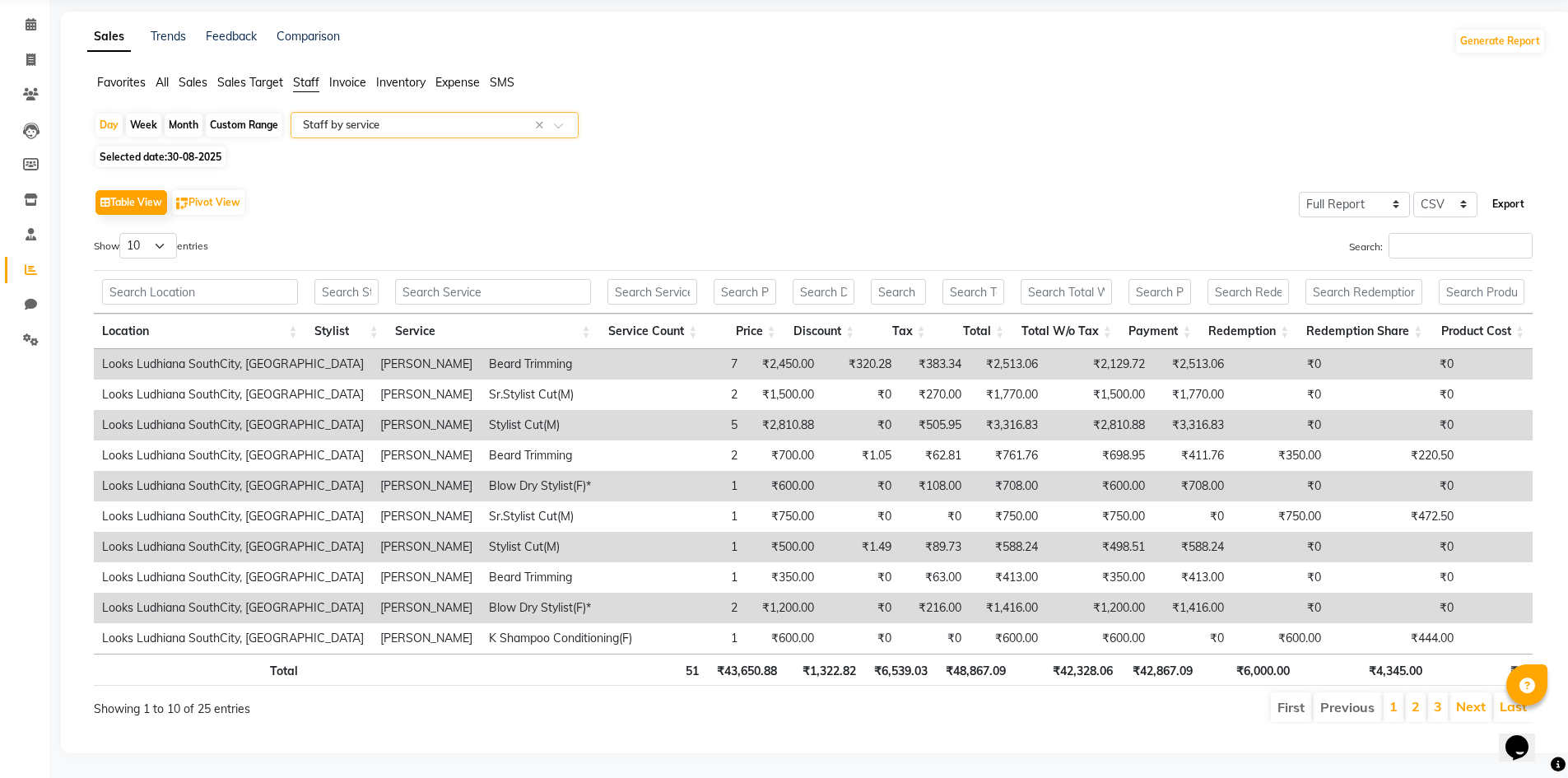
click at [1505, 196] on button "Export" at bounding box center [1509, 204] width 45 height 28
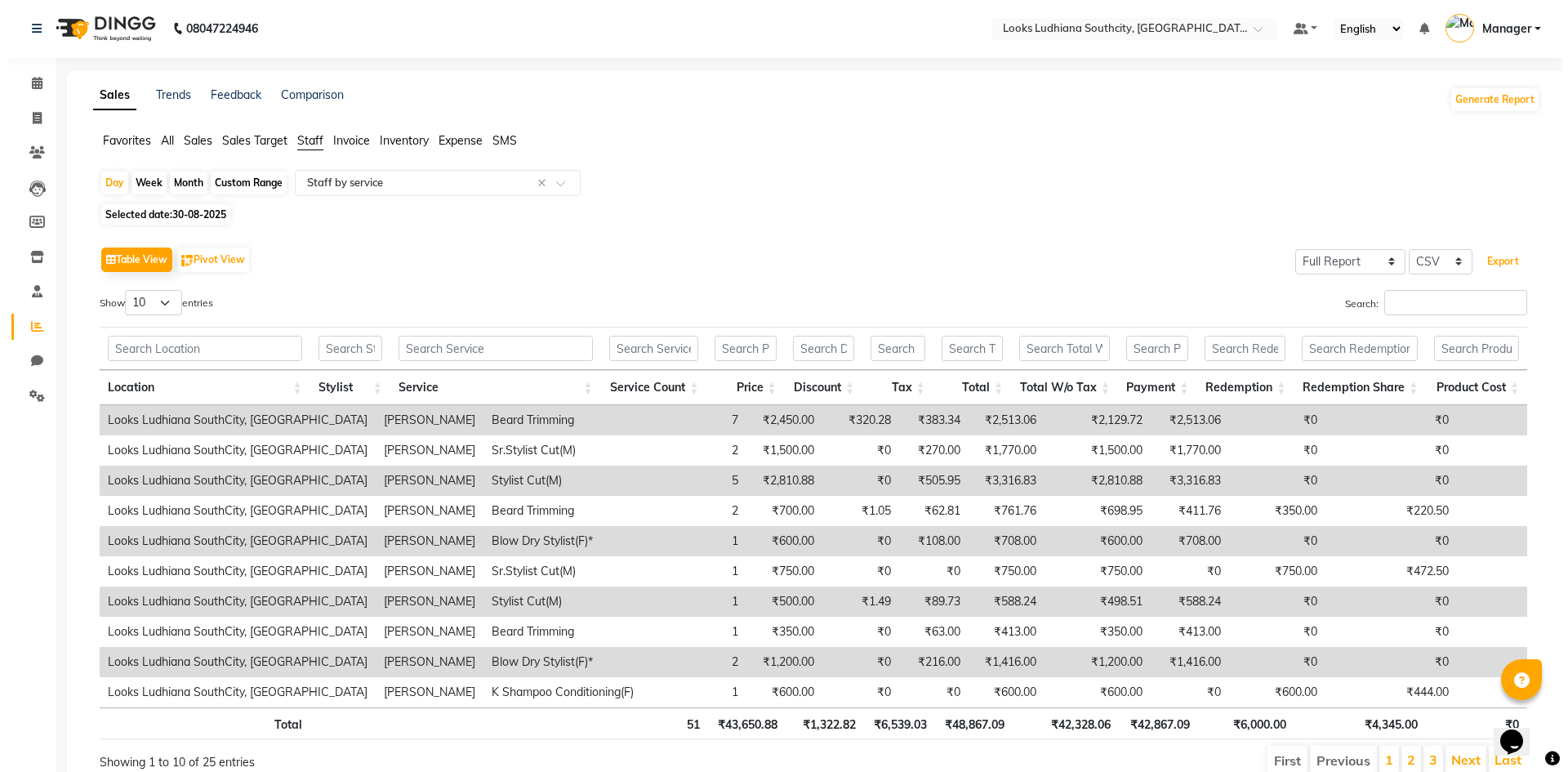
scroll to position [0, 0]
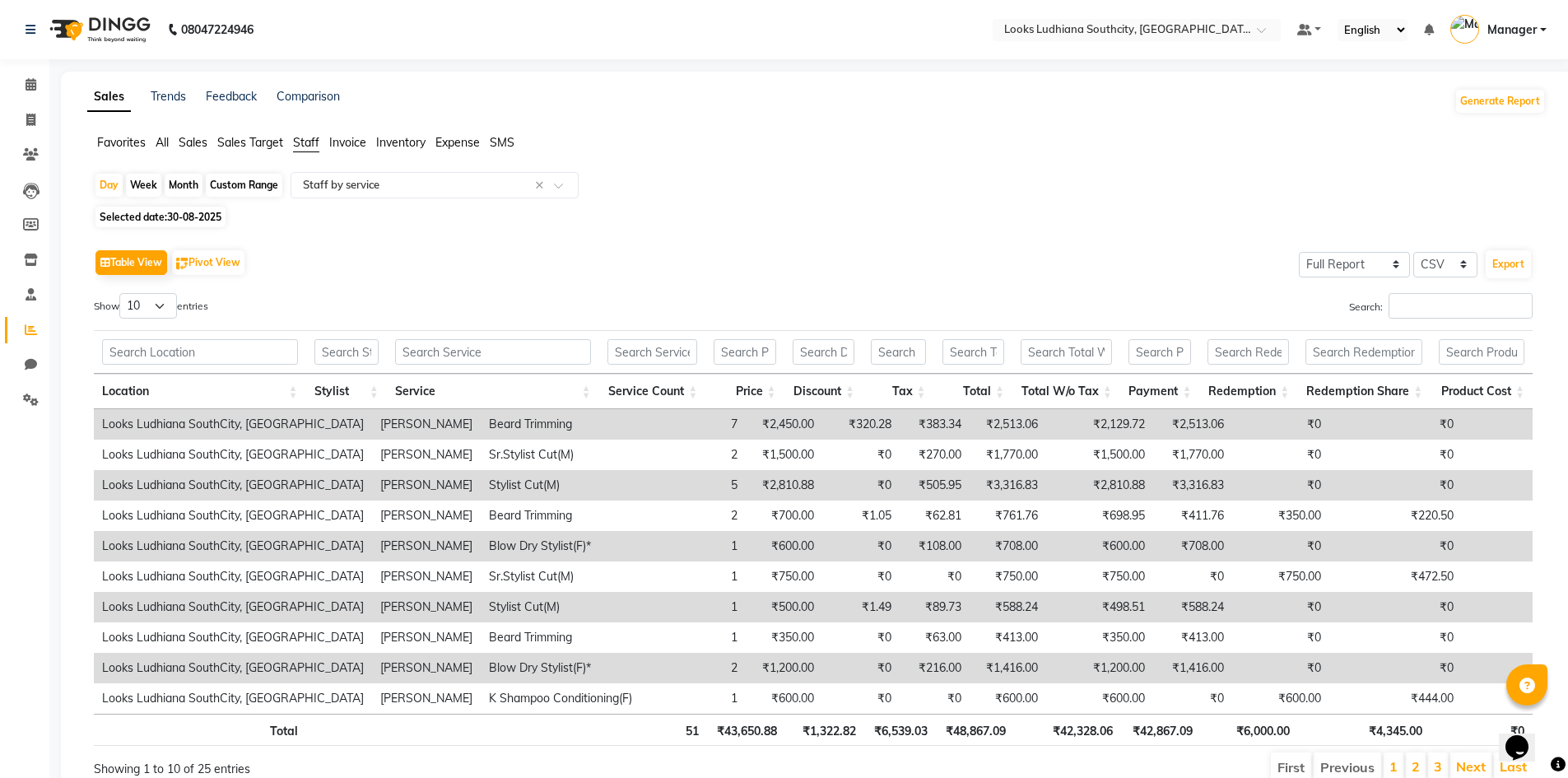
click at [196, 215] on span "30-08-2025" at bounding box center [194, 217] width 55 height 12
select select "8"
select select "2025"
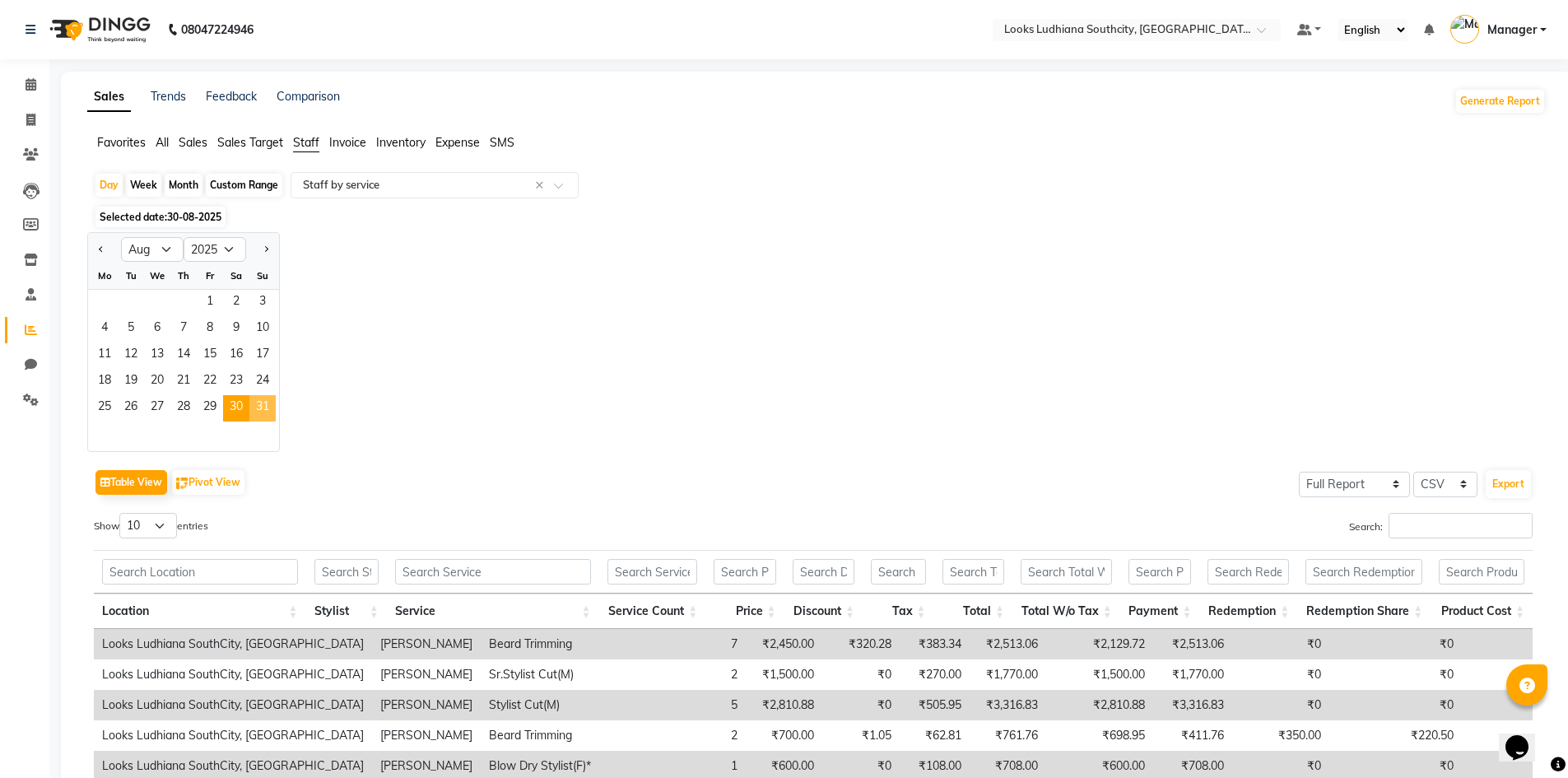
click at [267, 408] on span "31" at bounding box center [263, 408] width 26 height 26
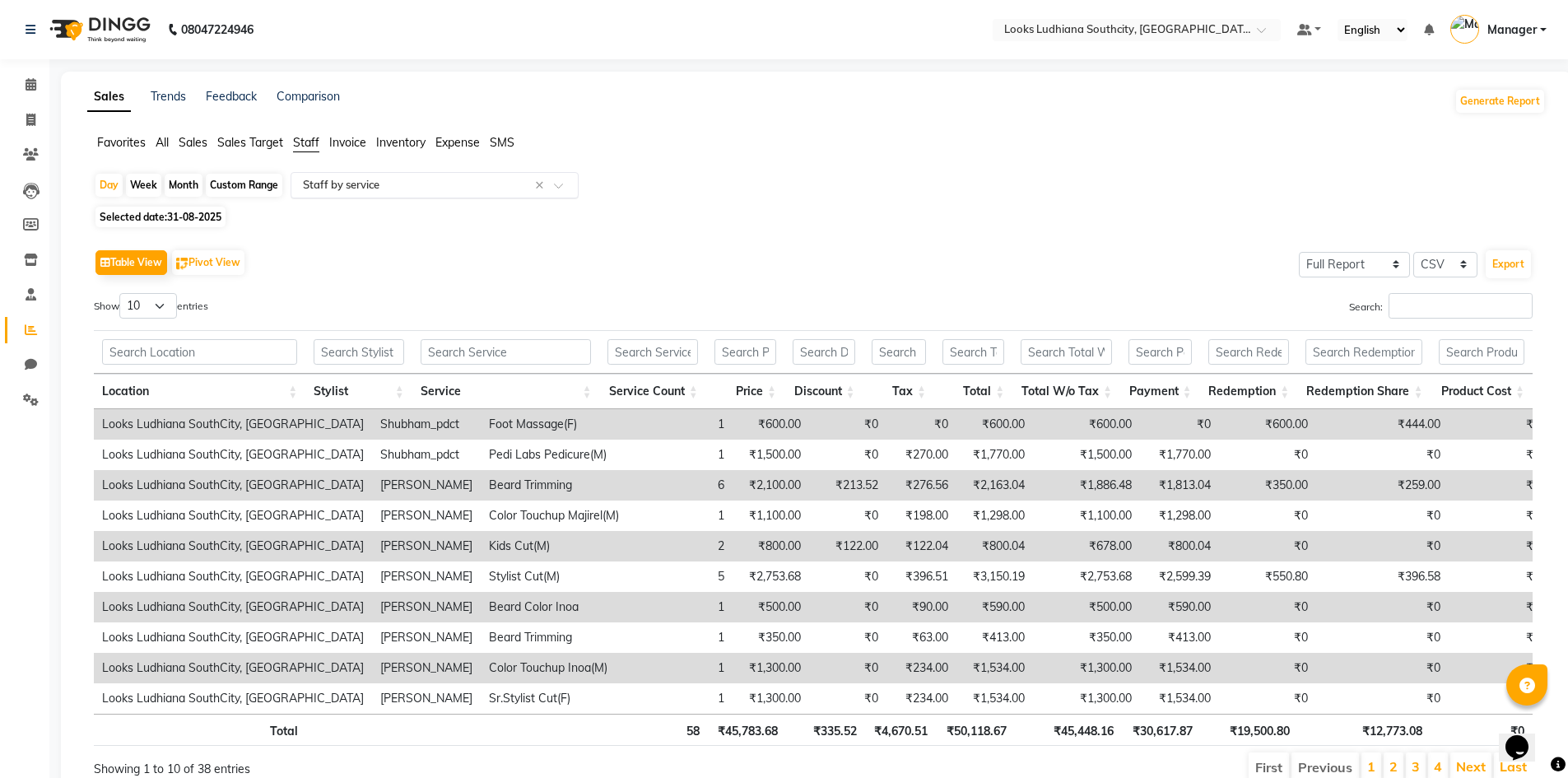
click at [420, 197] on div "Select Report Type × Staff by service ×" at bounding box center [434, 186] width 288 height 26
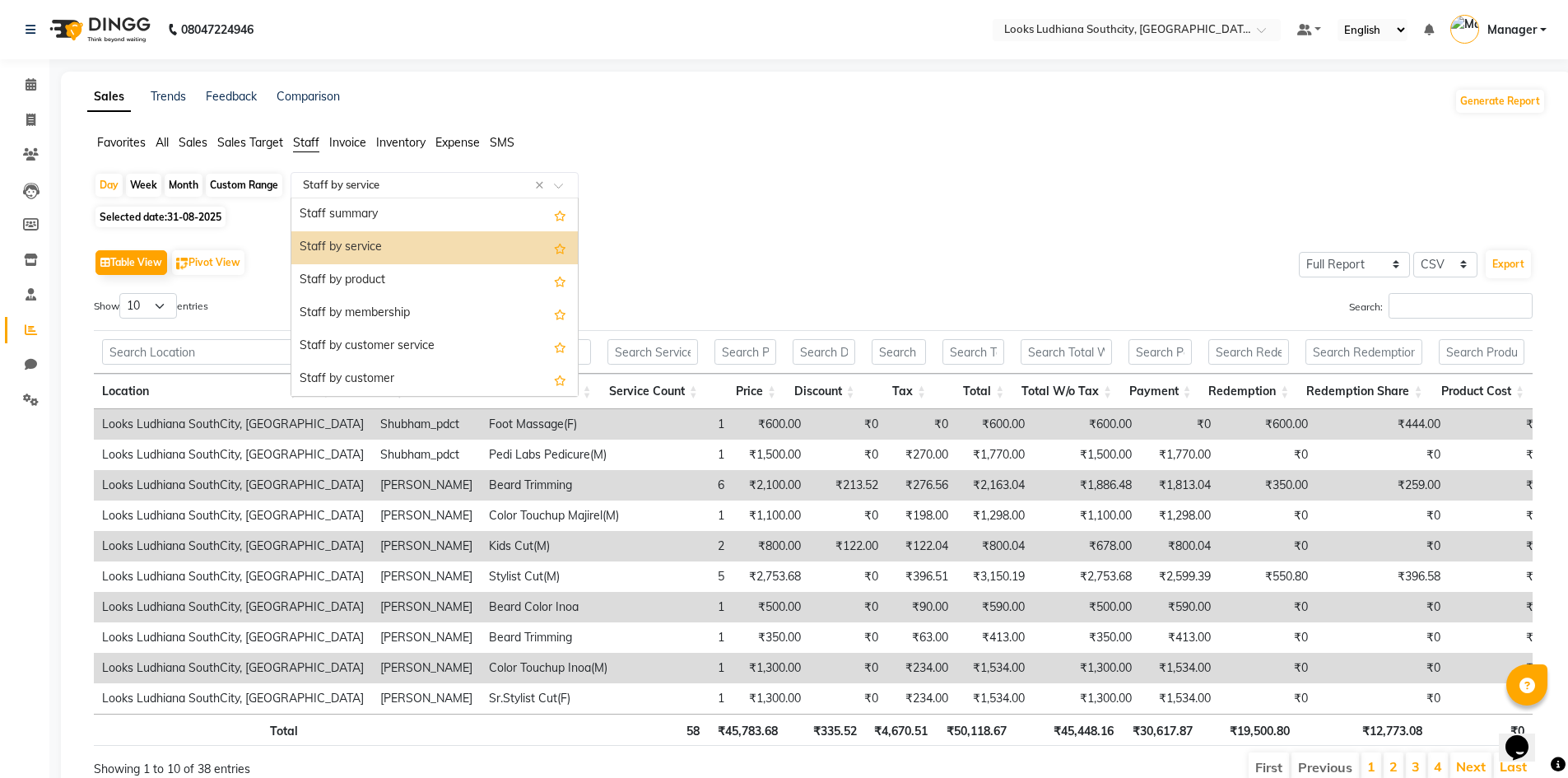
click at [370, 246] on div "Staff by service" at bounding box center [434, 248] width 286 height 33
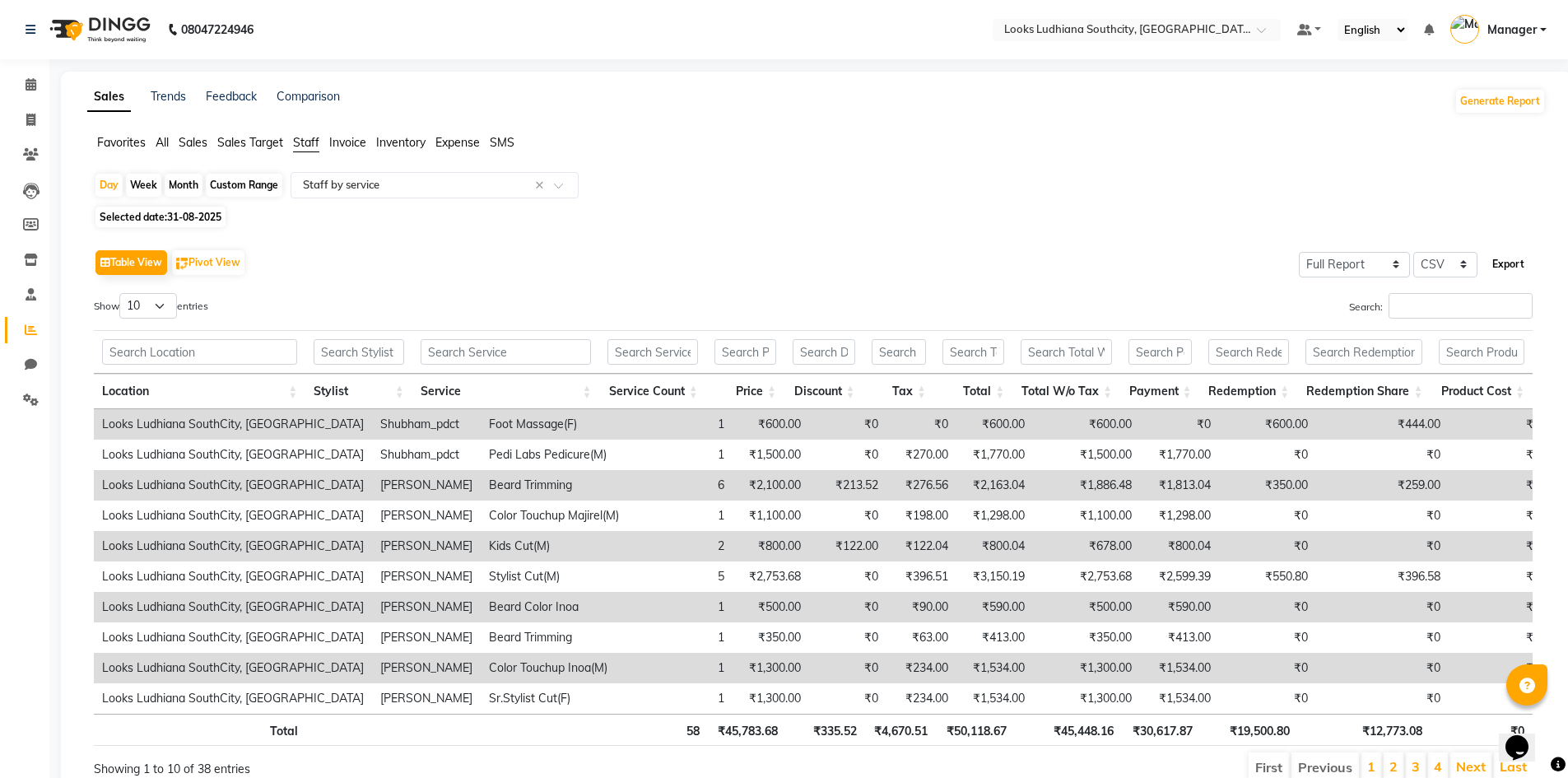
click at [1515, 265] on button "Export" at bounding box center [1509, 265] width 45 height 28
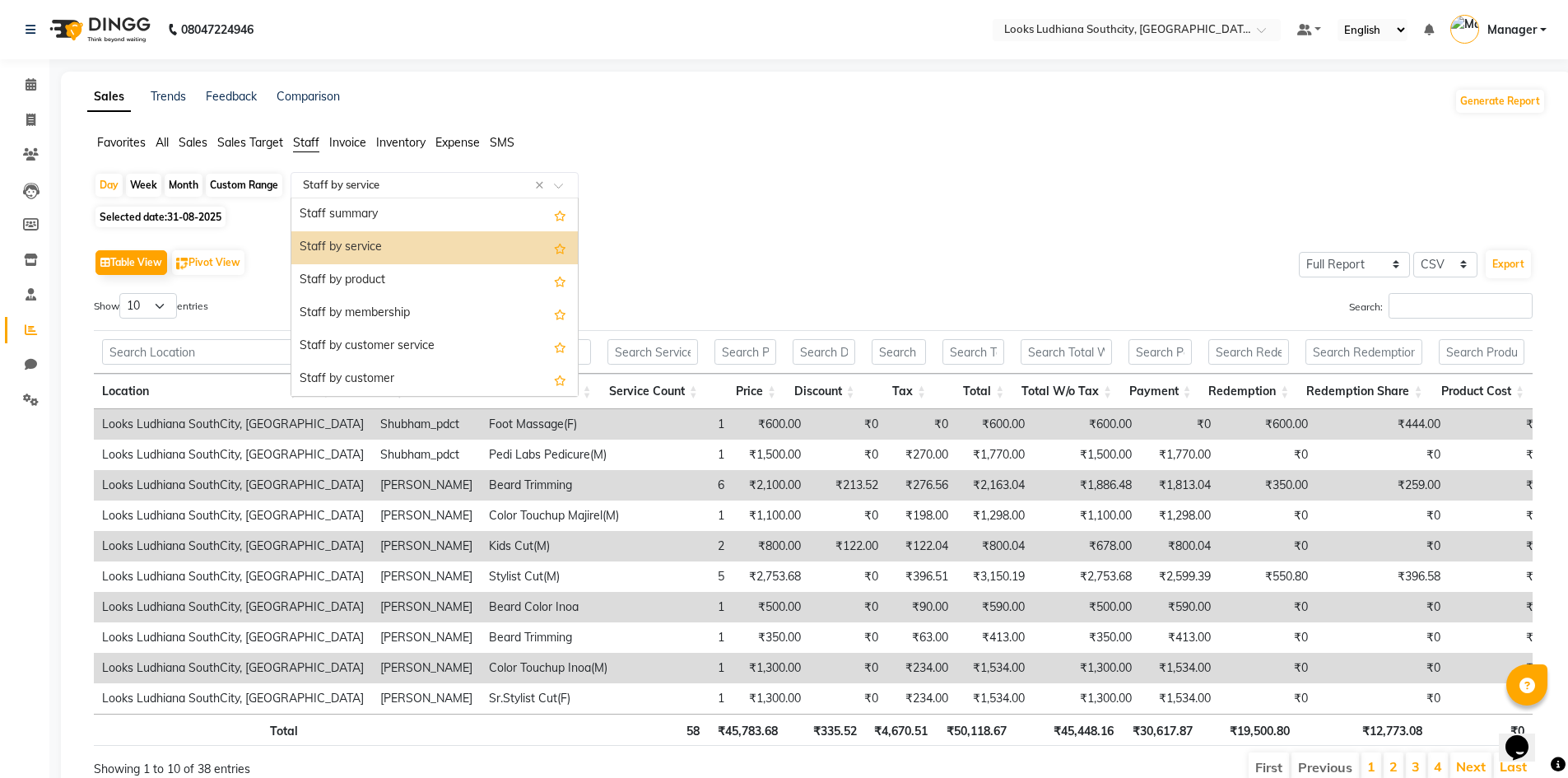
click at [342, 181] on input "text" at bounding box center [418, 185] width 237 height 16
click at [361, 277] on div "Staff by product" at bounding box center [434, 280] width 286 height 33
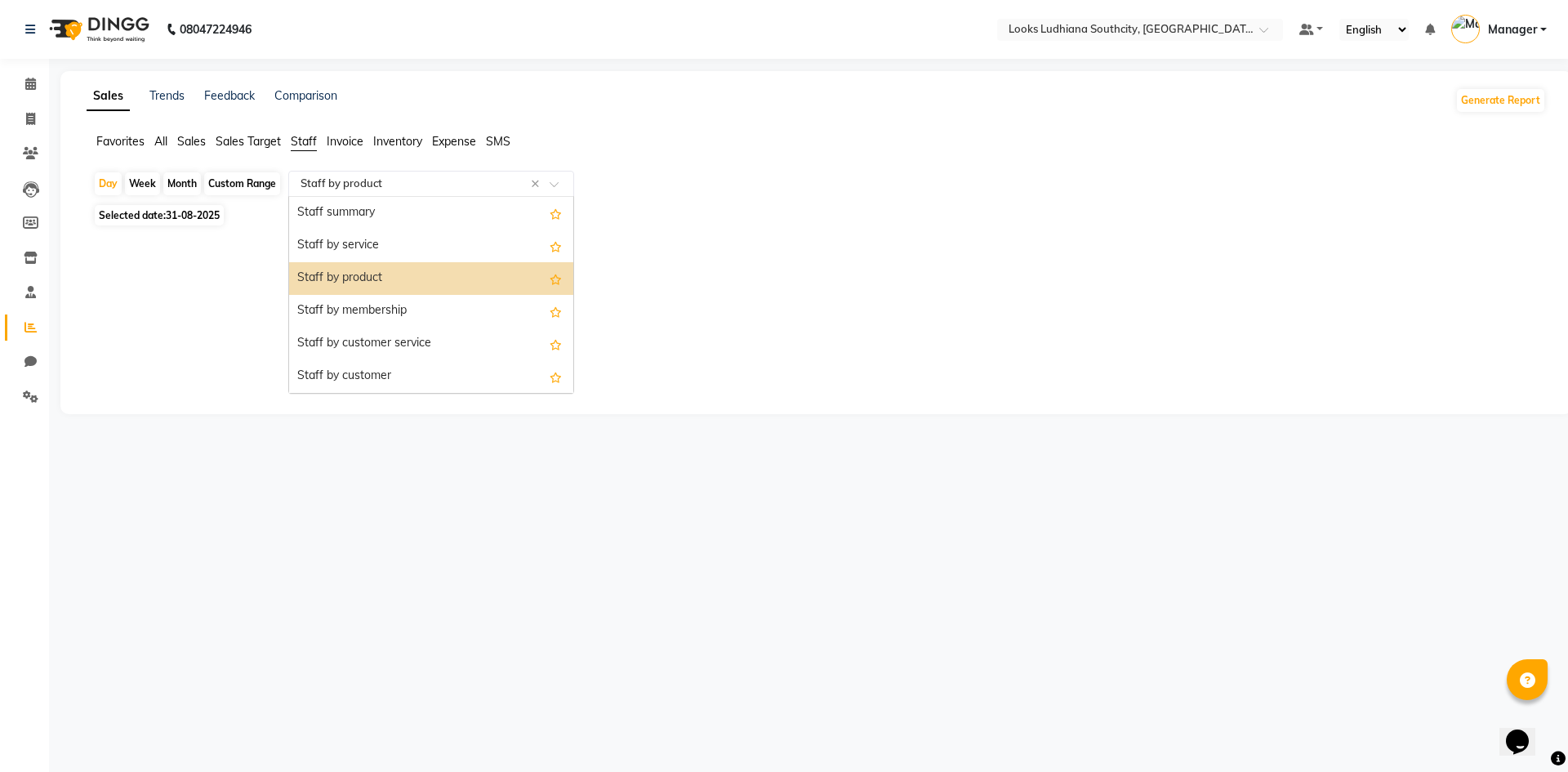
click at [442, 191] on input "text" at bounding box center [415, 183] width 235 height 16
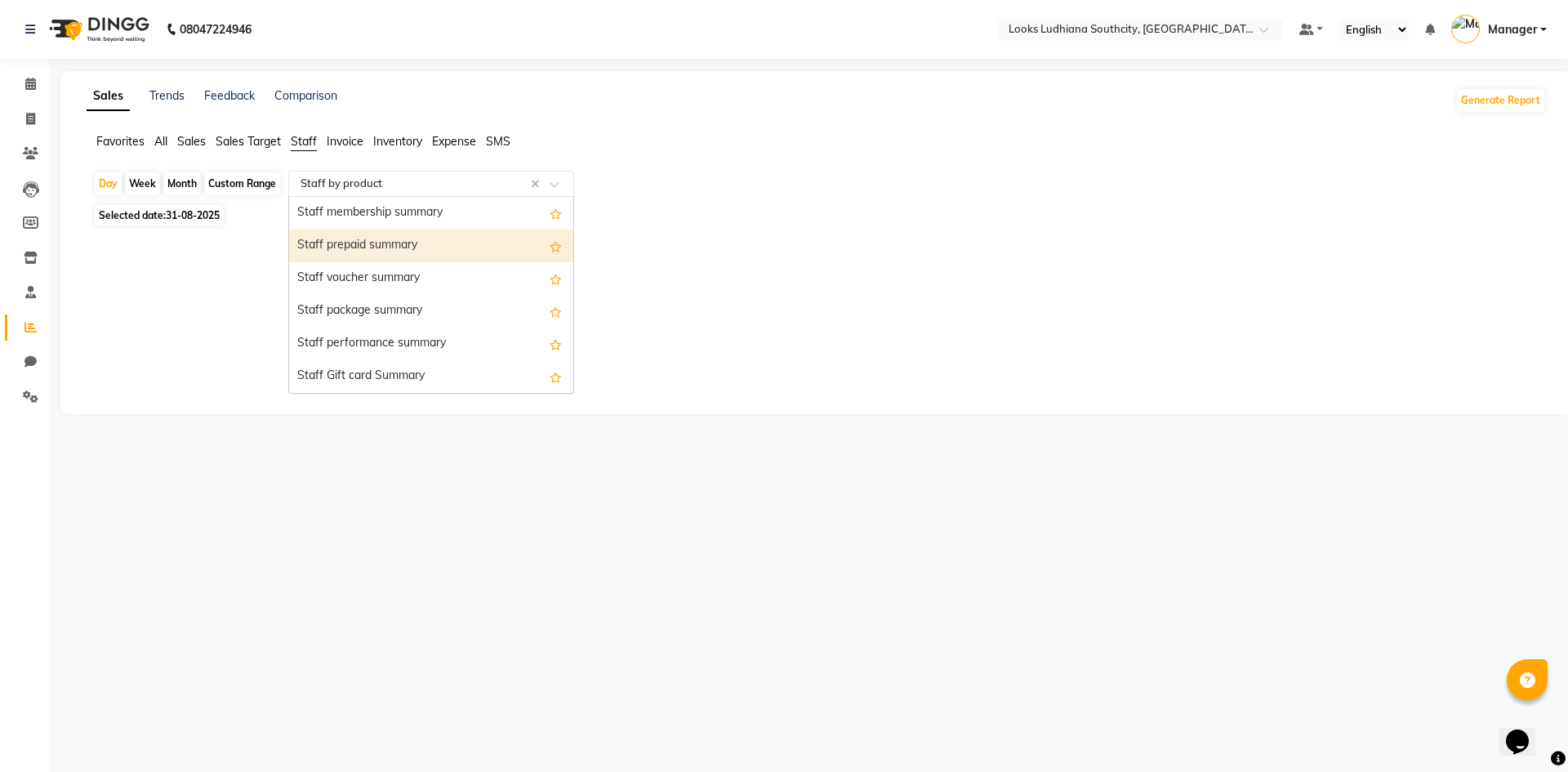
click at [399, 243] on div "Staff prepaid summary" at bounding box center [431, 246] width 284 height 33
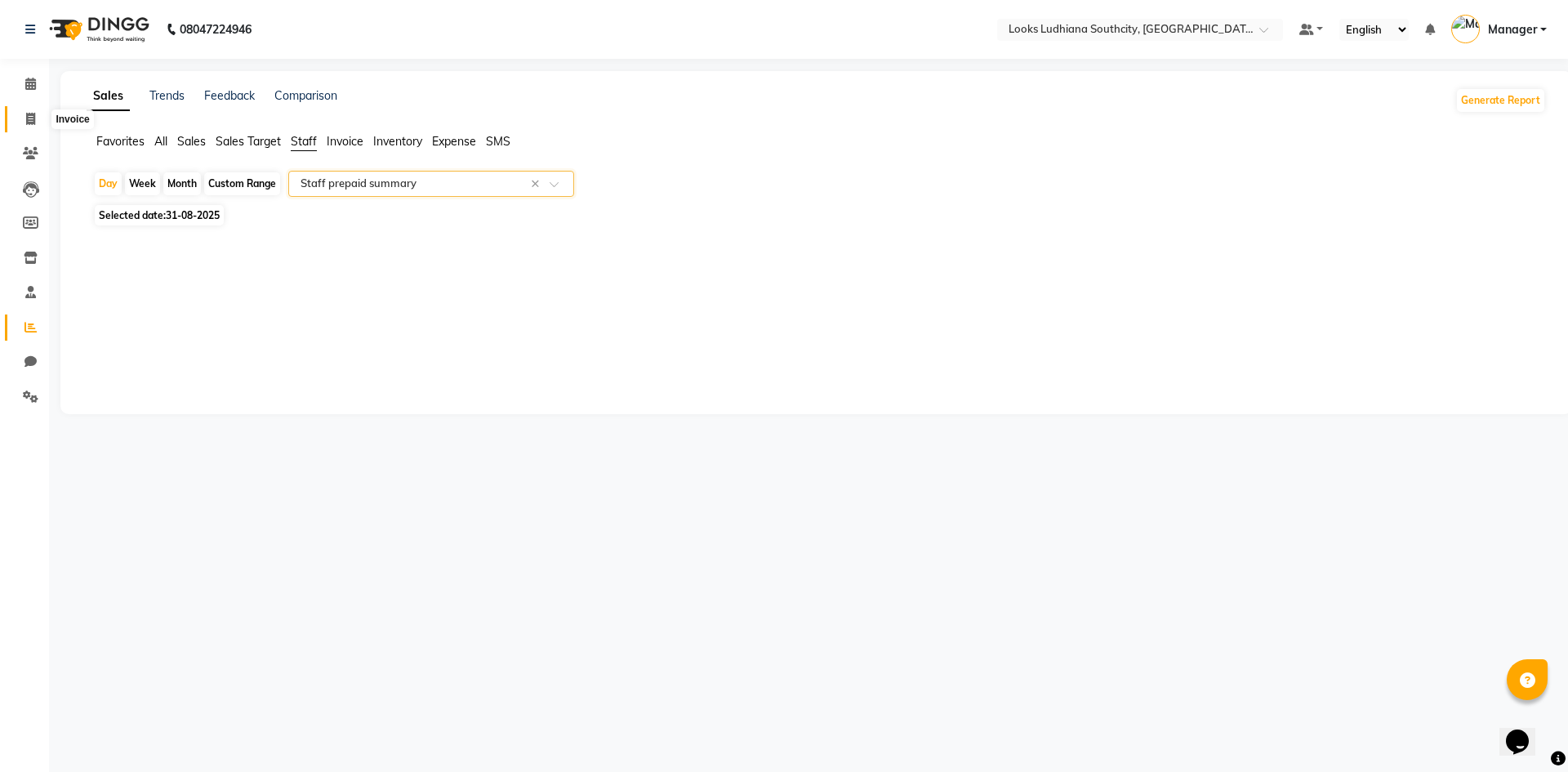
click at [34, 120] on icon at bounding box center [31, 119] width 9 height 12
select select "service"
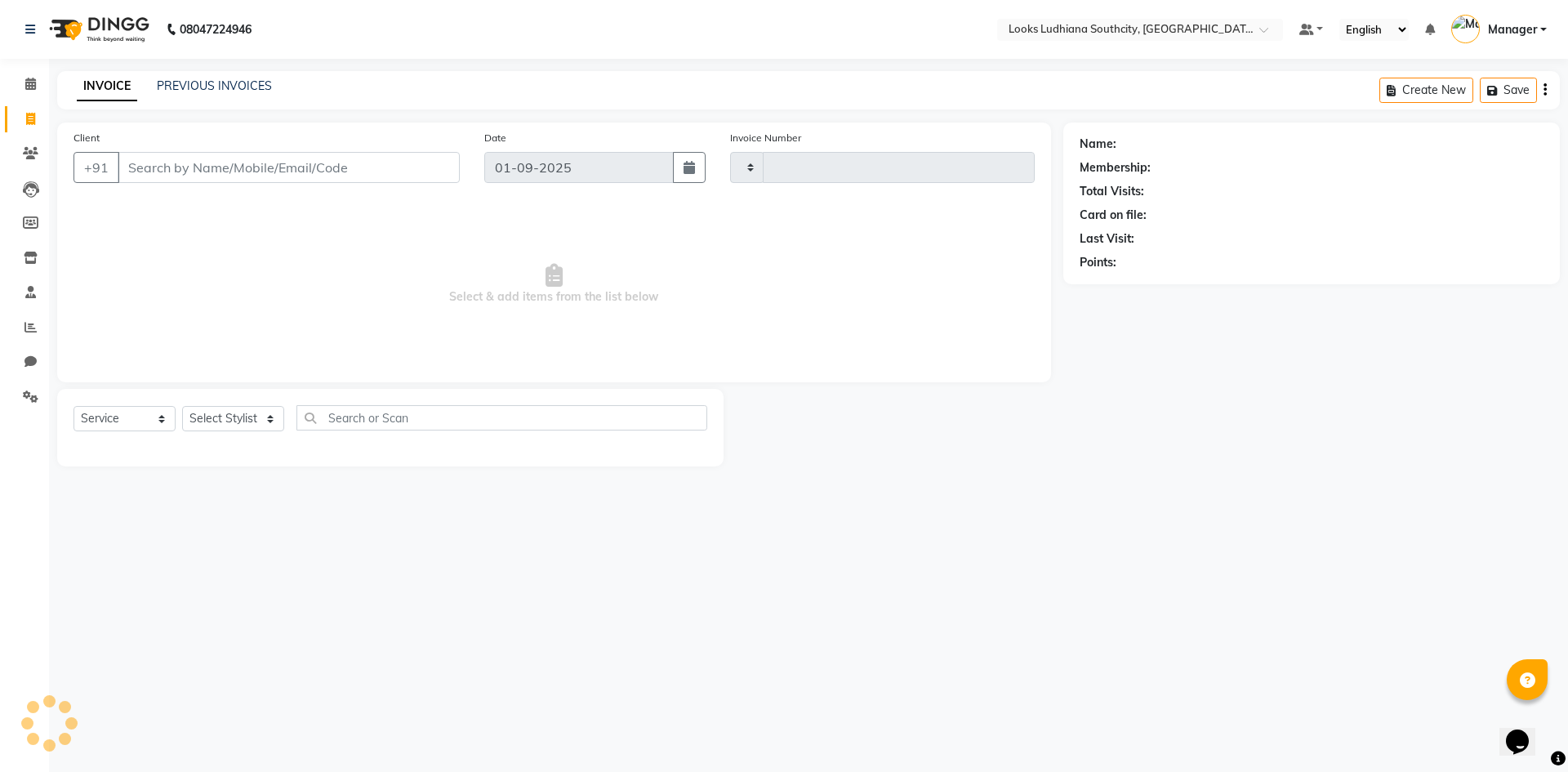
type input "3196"
select select "6577"
click at [24, 152] on icon at bounding box center [30, 152] width 16 height 12
select select "6577"
select select "service"
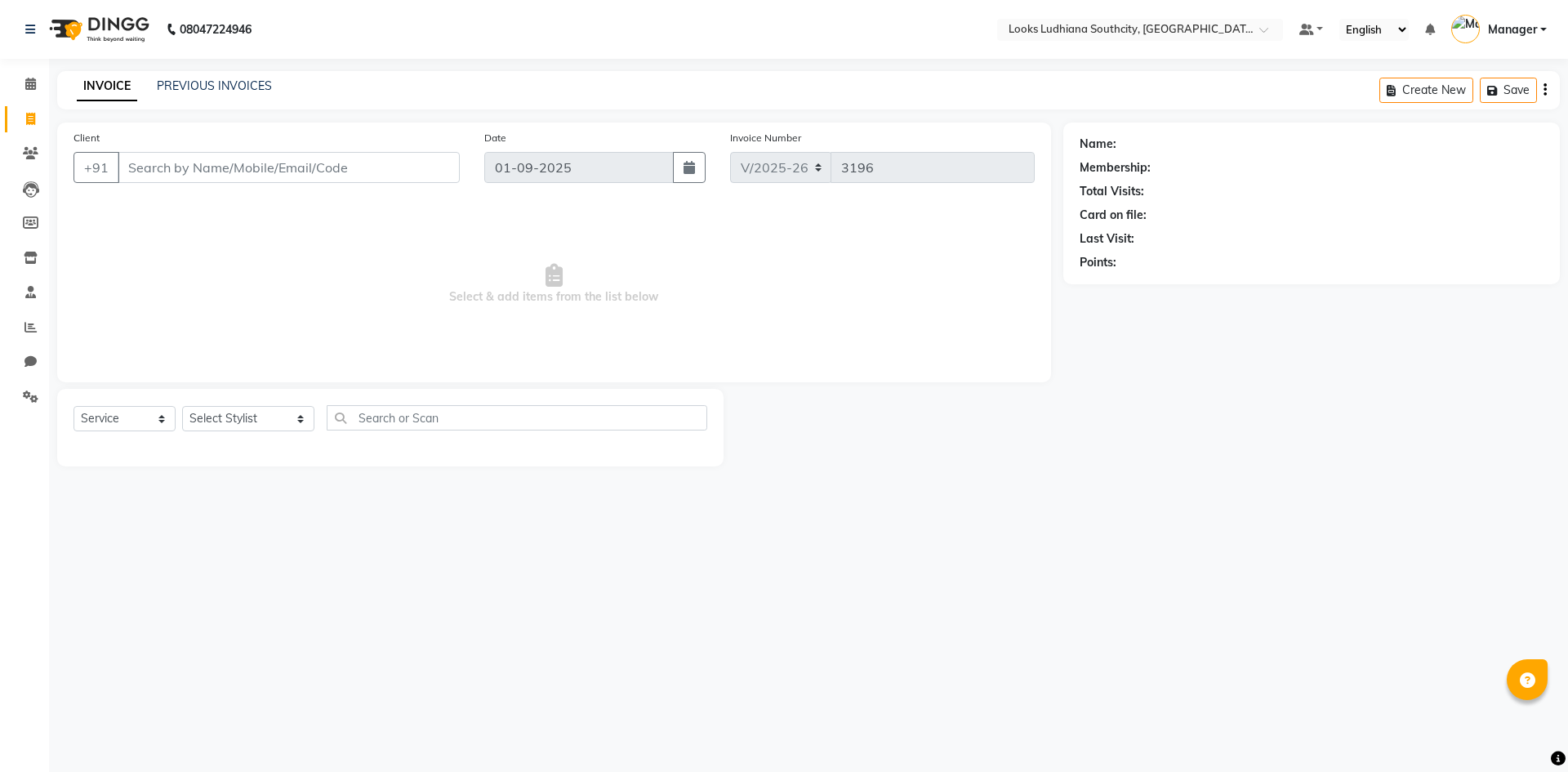
select select "6577"
select select "service"
select select "50926"
click at [182, 406] on select "Select Stylist ADIL Amtar Hospitality Annu COUNTER_SALES Danny Deepak_pdct Deep…" at bounding box center [249, 418] width 133 height 25
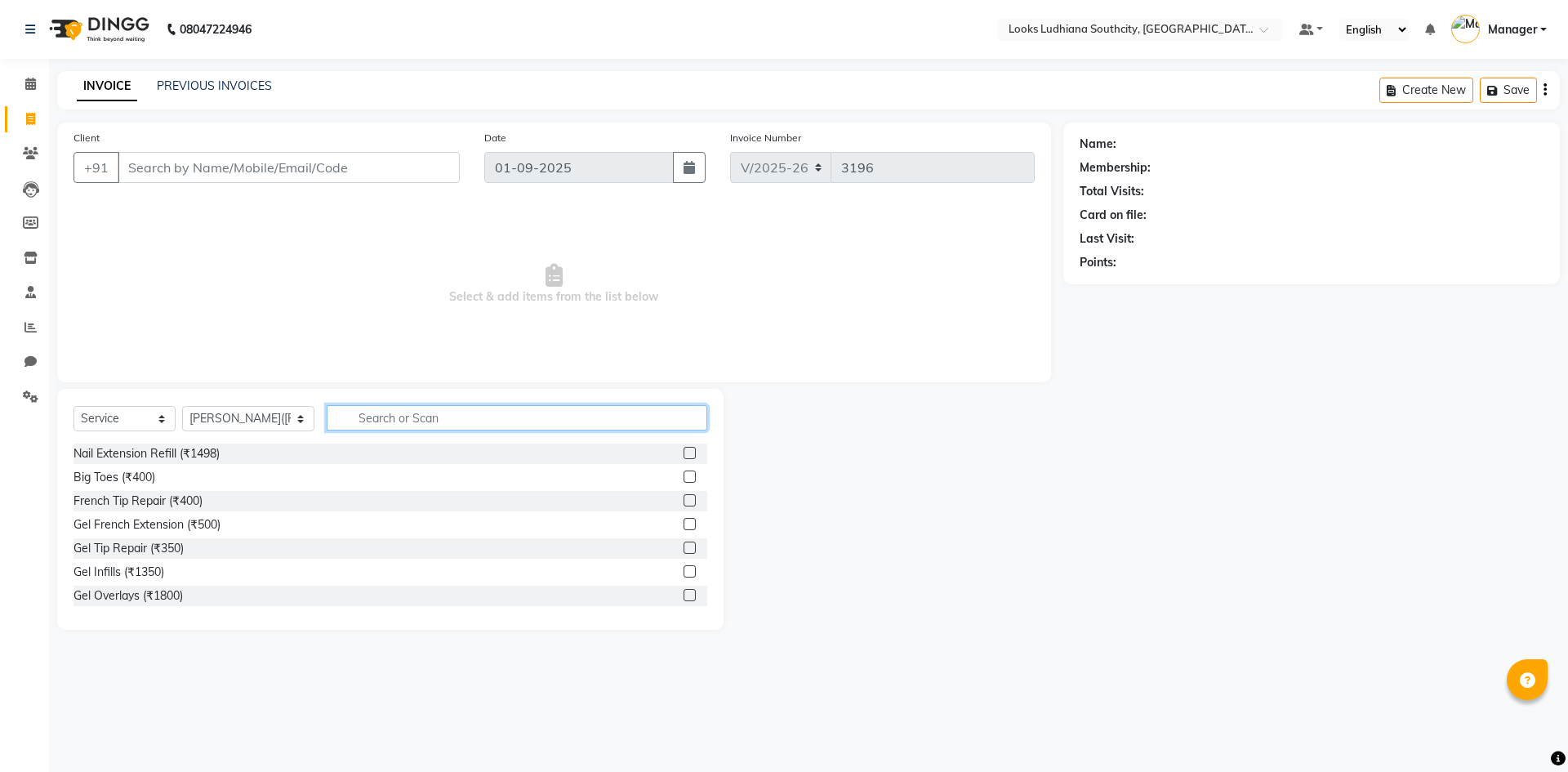
click at [384, 412] on input "text" at bounding box center [517, 417] width 380 height 25
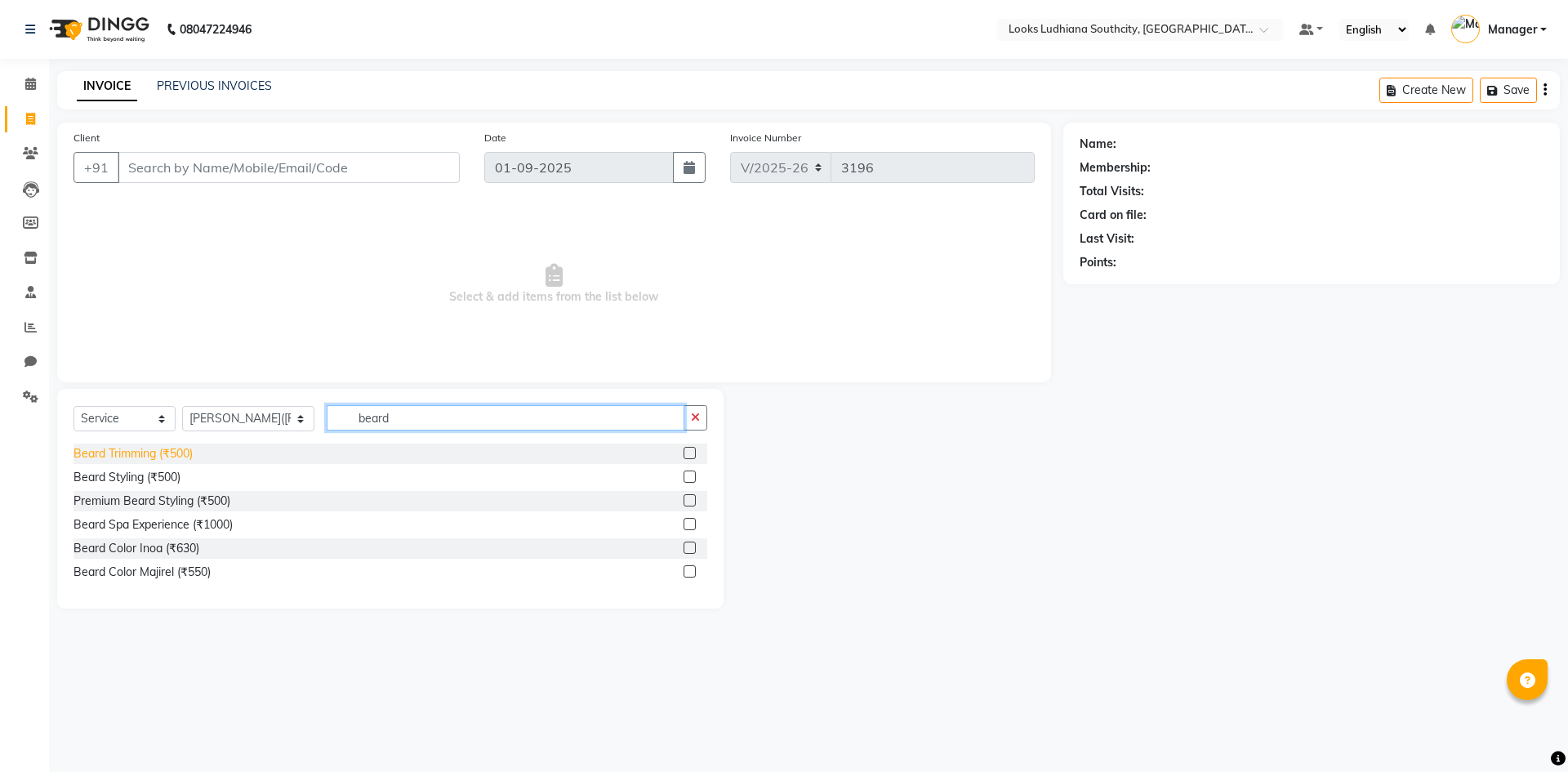
type input "beard"
click at [138, 454] on div "Beard Trimming (₹500)" at bounding box center [134, 453] width 120 height 17
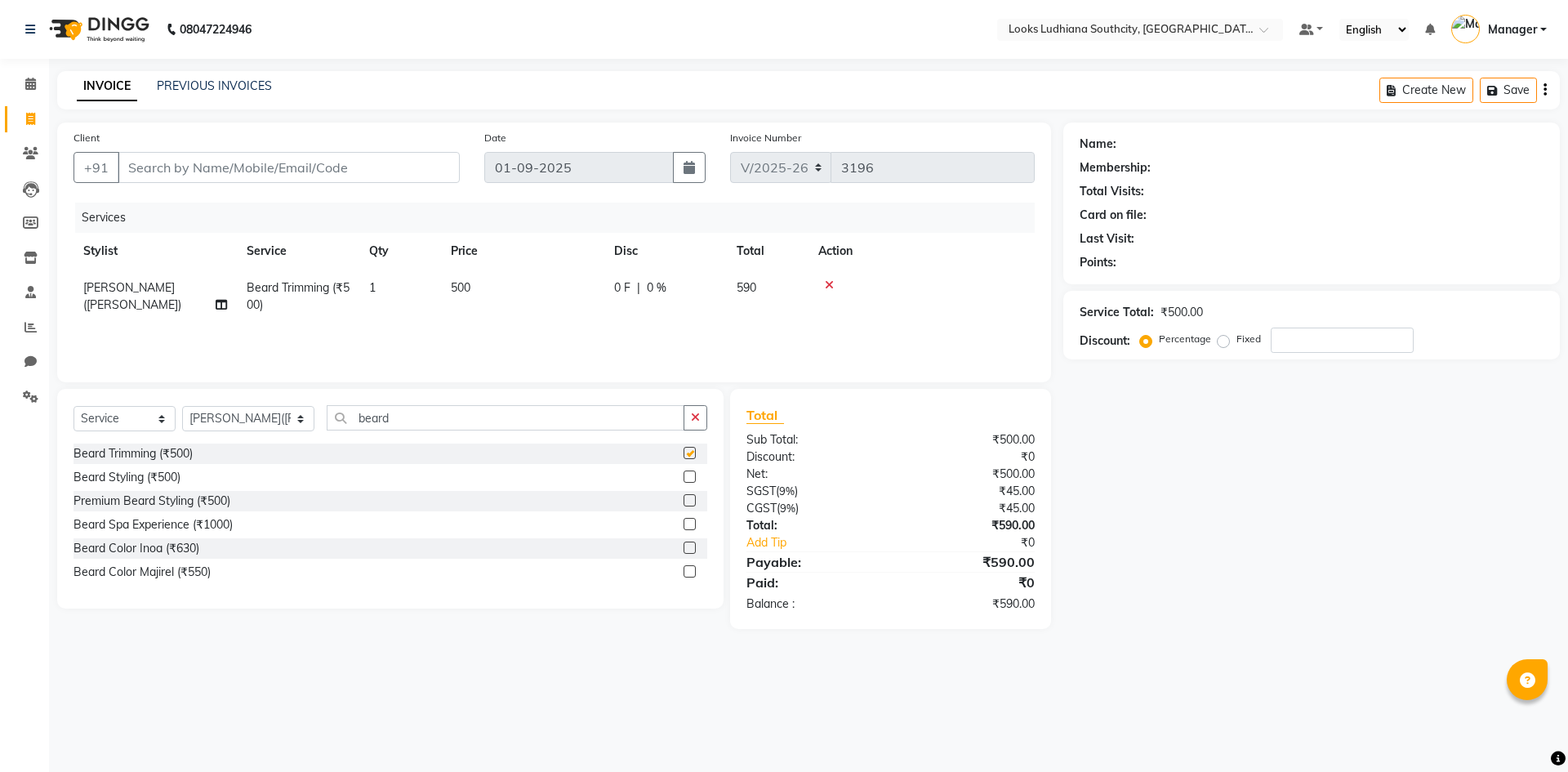
checkbox input "false"
drag, startPoint x: 385, startPoint y: 423, endPoint x: 64, endPoint y: 407, distance: 321.4
click at [73, 416] on div "Select Service Product Membership Package Voucher Prepaid Gift Card Select Styl…" at bounding box center [390, 498] width 666 height 220
type input "thre"
click at [114, 457] on div "Threading Men (₹100)" at bounding box center [131, 453] width 115 height 17
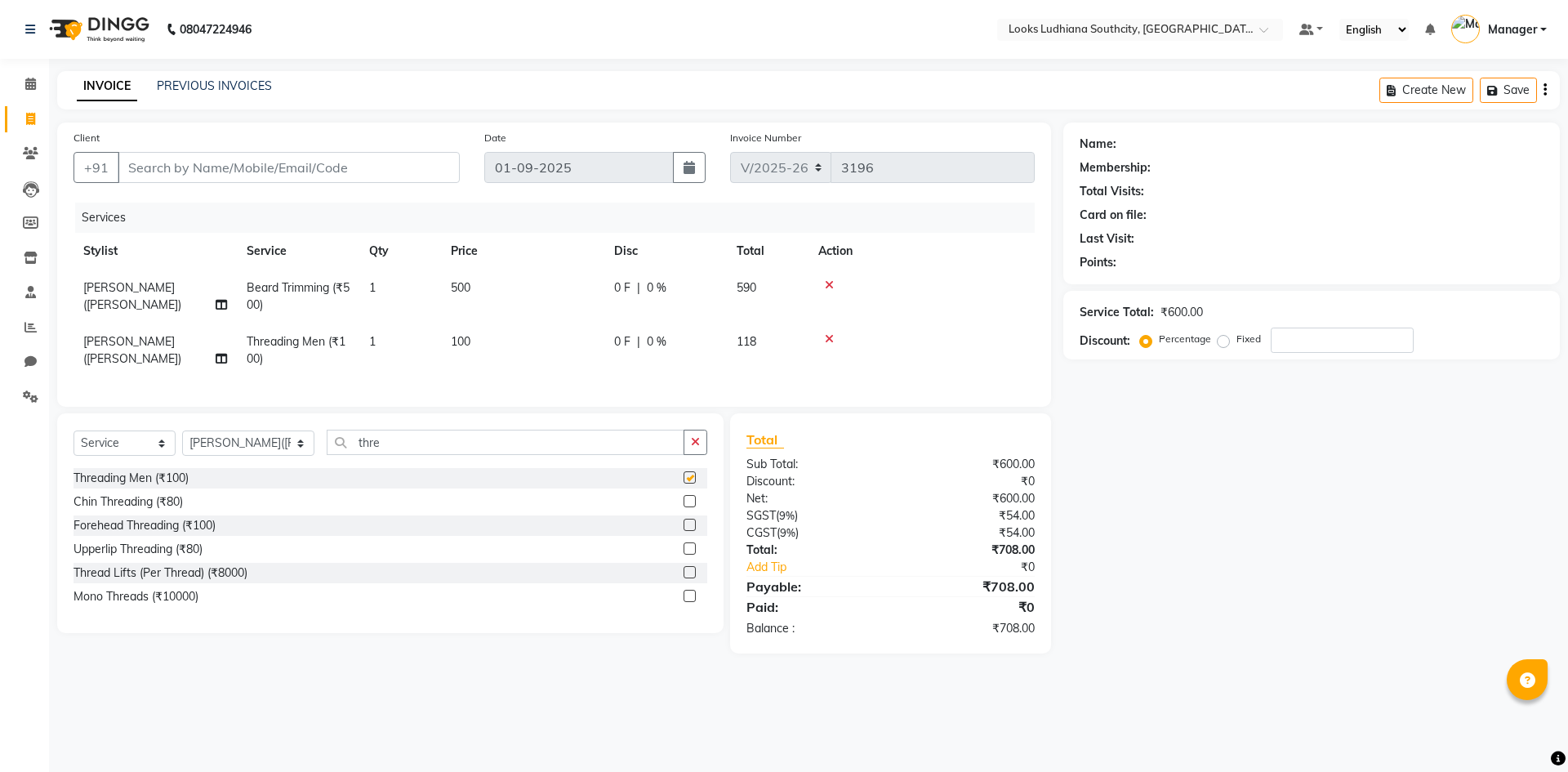
checkbox input "false"
click at [353, 166] on input "Client" at bounding box center [289, 167] width 342 height 31
type input "9"
type input "0"
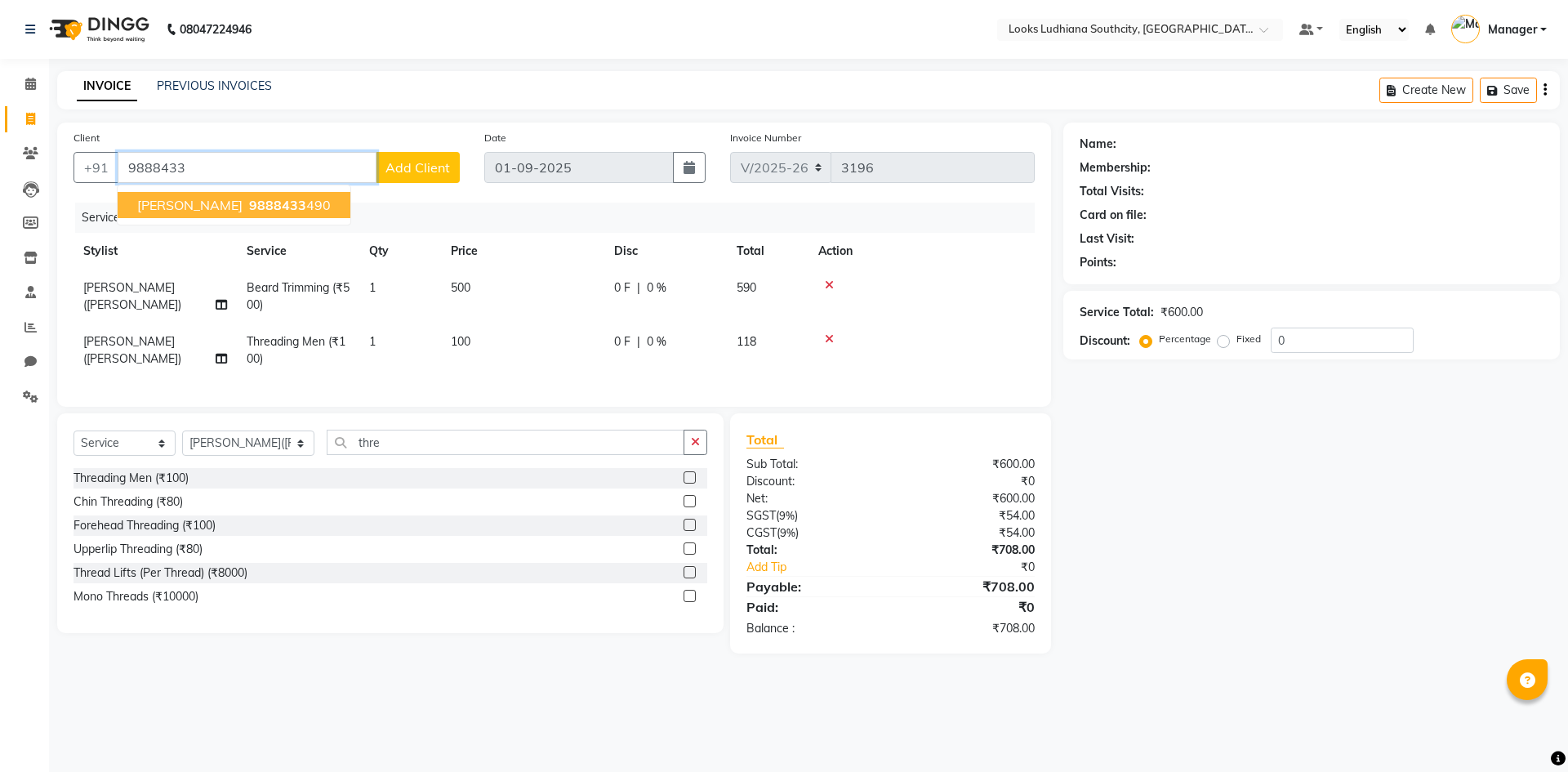
click at [306, 210] on span "9888433" at bounding box center [277, 205] width 57 height 16
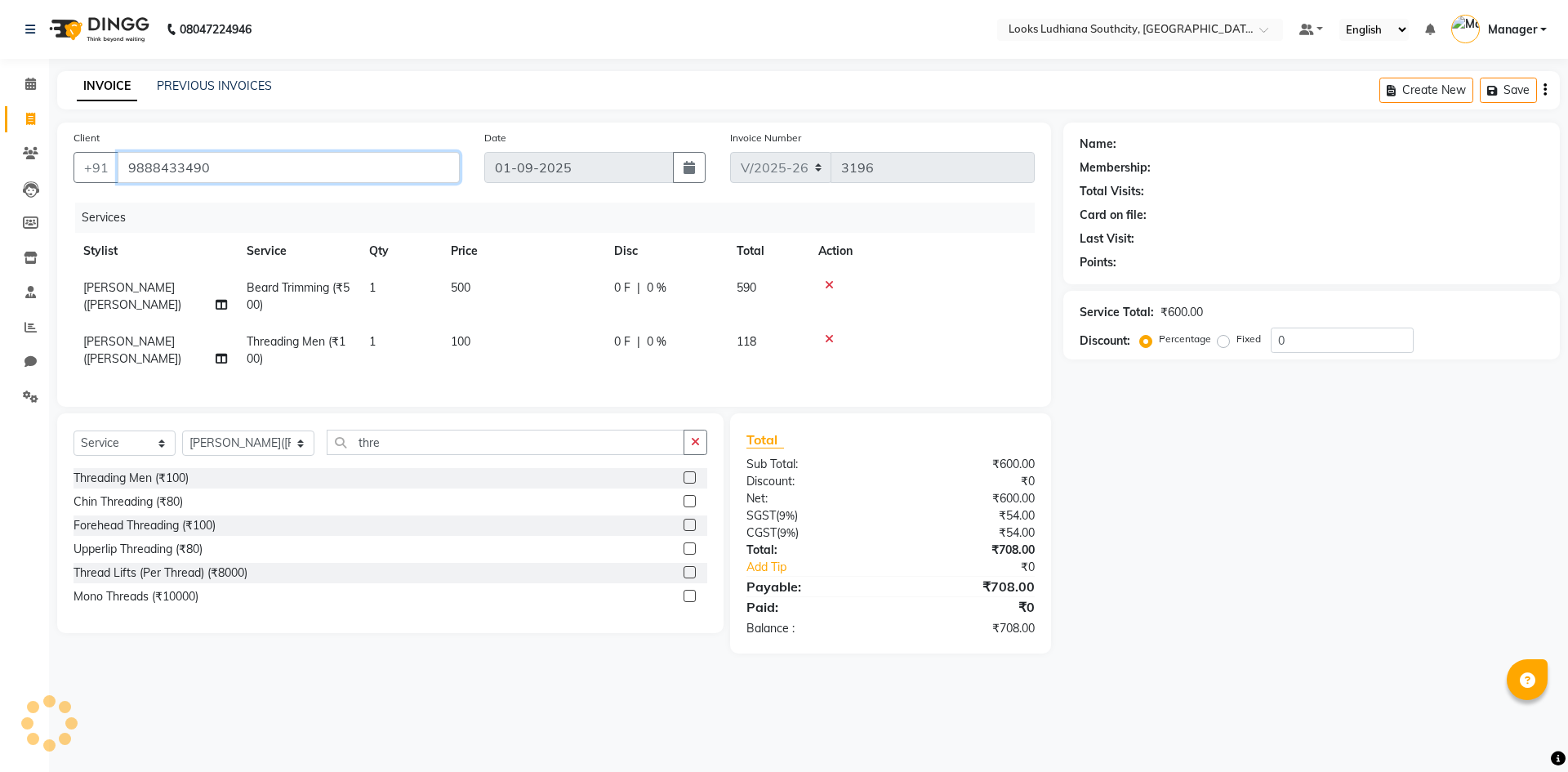
type input "9888433490"
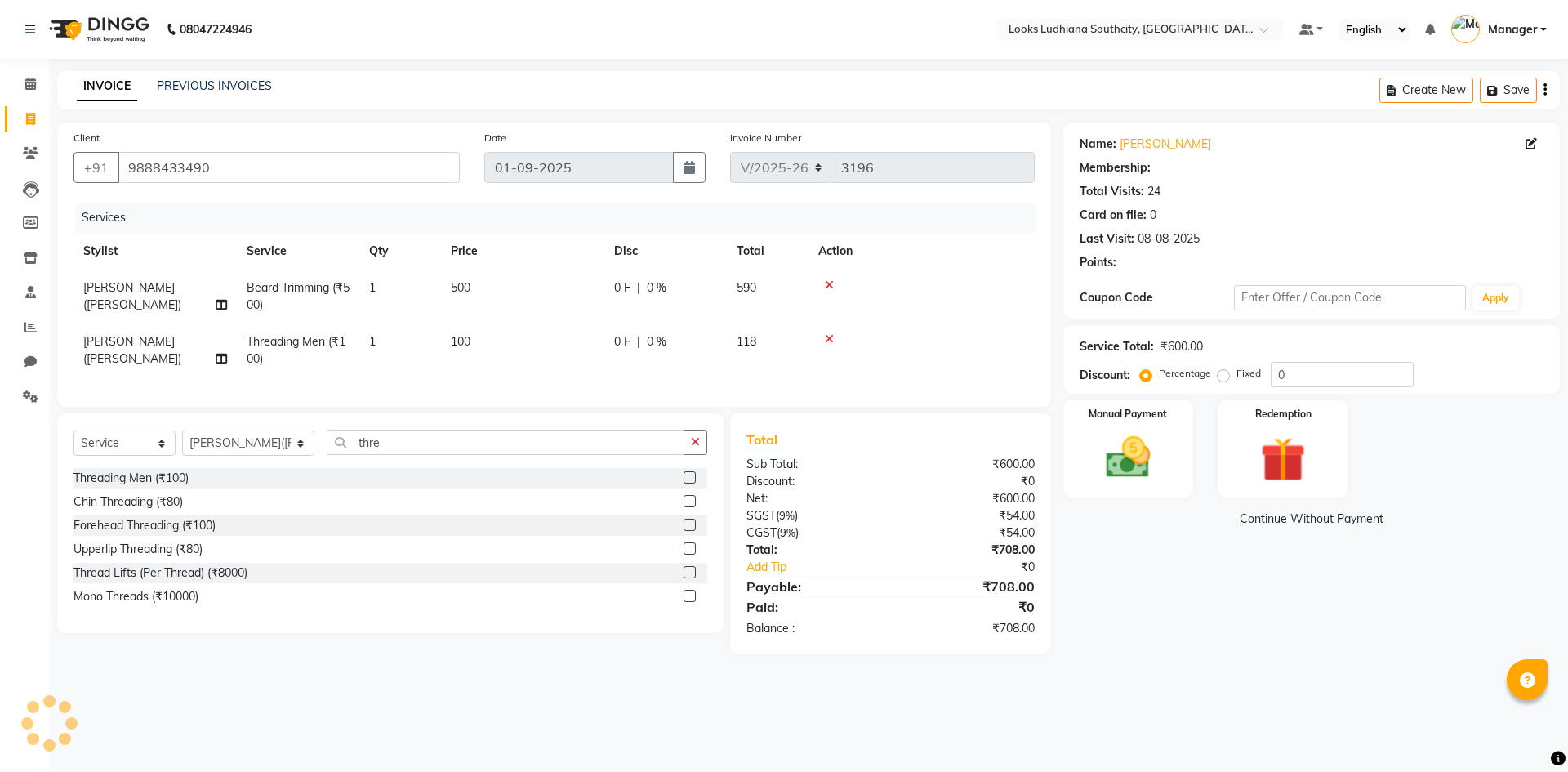
select select "1: Object"
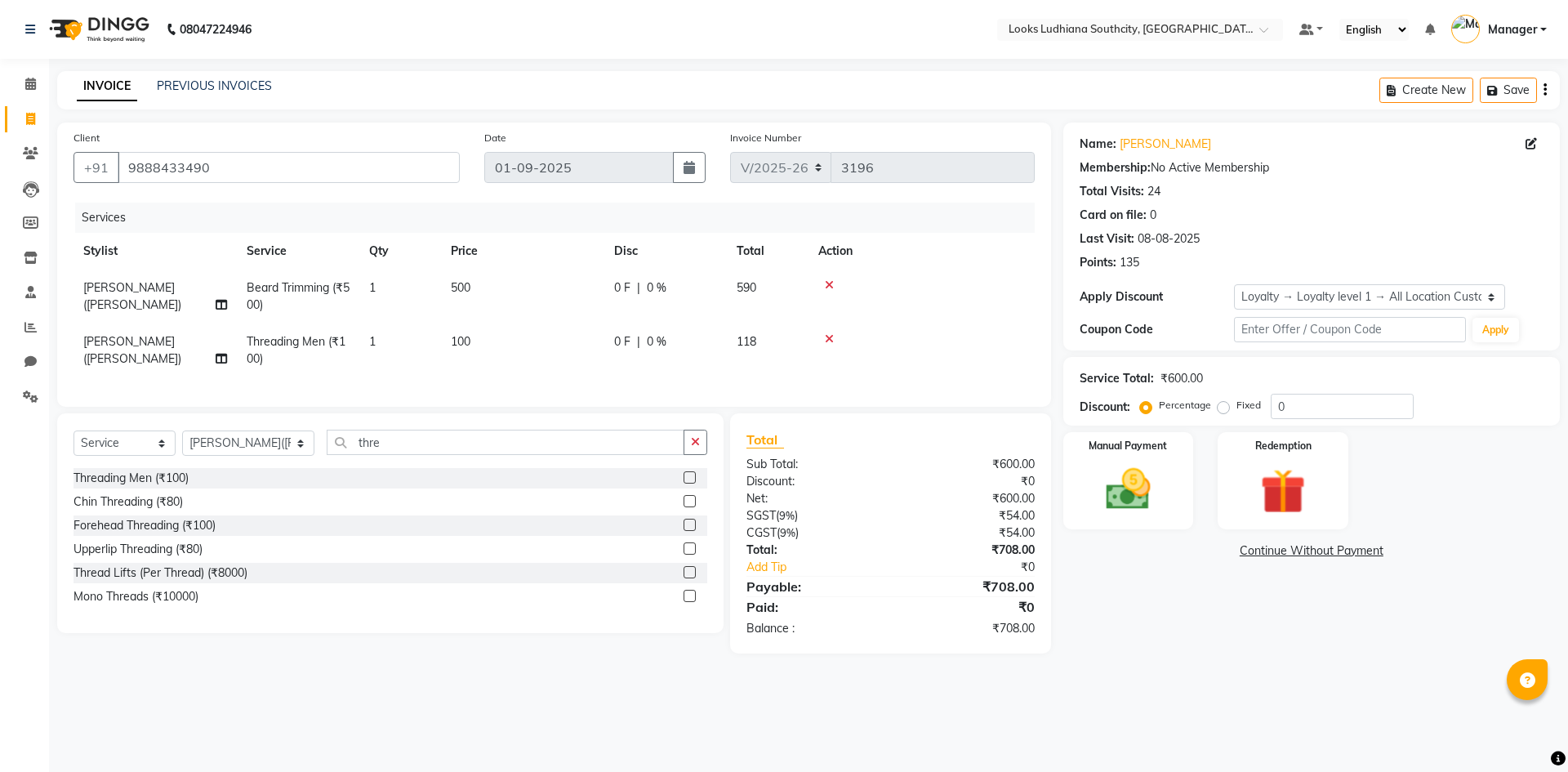
click at [478, 292] on td "500" at bounding box center [522, 296] width 164 height 54
select select "50926"
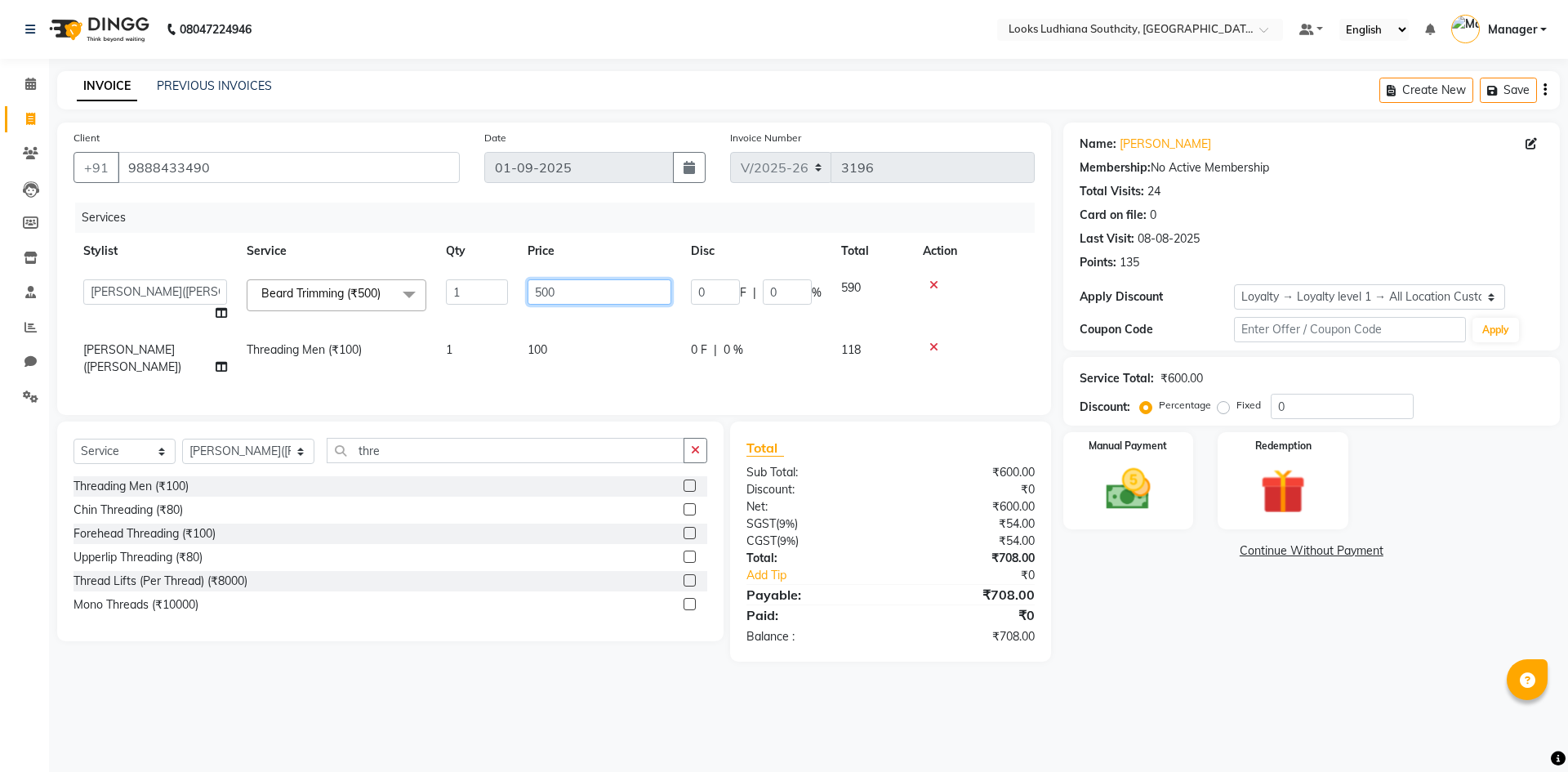
drag, startPoint x: 597, startPoint y: 297, endPoint x: 468, endPoint y: 294, distance: 129.0
click at [468, 294] on tr "ADIL Amtar Hospitality Annu COUNTER_SALES Danny Deepak_pdct Deep_pdct EHSAN Har…" at bounding box center [554, 300] width 961 height 62
type input "350"
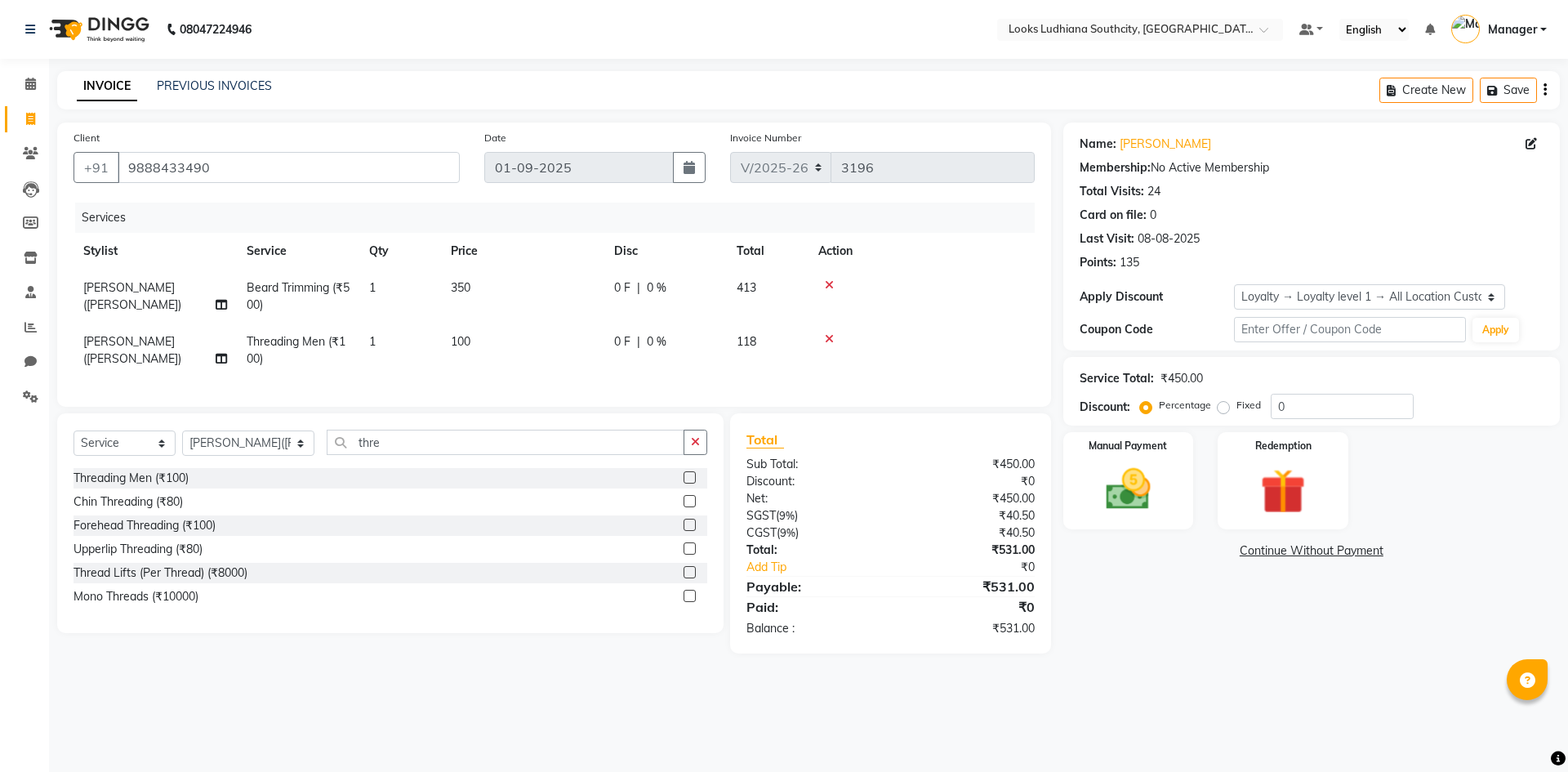
click at [1149, 626] on div "Name: Devinder Singh Membership: No Active Membership Total Visits: 24 Card on …" at bounding box center [1318, 388] width 508 height 531
click at [1142, 466] on img at bounding box center [1127, 490] width 76 height 54
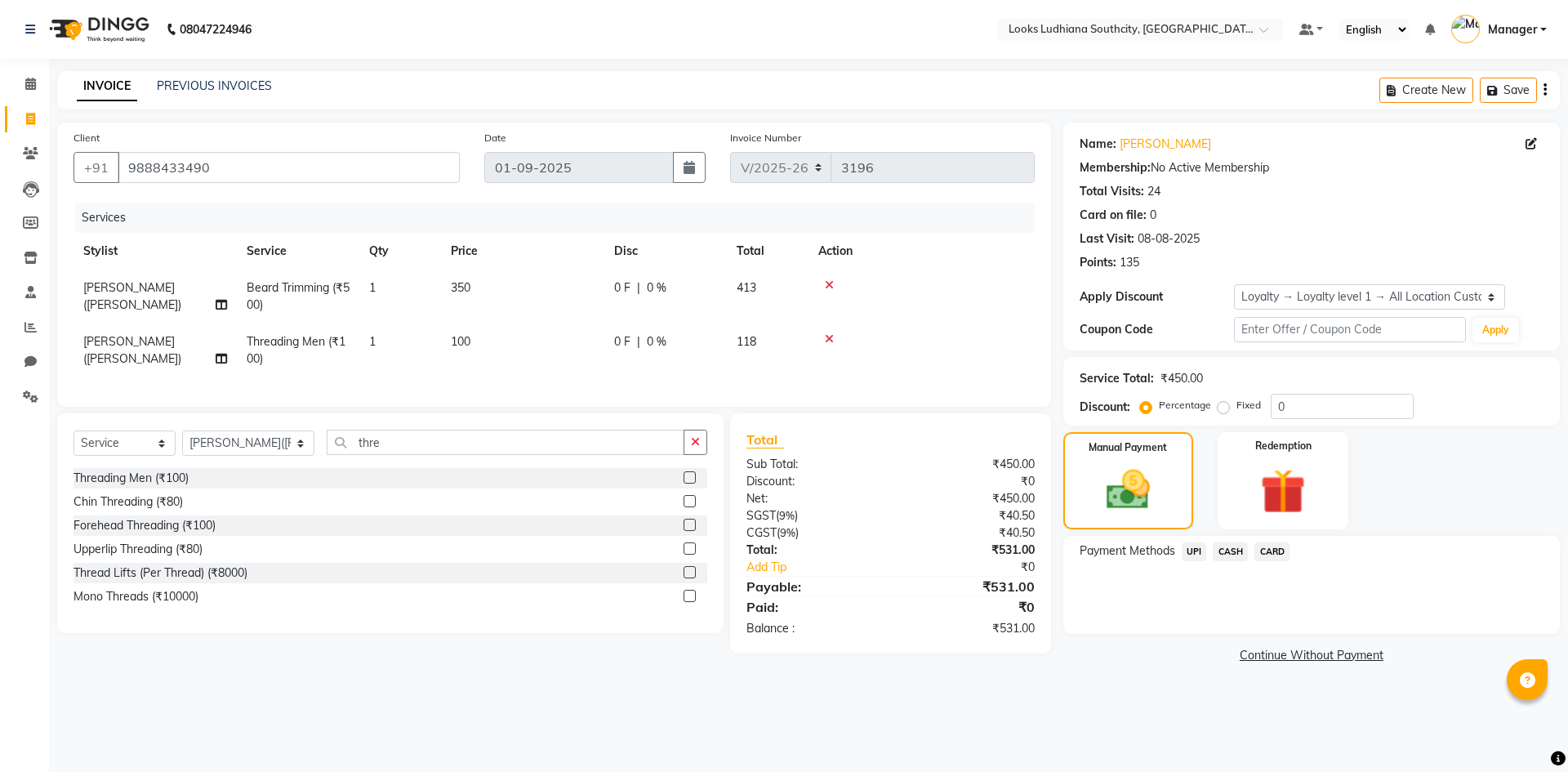
click at [1227, 547] on span "CASH" at bounding box center [1231, 551] width 36 height 19
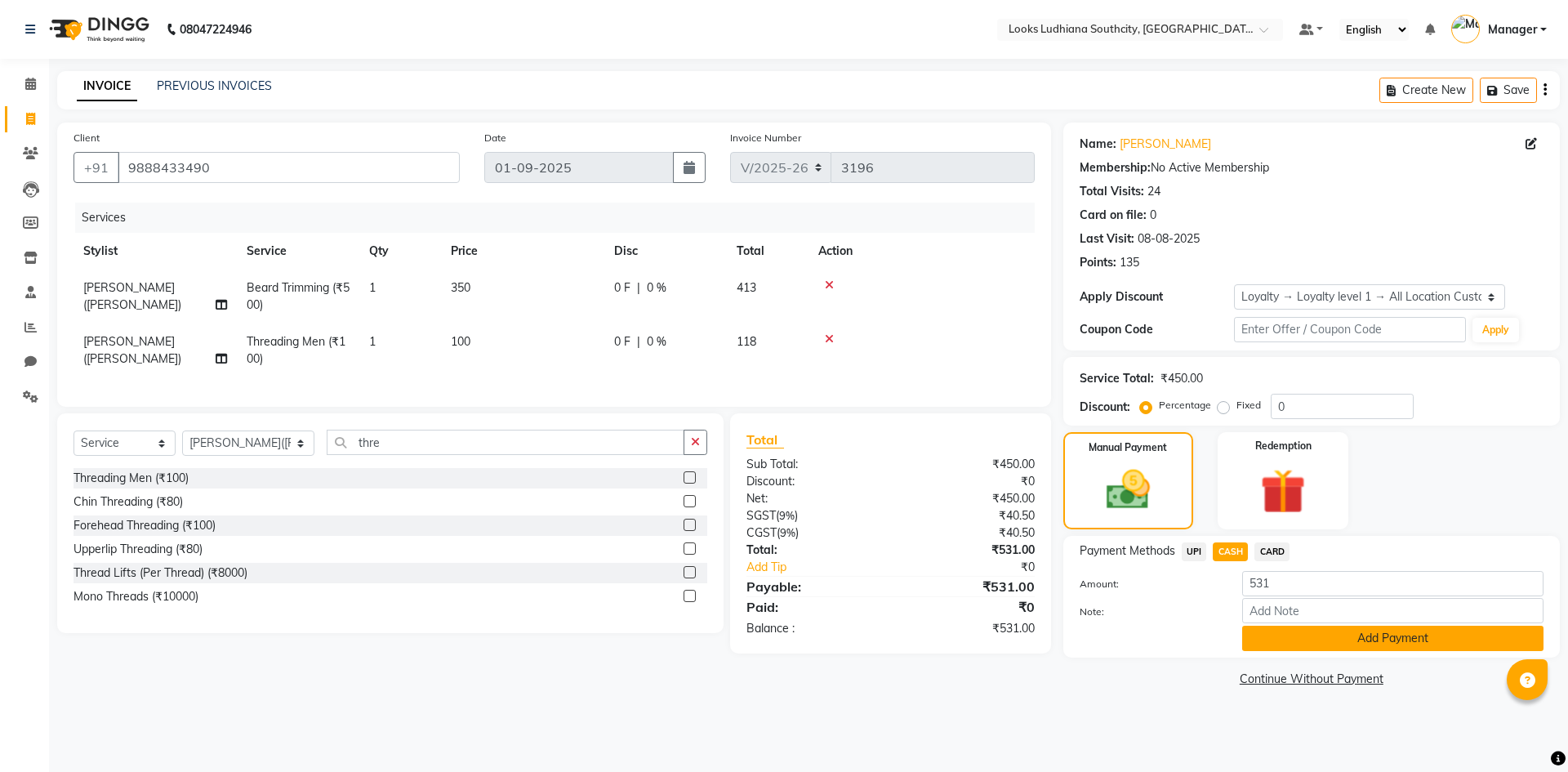
click at [1283, 644] on button "Add Payment" at bounding box center [1392, 637] width 301 height 25
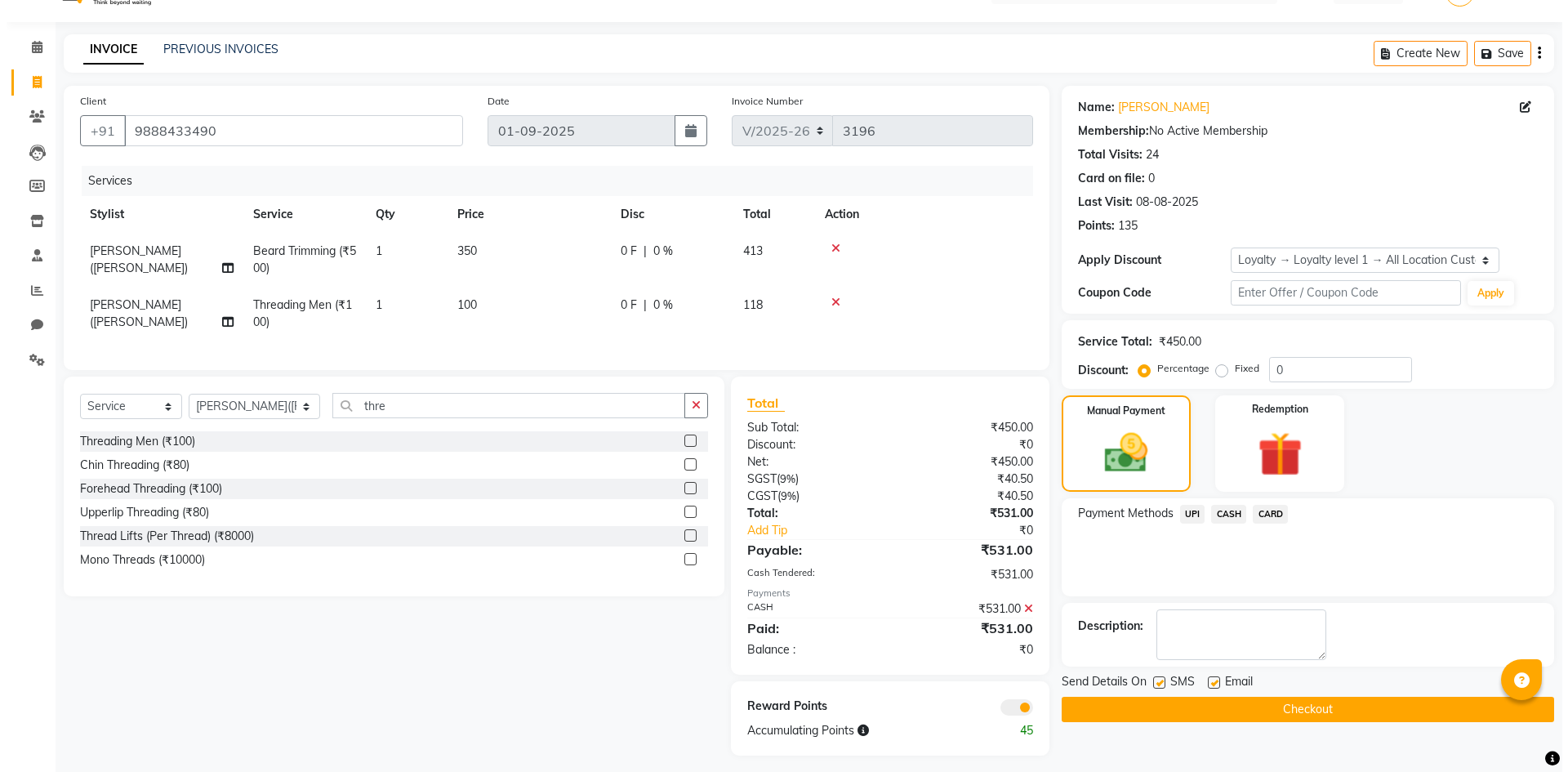
scroll to position [57, 0]
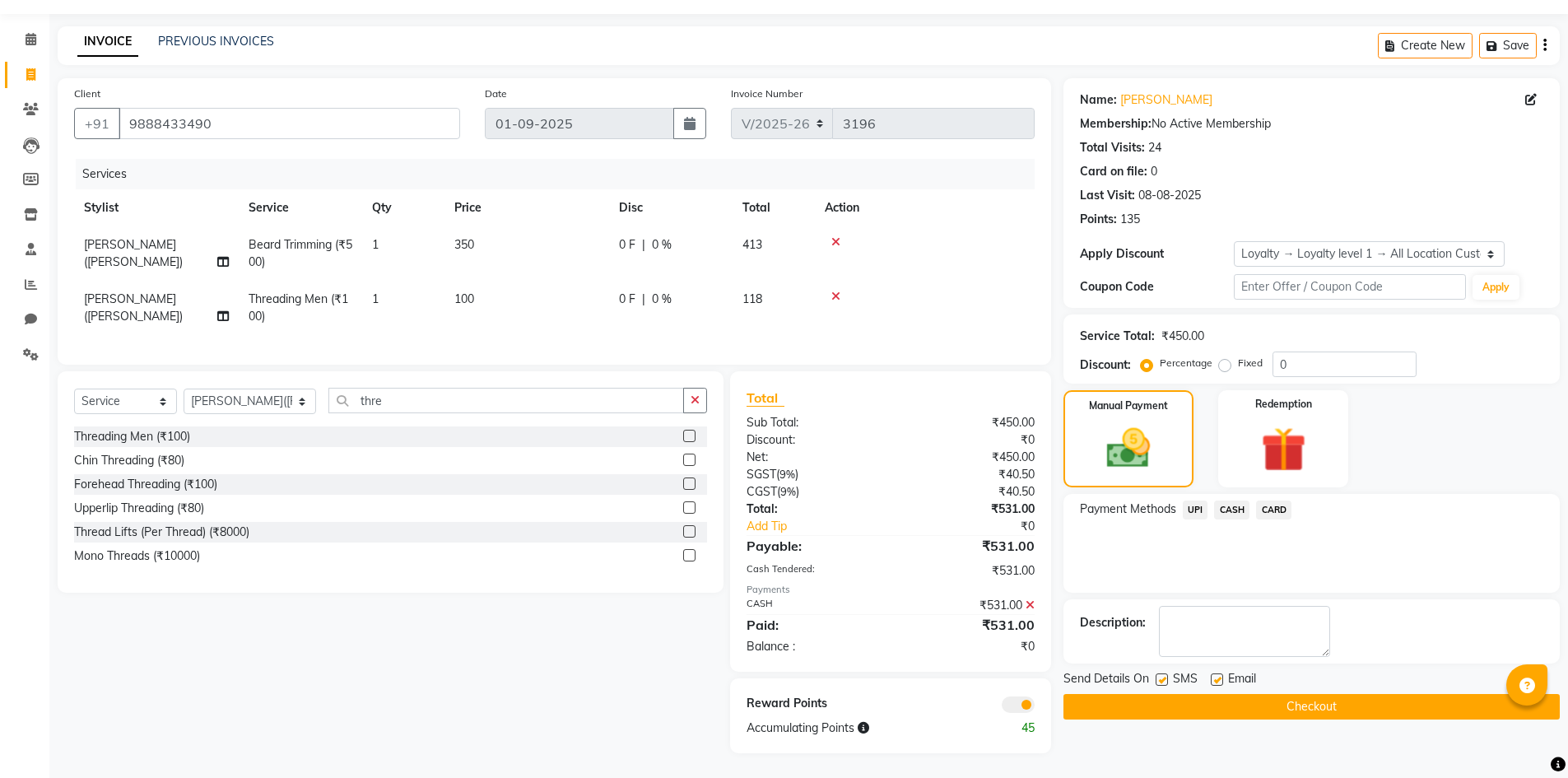
click at [1019, 706] on span at bounding box center [1018, 704] width 33 height 16
click at [1035, 707] on input "checkbox" at bounding box center [1035, 707] width 0 height 0
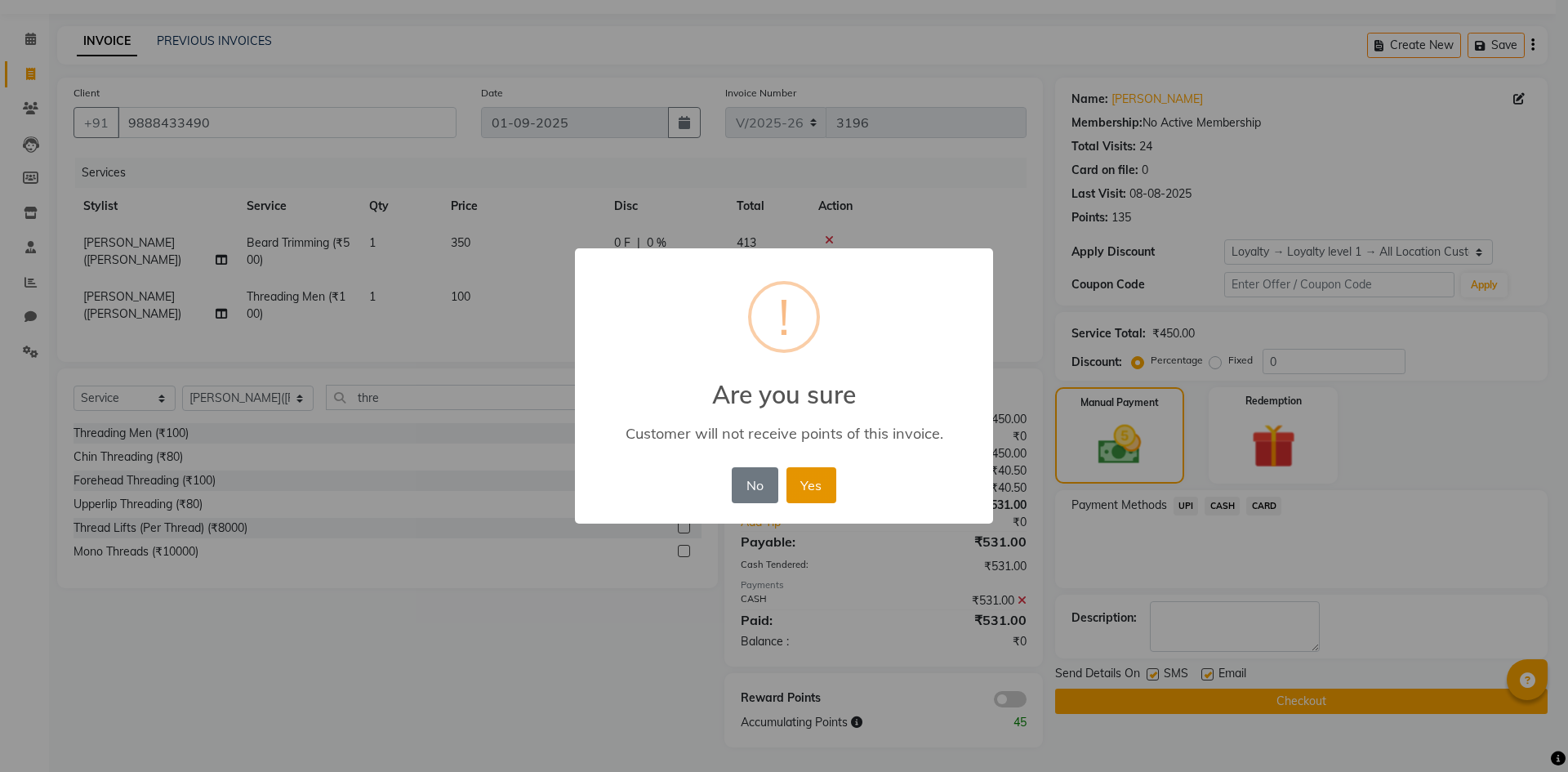
click at [813, 482] on button "Yes" at bounding box center [810, 485] width 50 height 36
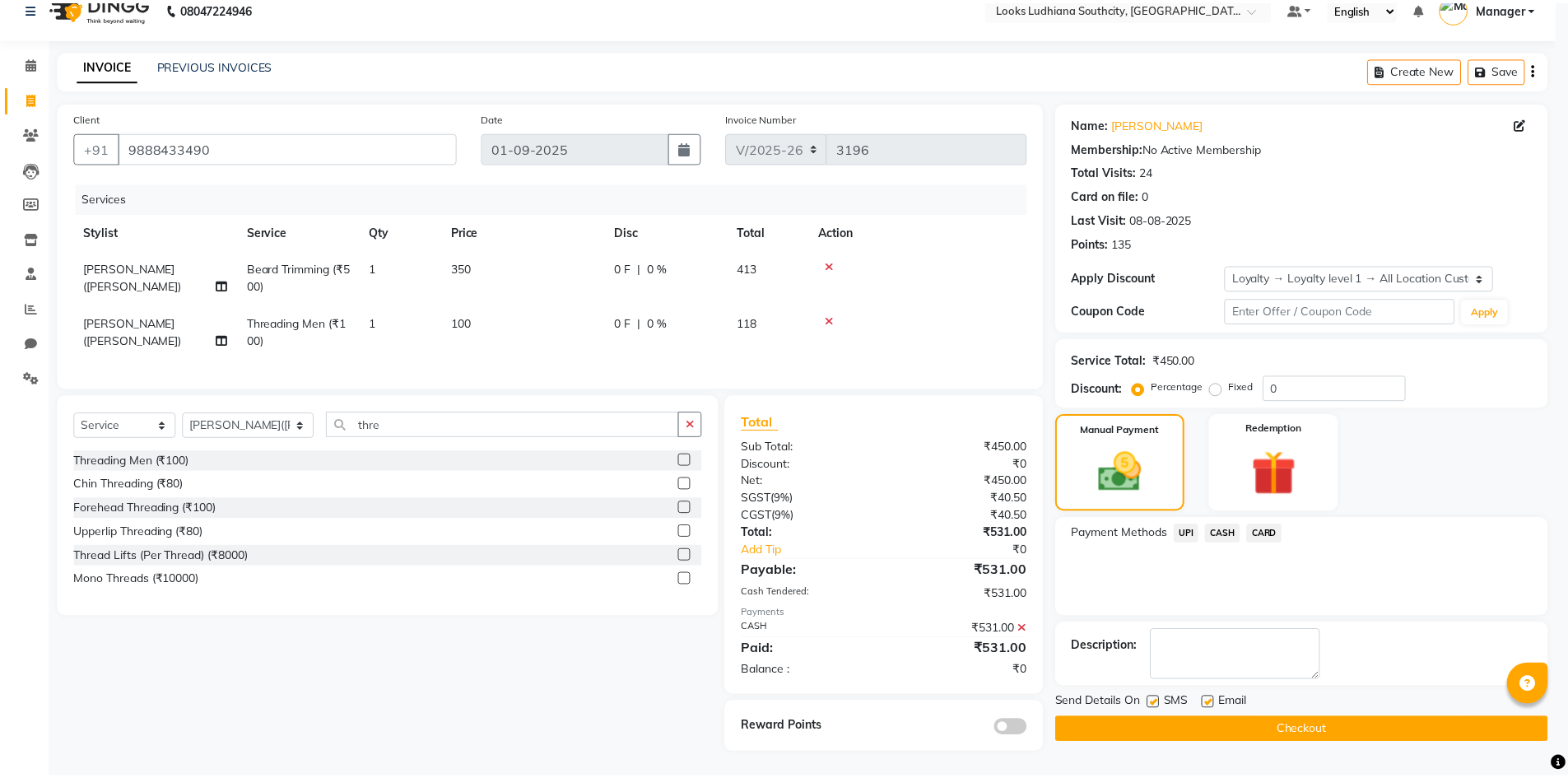
scroll to position [34, 0]
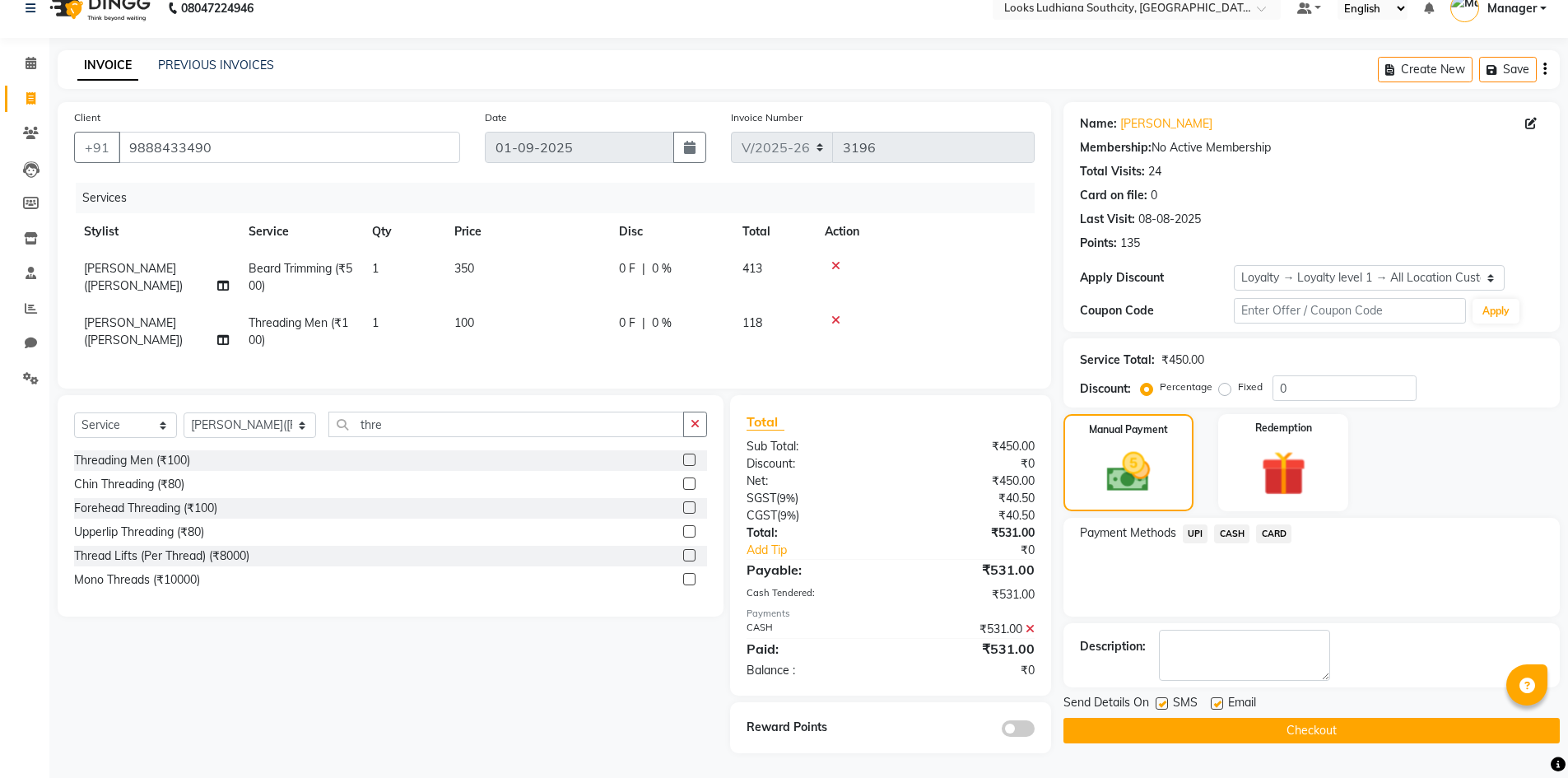
click at [1162, 697] on label at bounding box center [1162, 703] width 12 height 12
click at [1162, 699] on input "checkbox" at bounding box center [1161, 704] width 10 height 10
checkbox input "false"
click at [1219, 694] on div "Email" at bounding box center [1240, 705] width 58 height 21
click at [1217, 697] on label at bounding box center [1217, 703] width 12 height 12
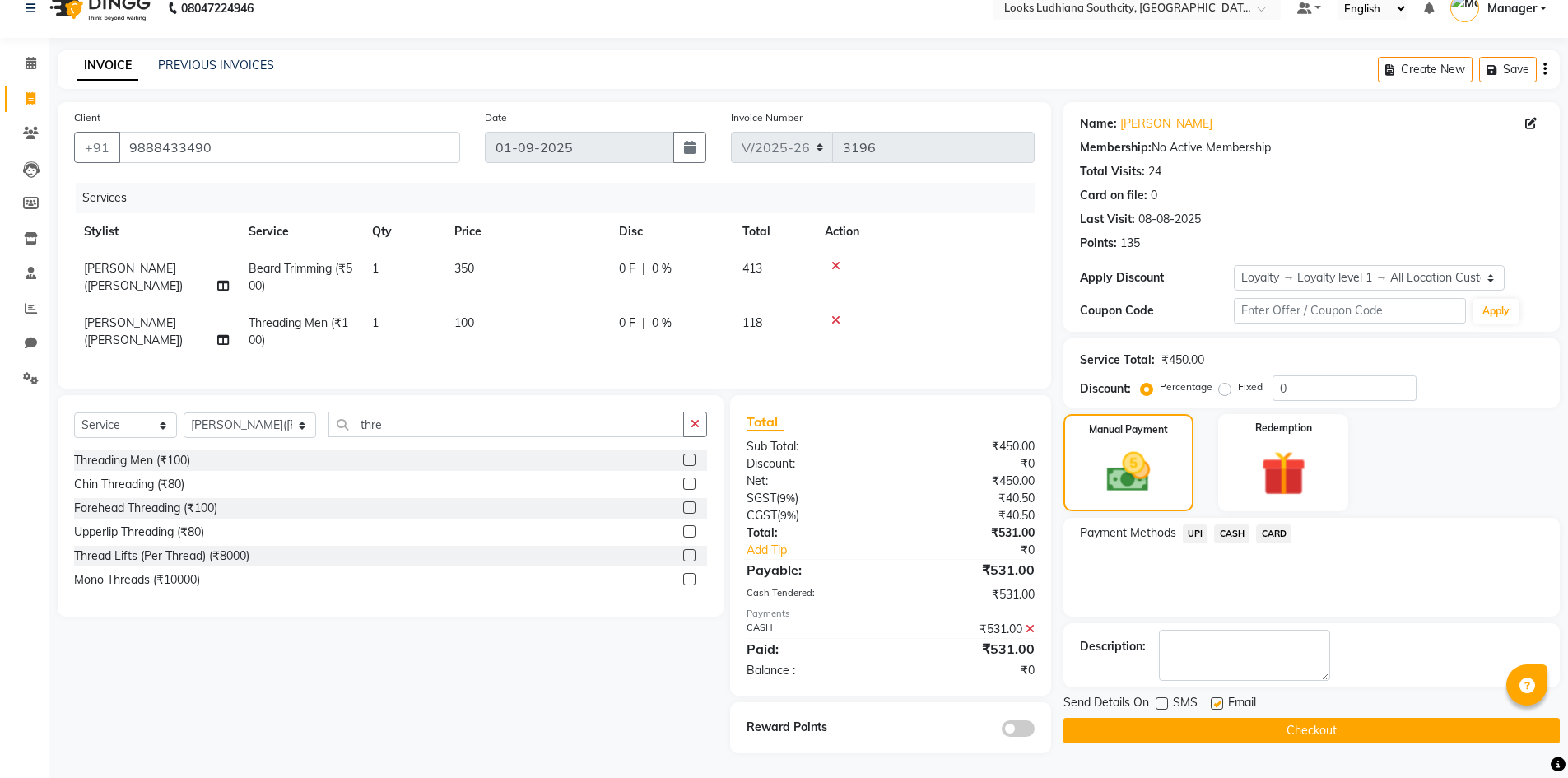
click at [1217, 699] on input "checkbox" at bounding box center [1216, 704] width 10 height 10
checkbox input "false"
click at [1218, 718] on button "Checkout" at bounding box center [1312, 730] width 497 height 25
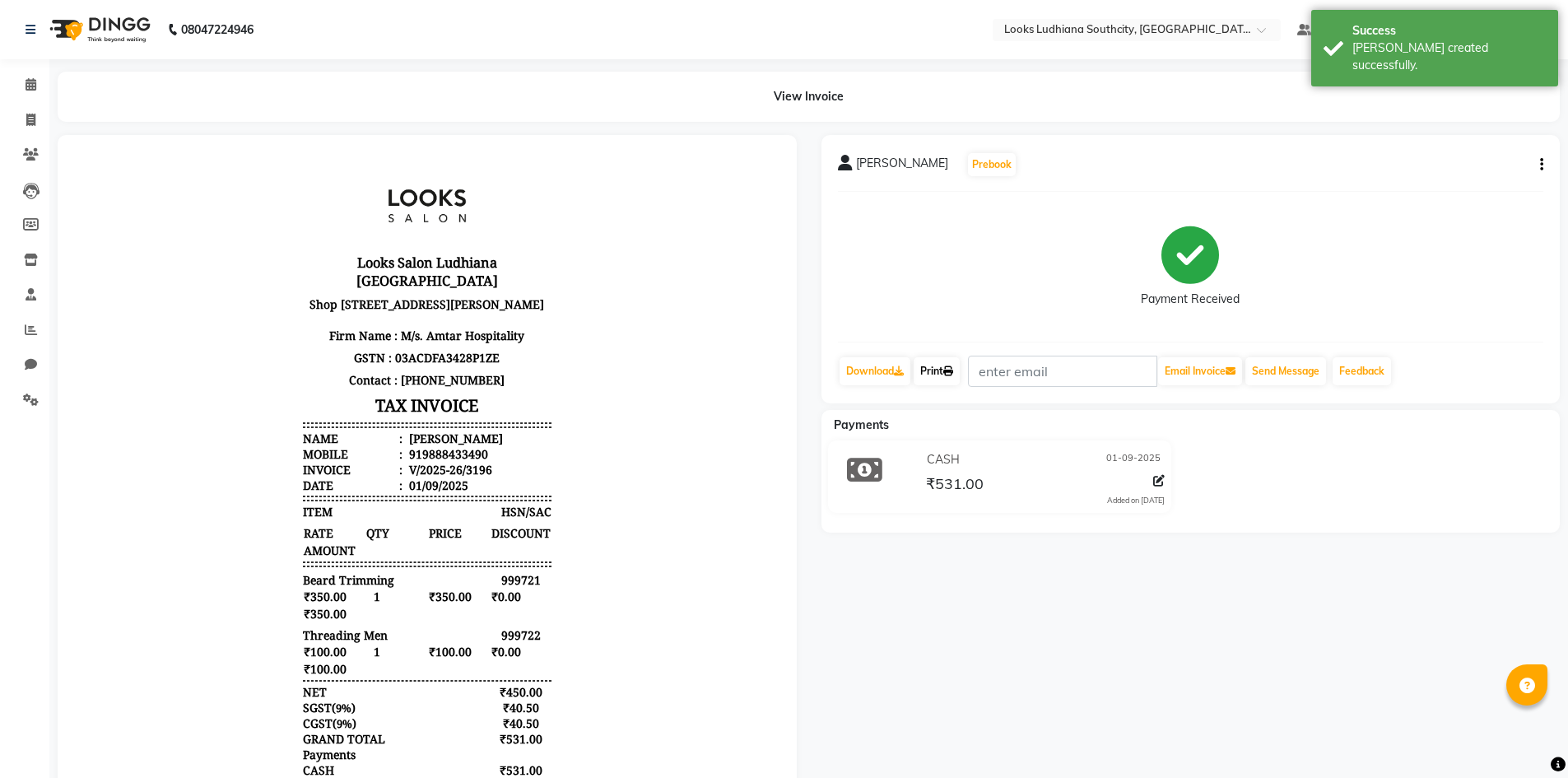
click at [938, 369] on link "Print" at bounding box center [937, 371] width 46 height 28
click at [30, 117] on icon at bounding box center [31, 120] width 9 height 12
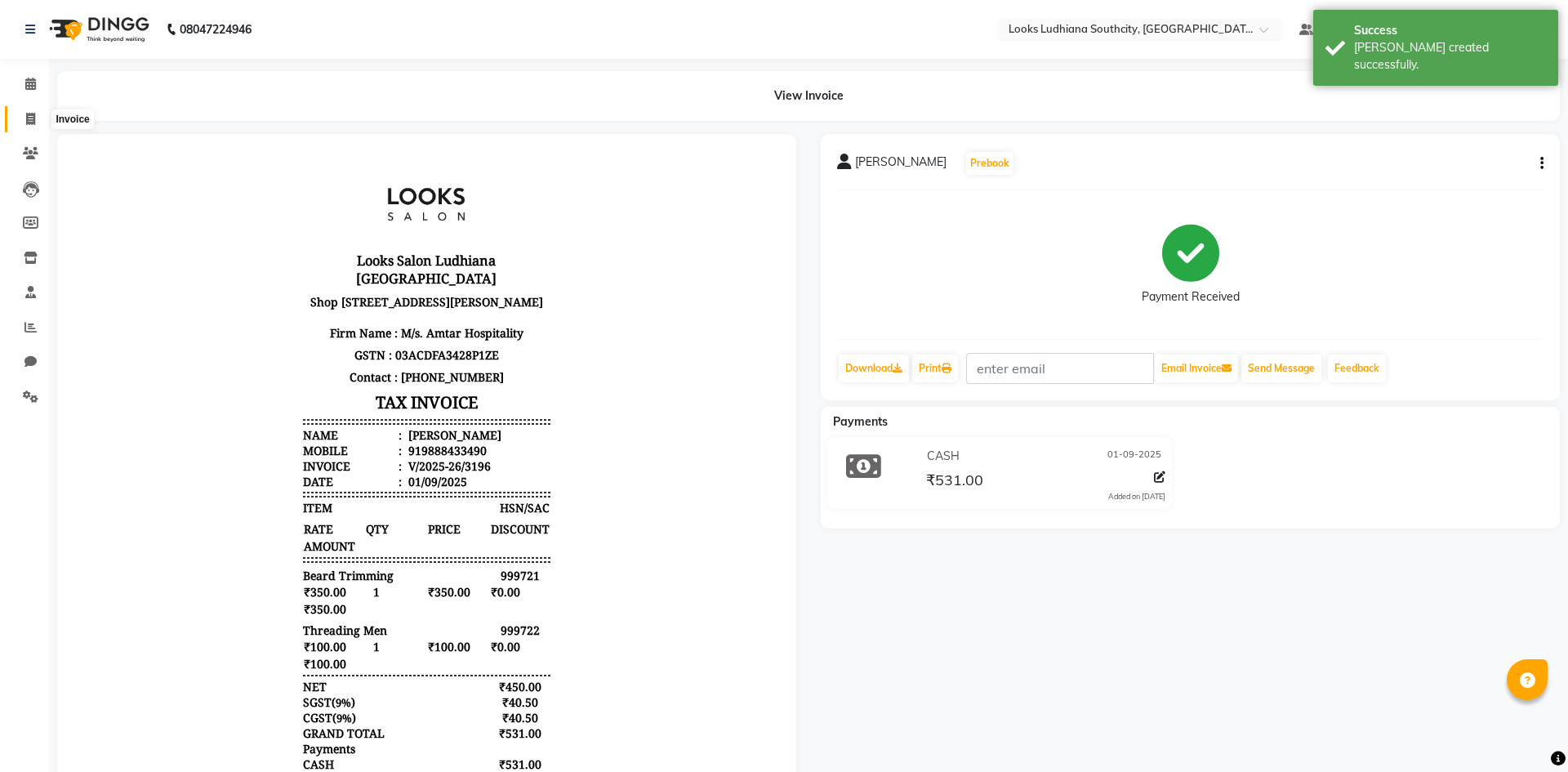
select select "service"
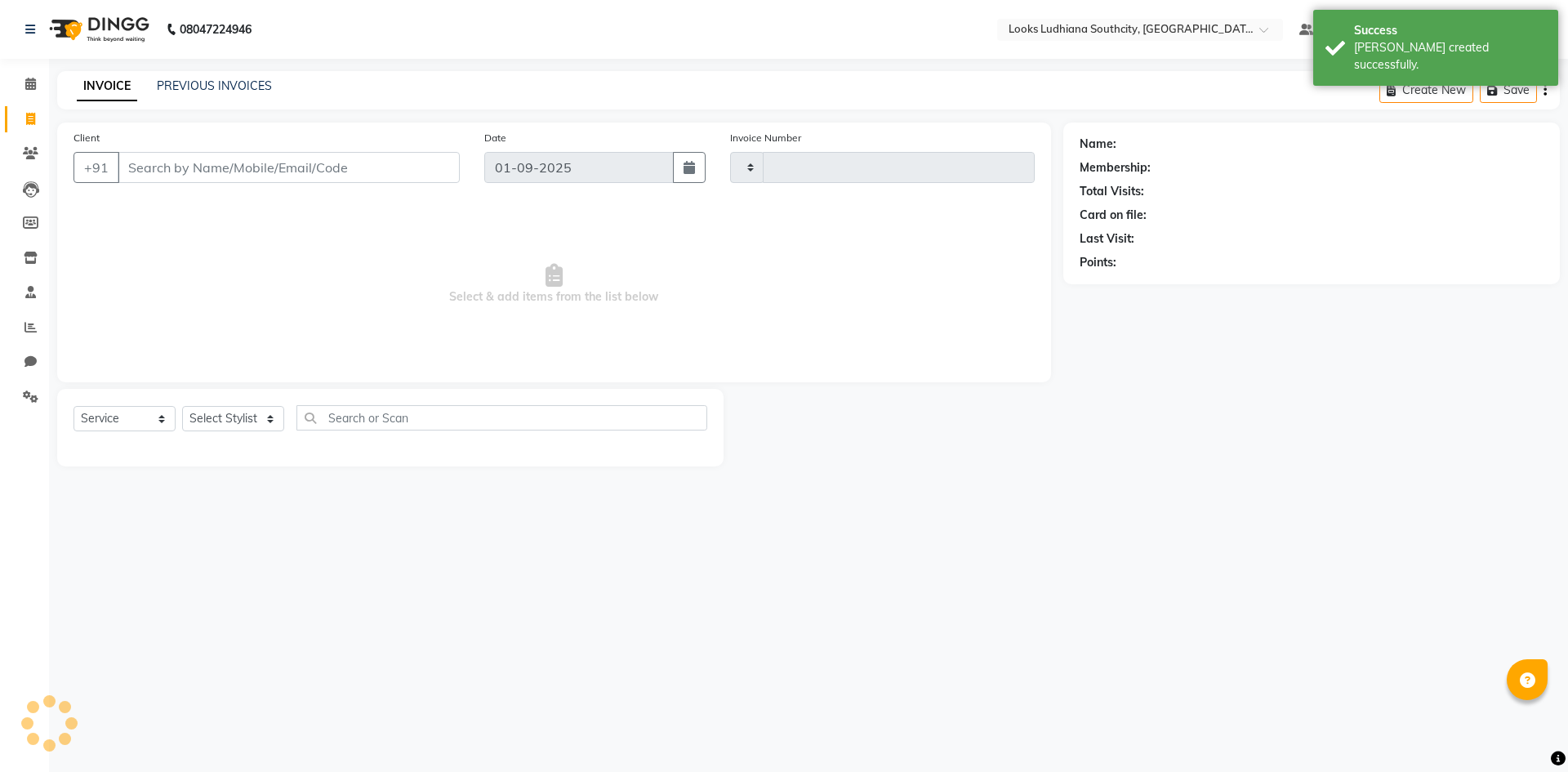
type input "3197"
select select "6577"
